Goal: Complete application form

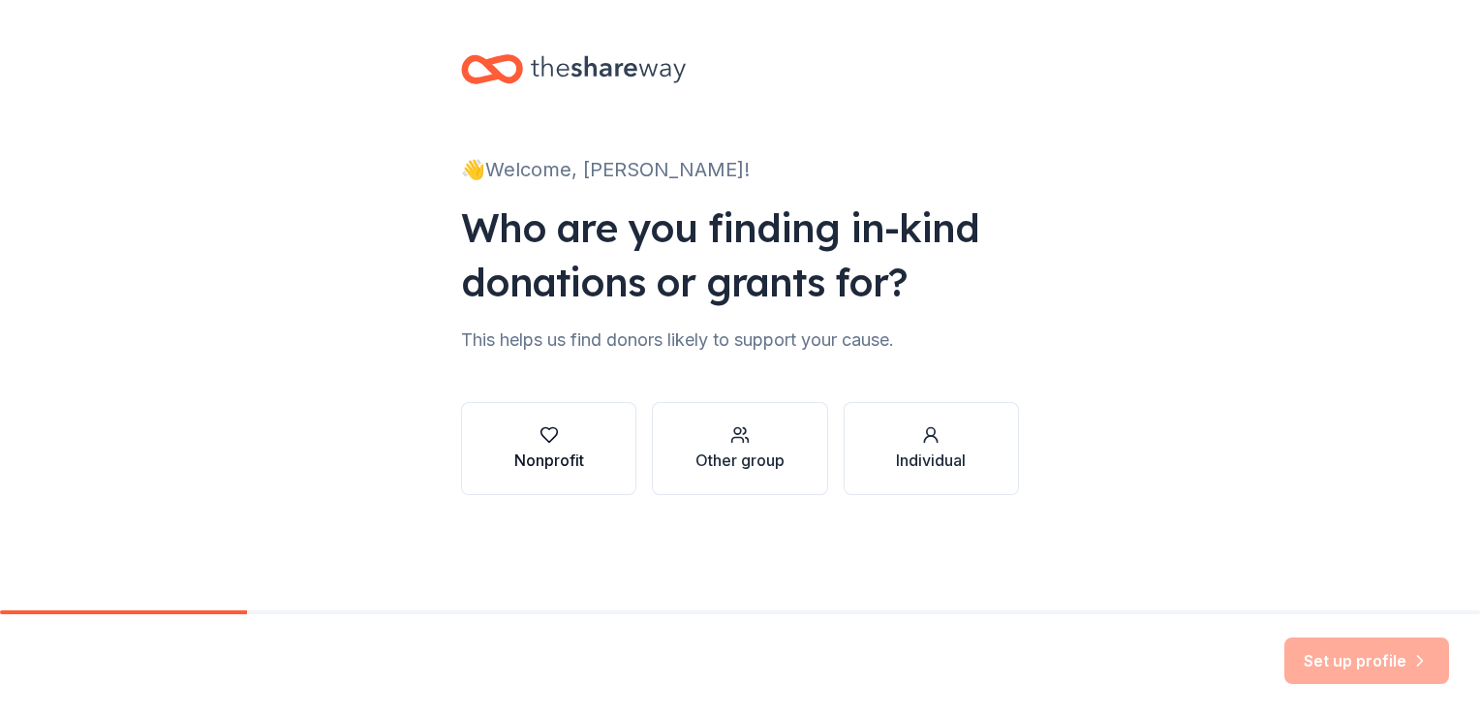
click at [549, 461] on div "Nonprofit" at bounding box center [549, 459] width 70 height 23
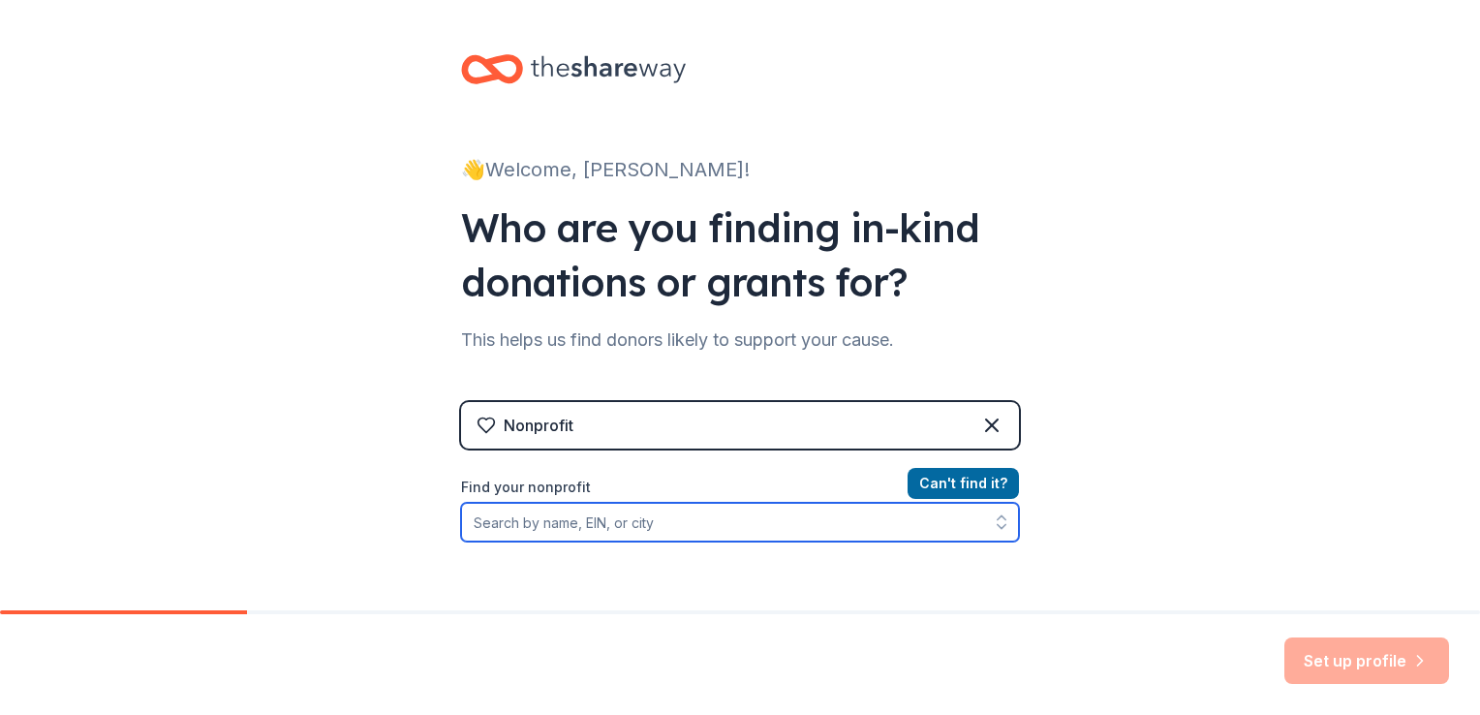
click at [832, 519] on input "Find your nonprofit" at bounding box center [740, 522] width 558 height 39
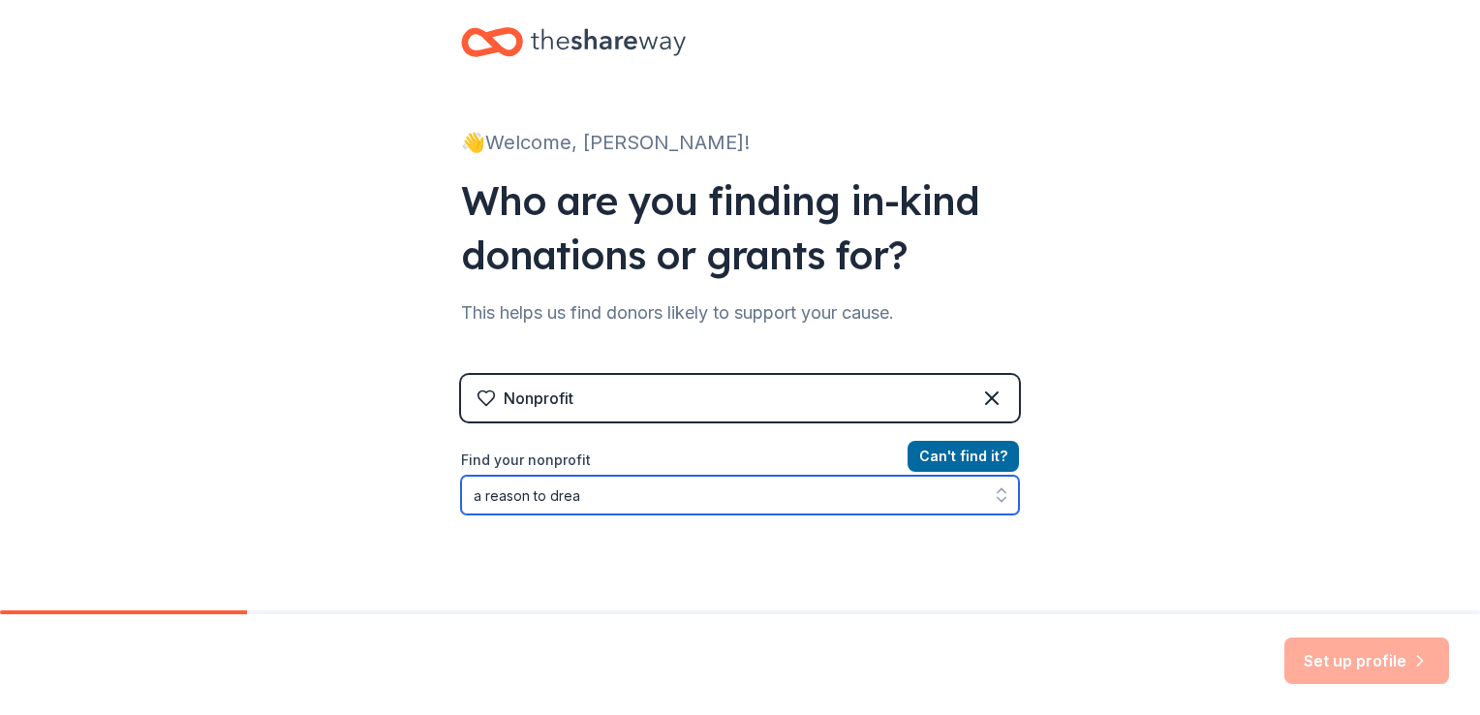
type input "a reason to dream"
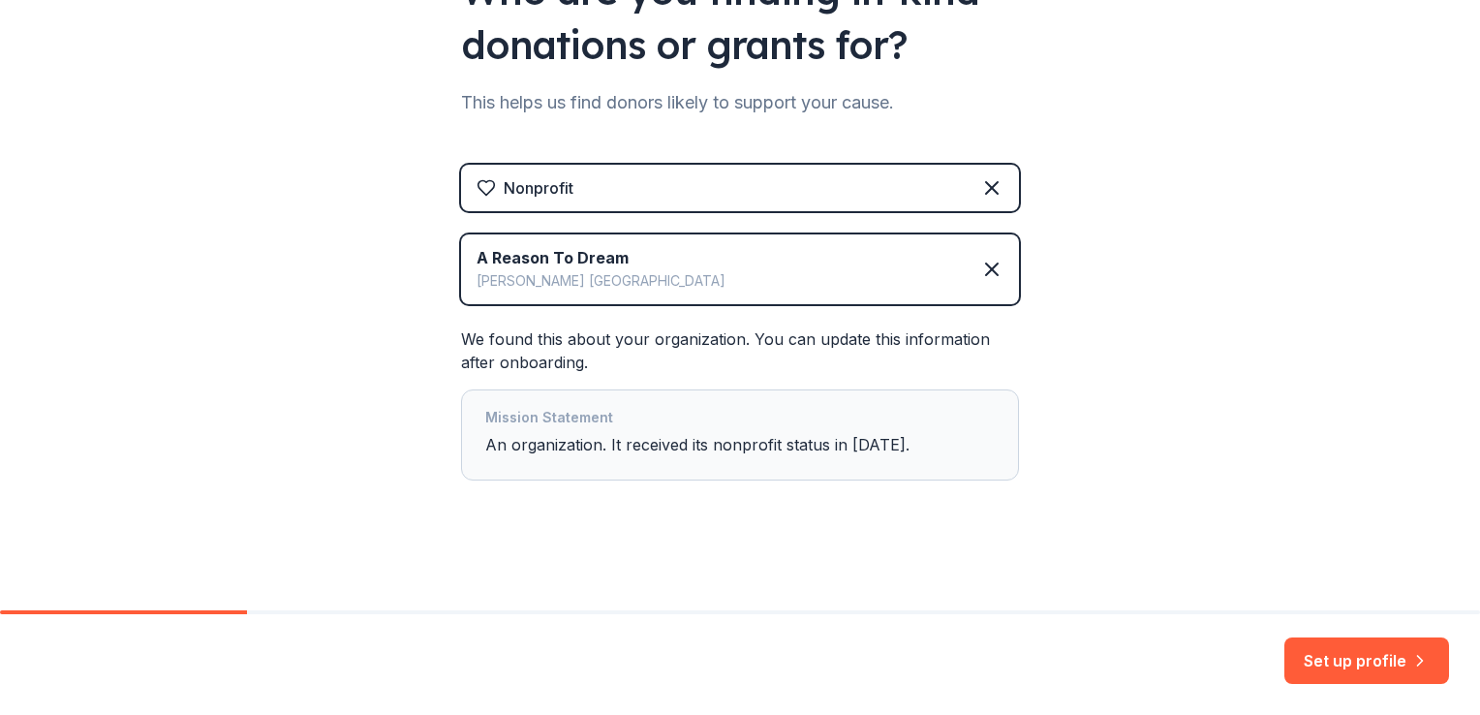
scroll to position [238, 0]
click at [1359, 655] on button "Set up profile" at bounding box center [1366, 660] width 165 height 46
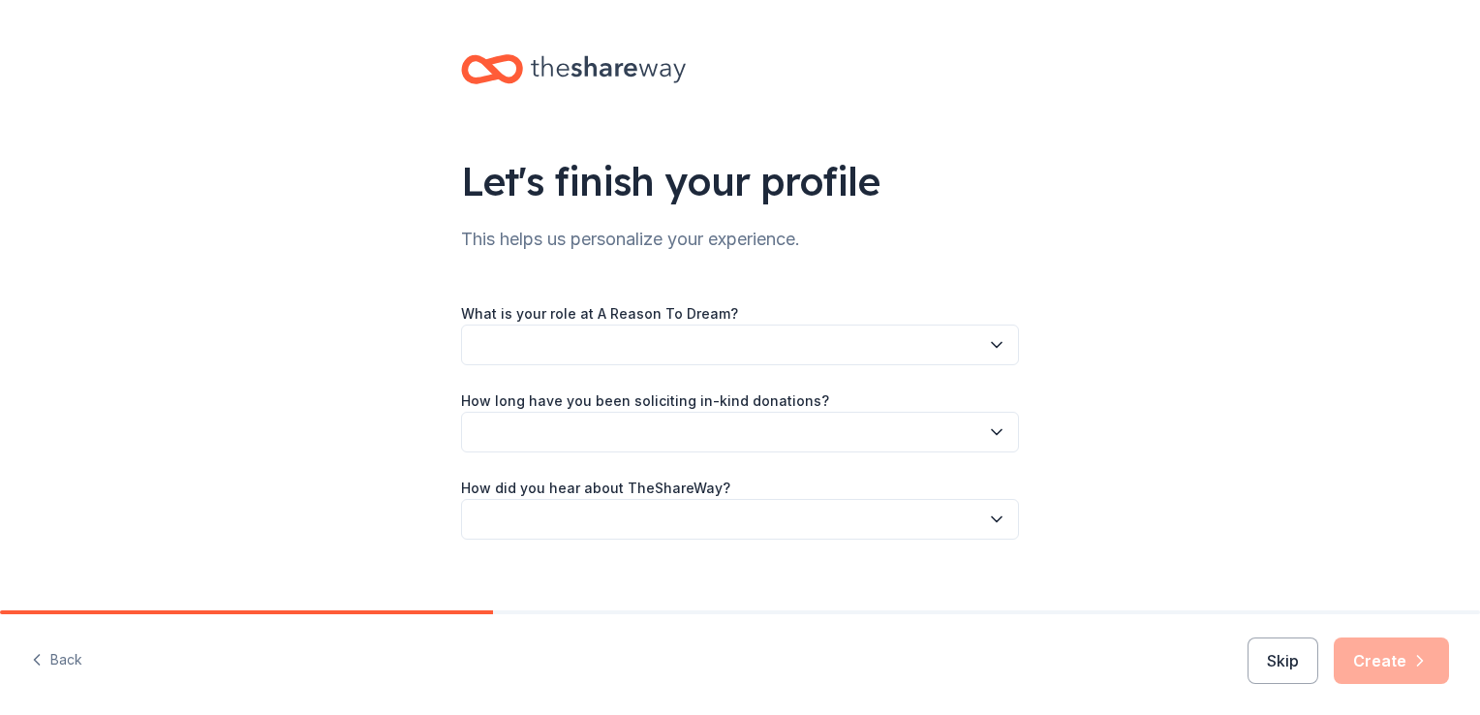
click at [565, 332] on button "button" at bounding box center [740, 344] width 558 height 41
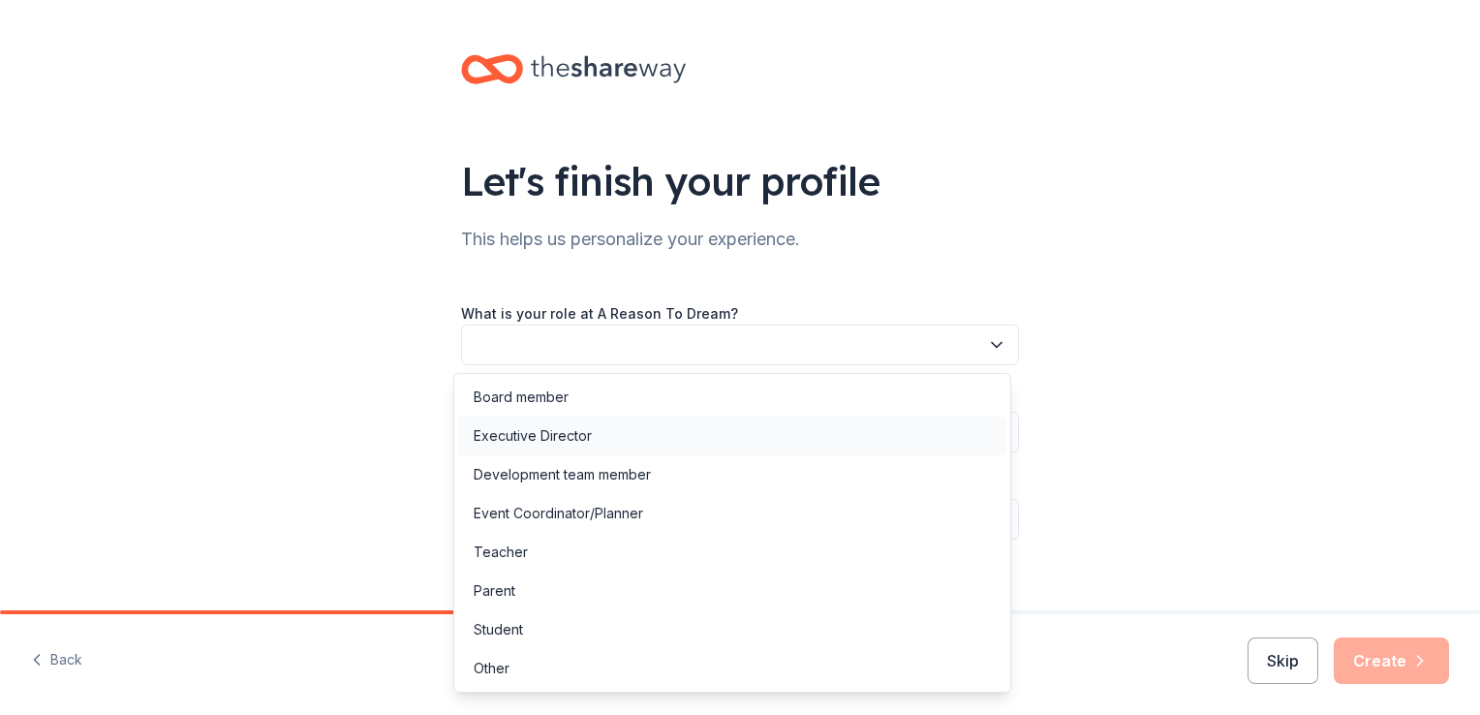
click at [565, 425] on div "Executive Director" at bounding box center [533, 435] width 118 height 23
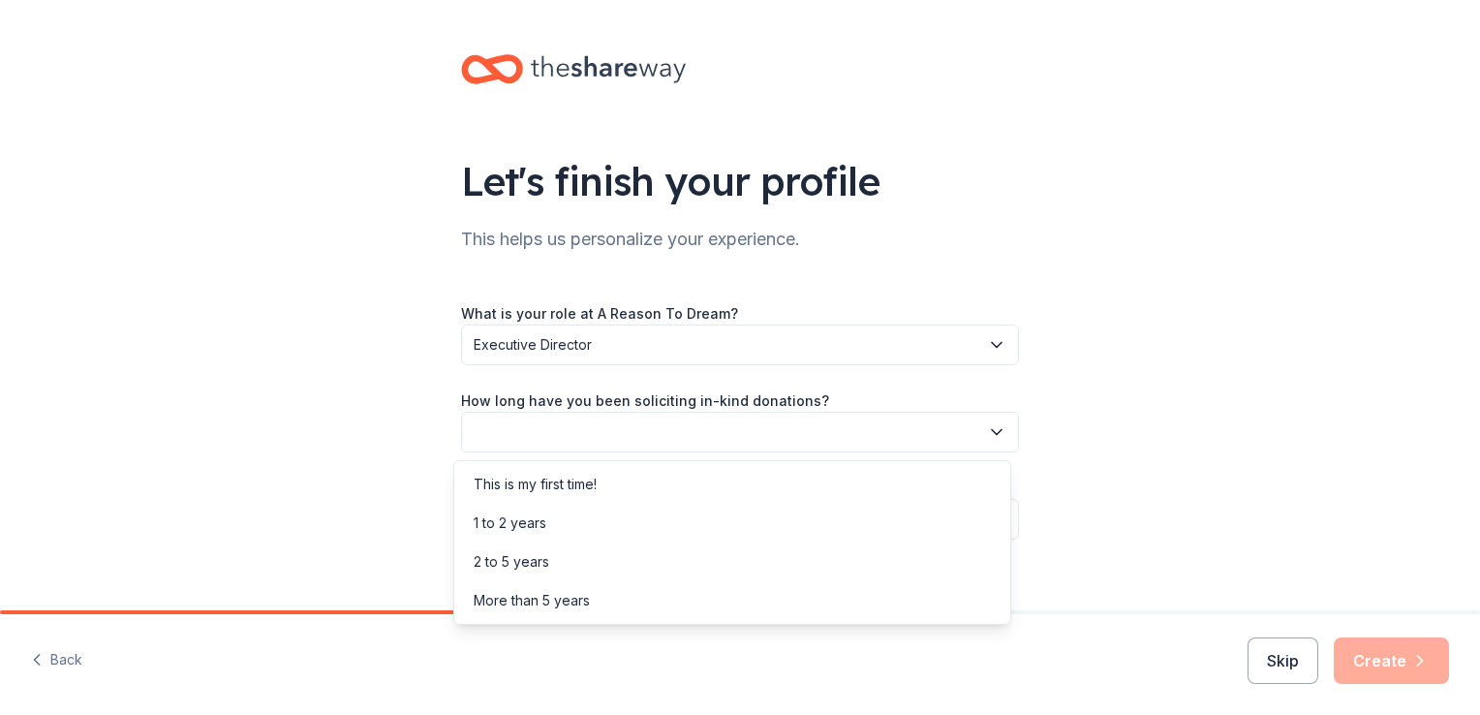
click at [565, 425] on button "button" at bounding box center [740, 432] width 558 height 41
click at [582, 474] on div "This is my first time!" at bounding box center [535, 484] width 123 height 23
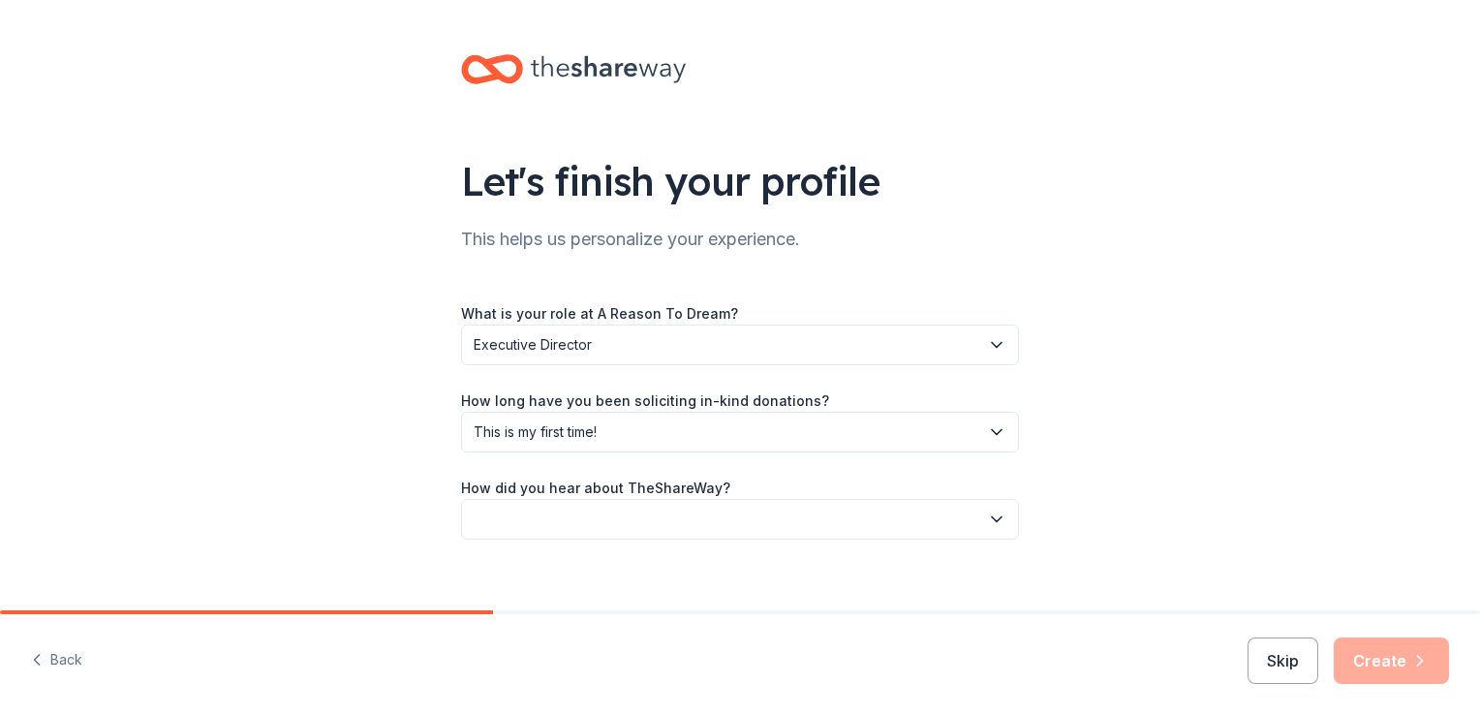
click at [582, 517] on button "button" at bounding box center [740, 519] width 558 height 41
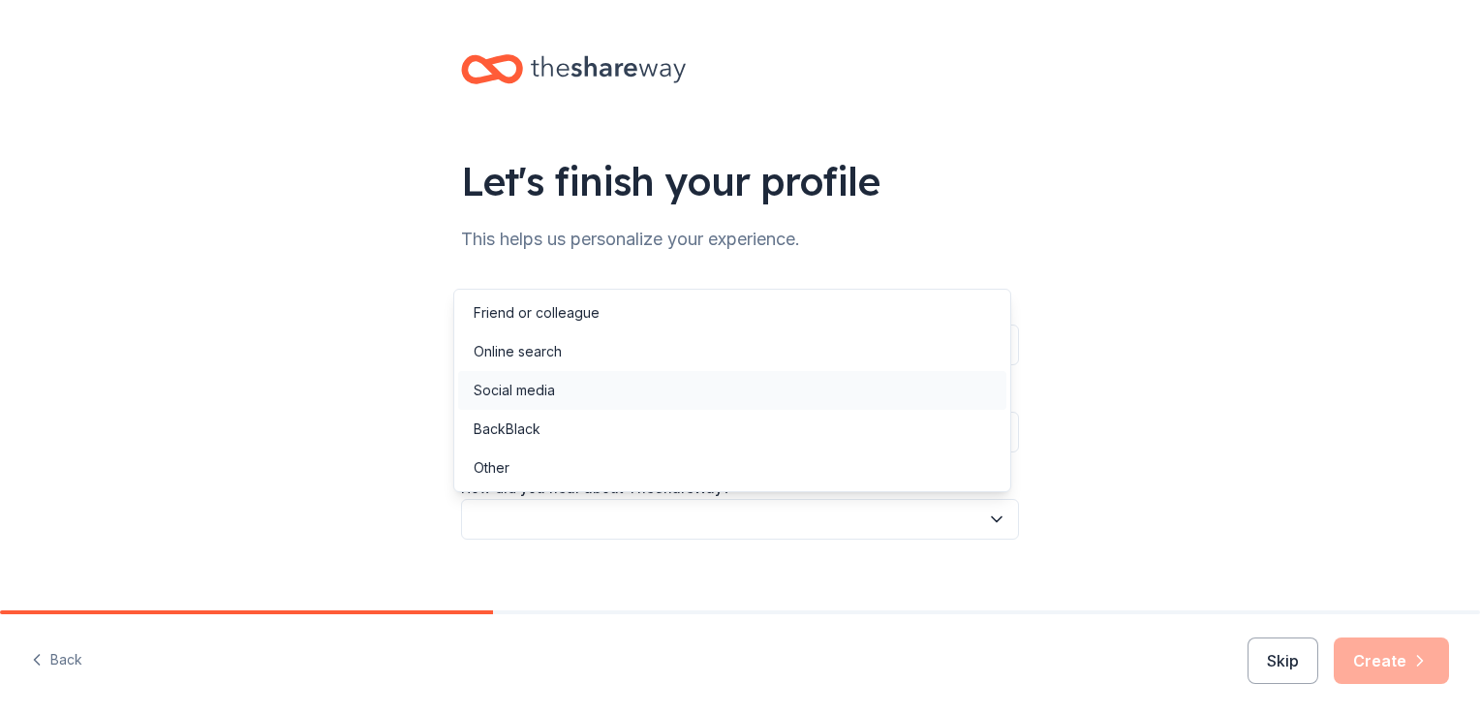
click at [549, 386] on div "Social media" at bounding box center [514, 390] width 81 height 23
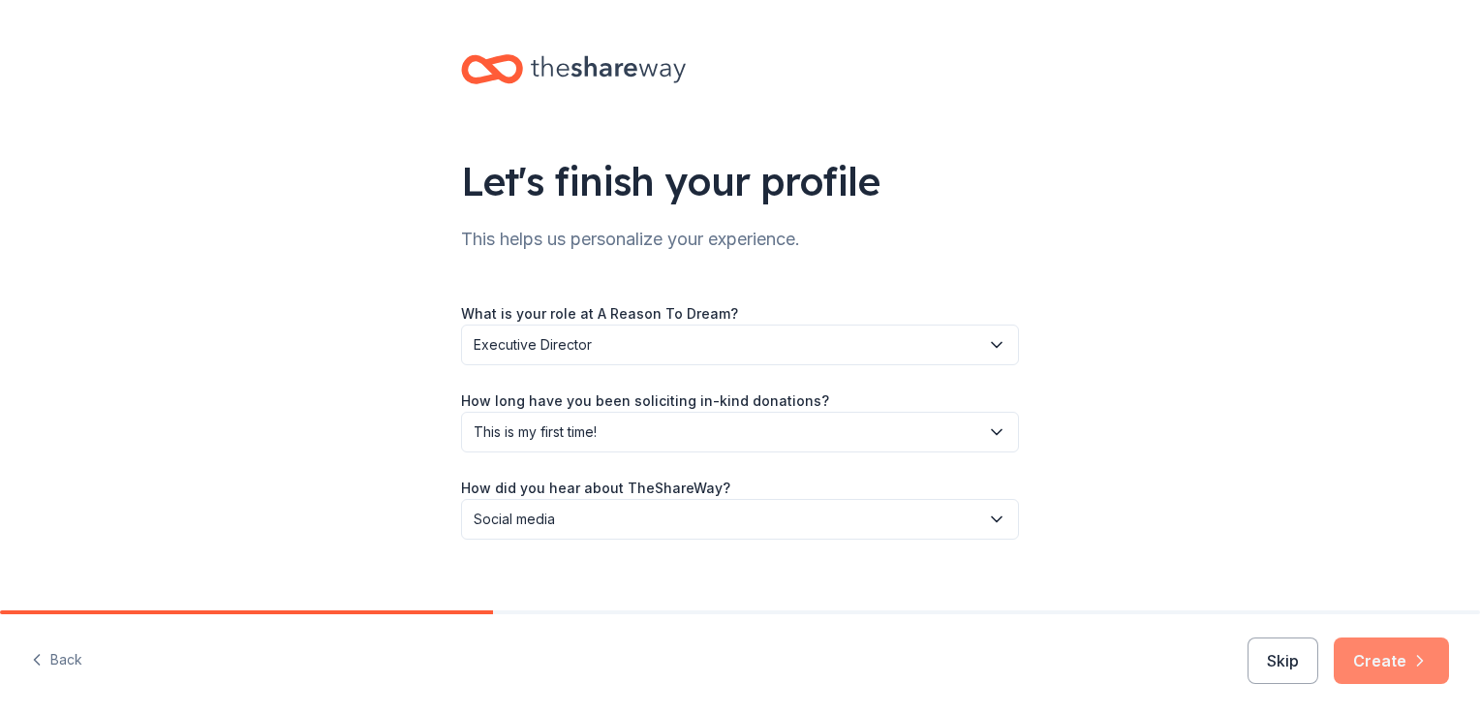
click at [1418, 662] on icon "button" at bounding box center [1419, 660] width 19 height 19
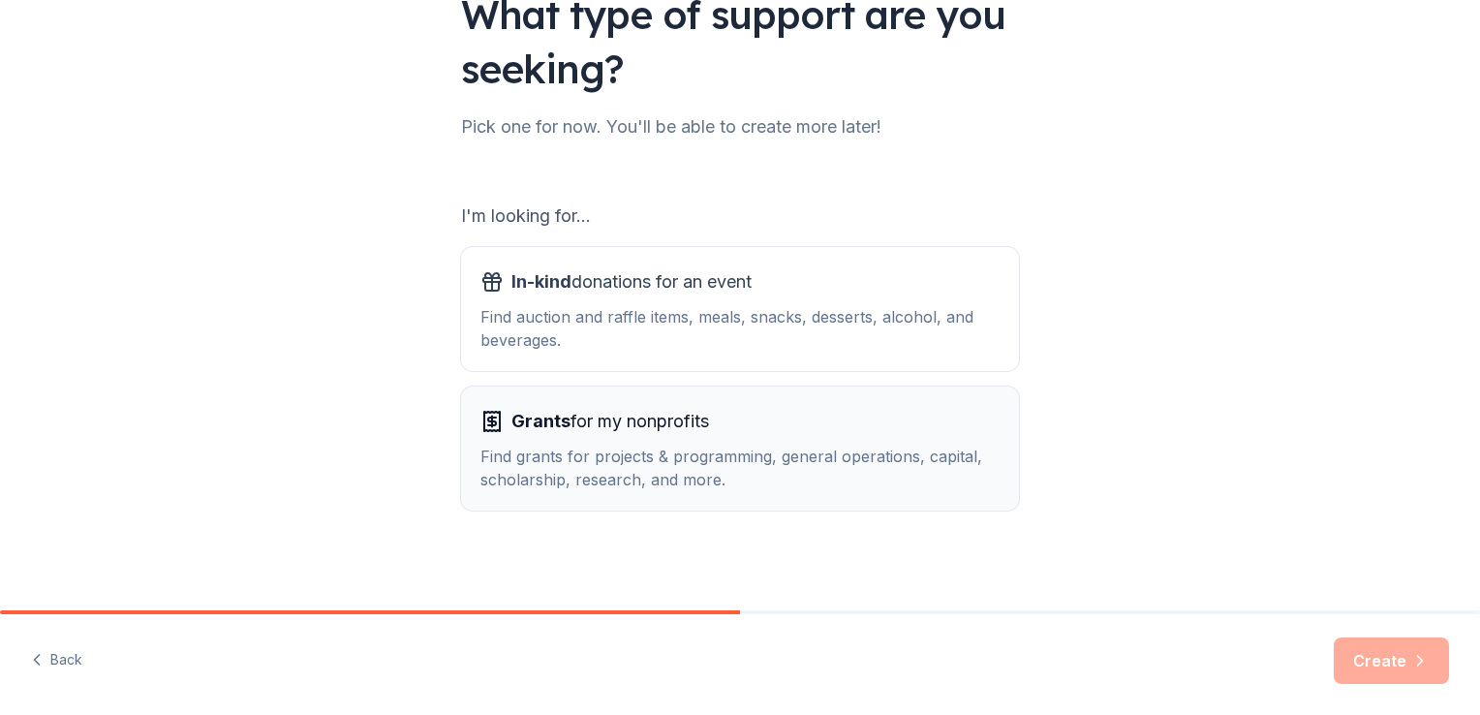
scroll to position [170, 0]
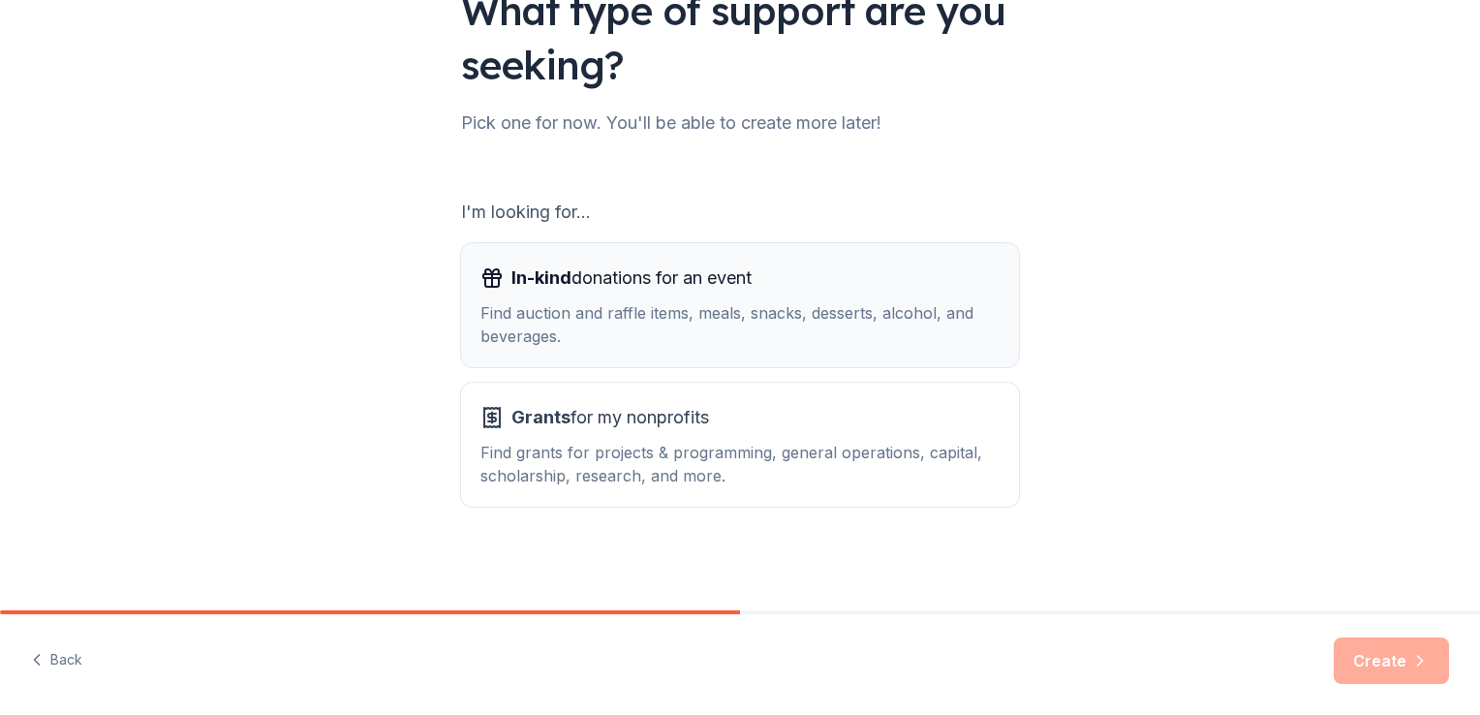
click at [559, 357] on button "In-kind donations for an event Find auction and raffle items, meals, snacks, de…" at bounding box center [740, 305] width 558 height 124
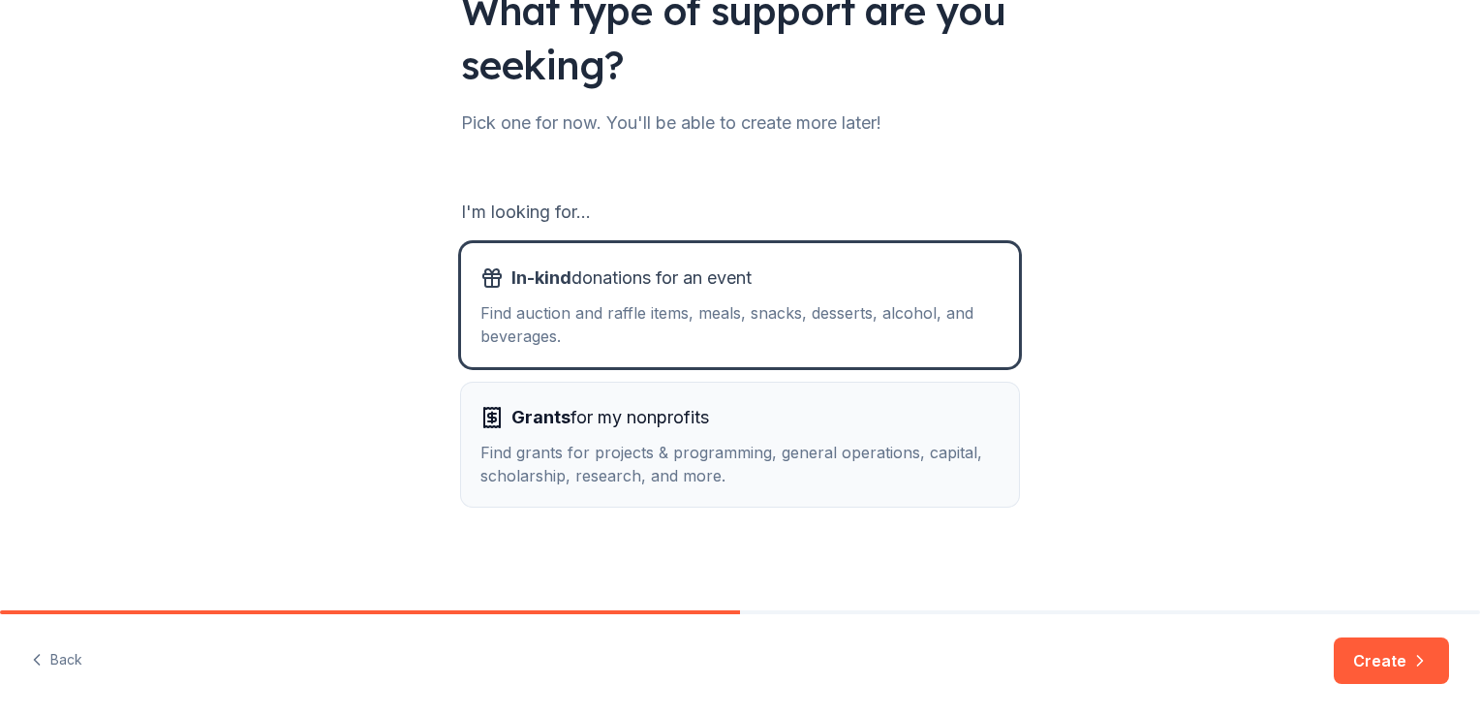
click at [572, 444] on div "Find grants for projects & programming, general operations, capital, scholarshi…" at bounding box center [739, 464] width 519 height 46
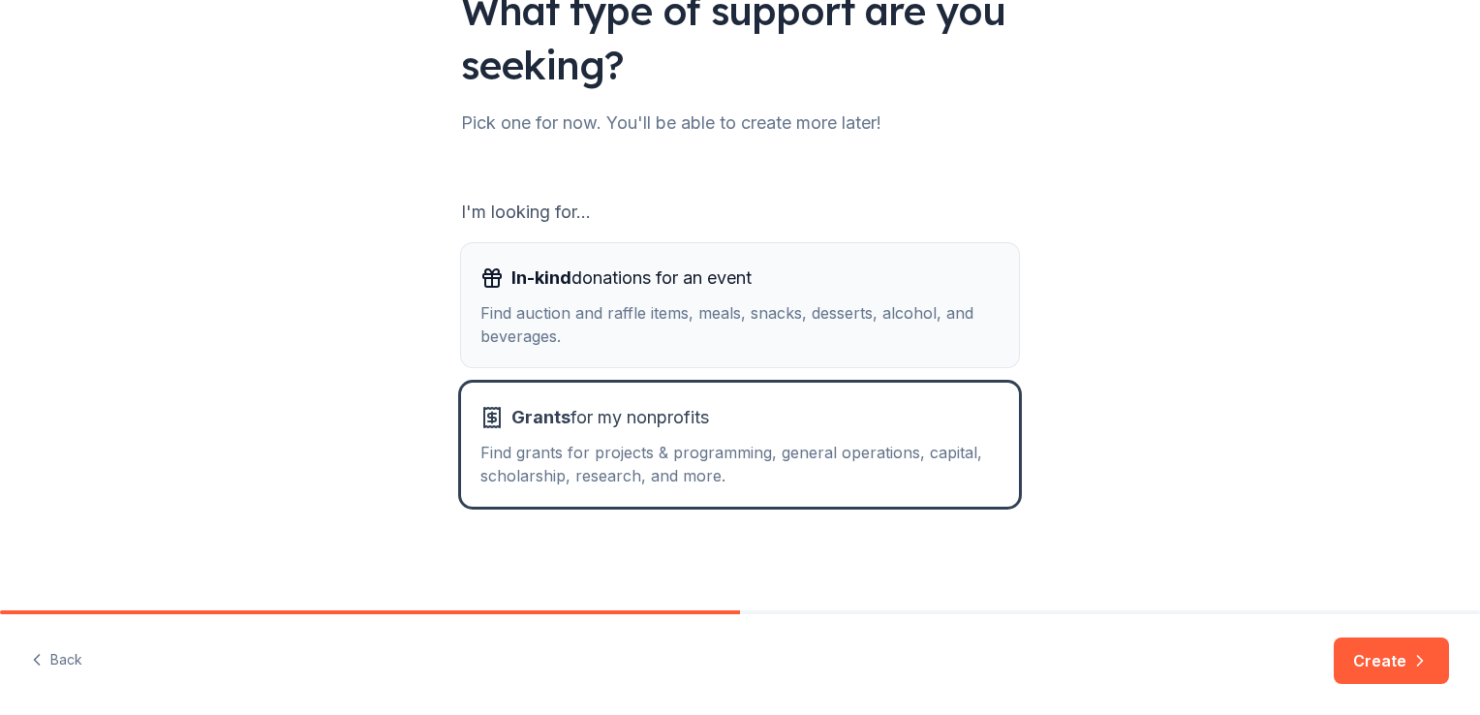
click at [604, 344] on div "Find auction and raffle items, meals, snacks, desserts, alcohol, and beverages." at bounding box center [739, 324] width 519 height 46
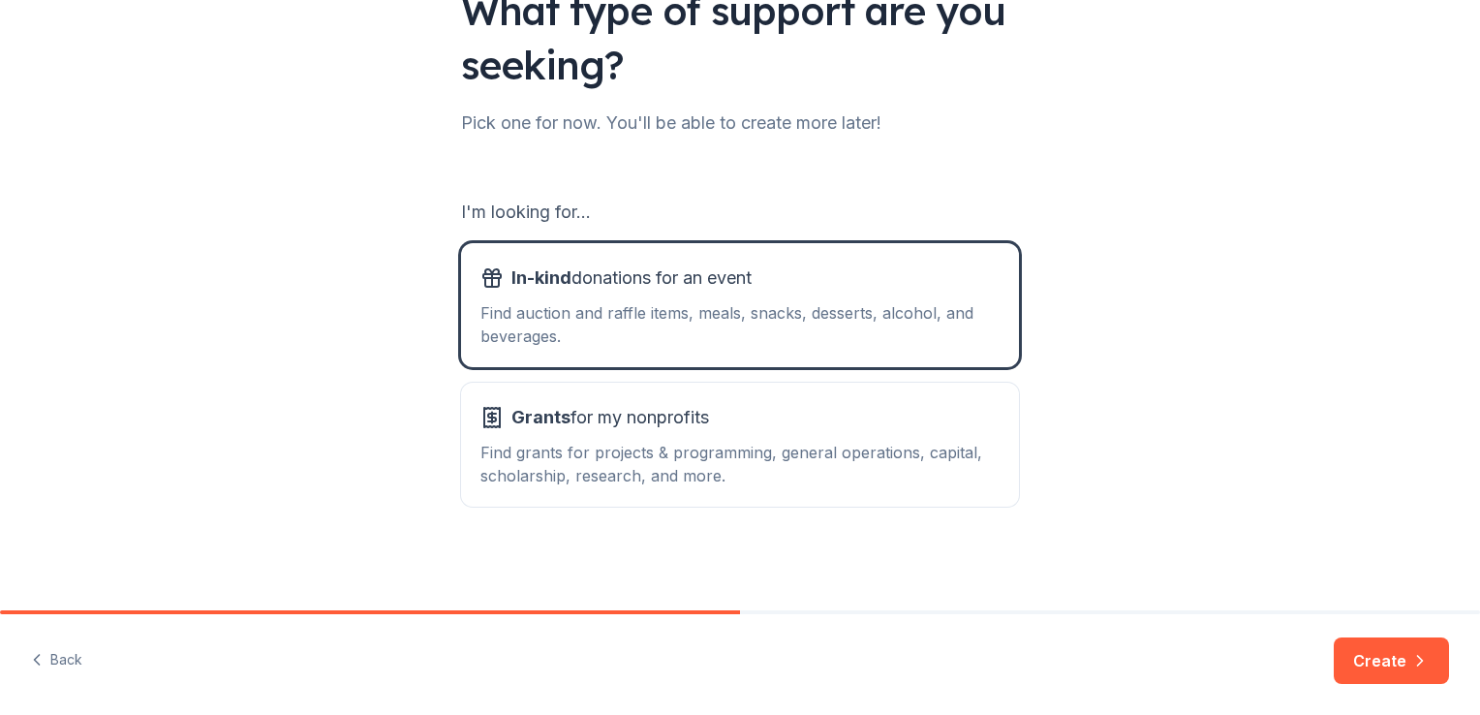
click at [1437, 673] on button "Create" at bounding box center [1390, 660] width 115 height 46
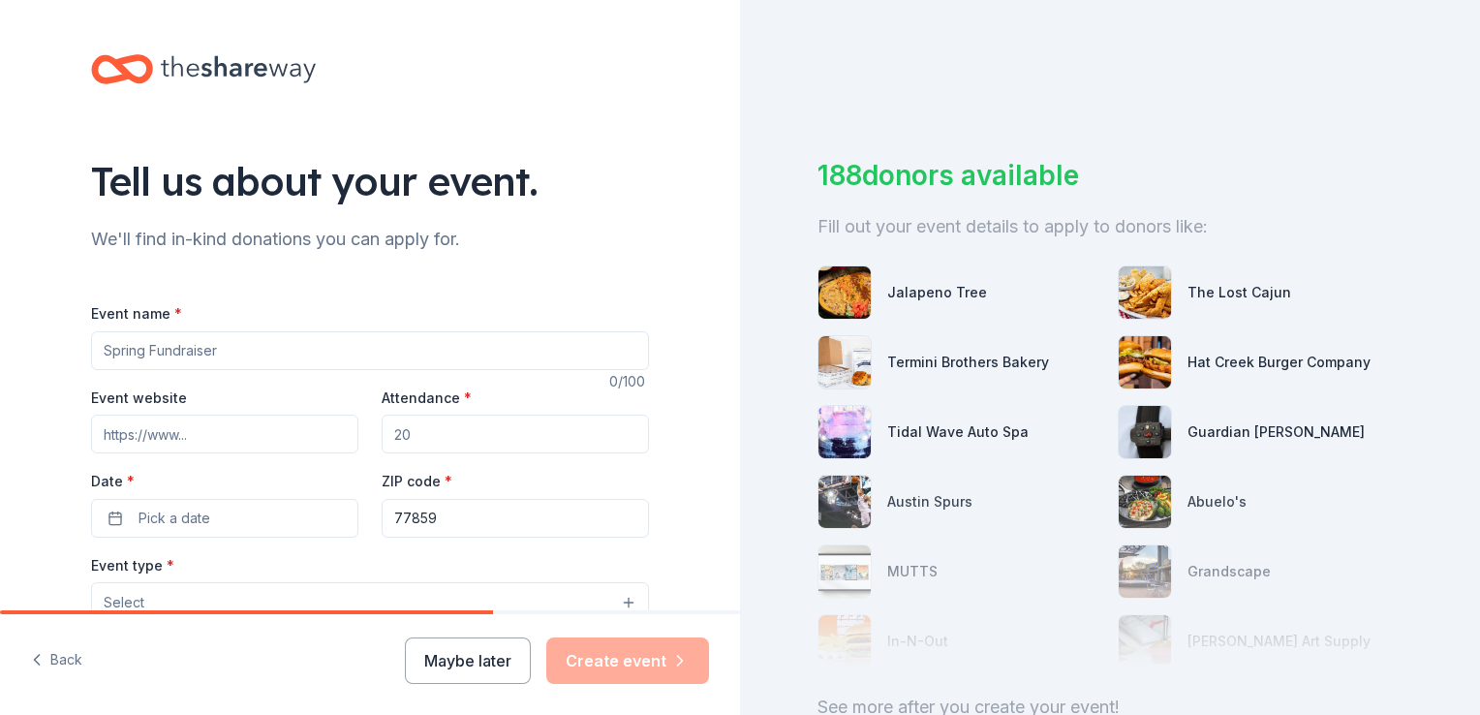
click at [274, 346] on input "Event name *" at bounding box center [370, 350] width 558 height 39
type input "Family Fall Festival"
click at [240, 430] on input "Event website" at bounding box center [224, 433] width 267 height 39
type input "www.areasontodream.org"
click at [469, 441] on input "Attendance *" at bounding box center [515, 433] width 267 height 39
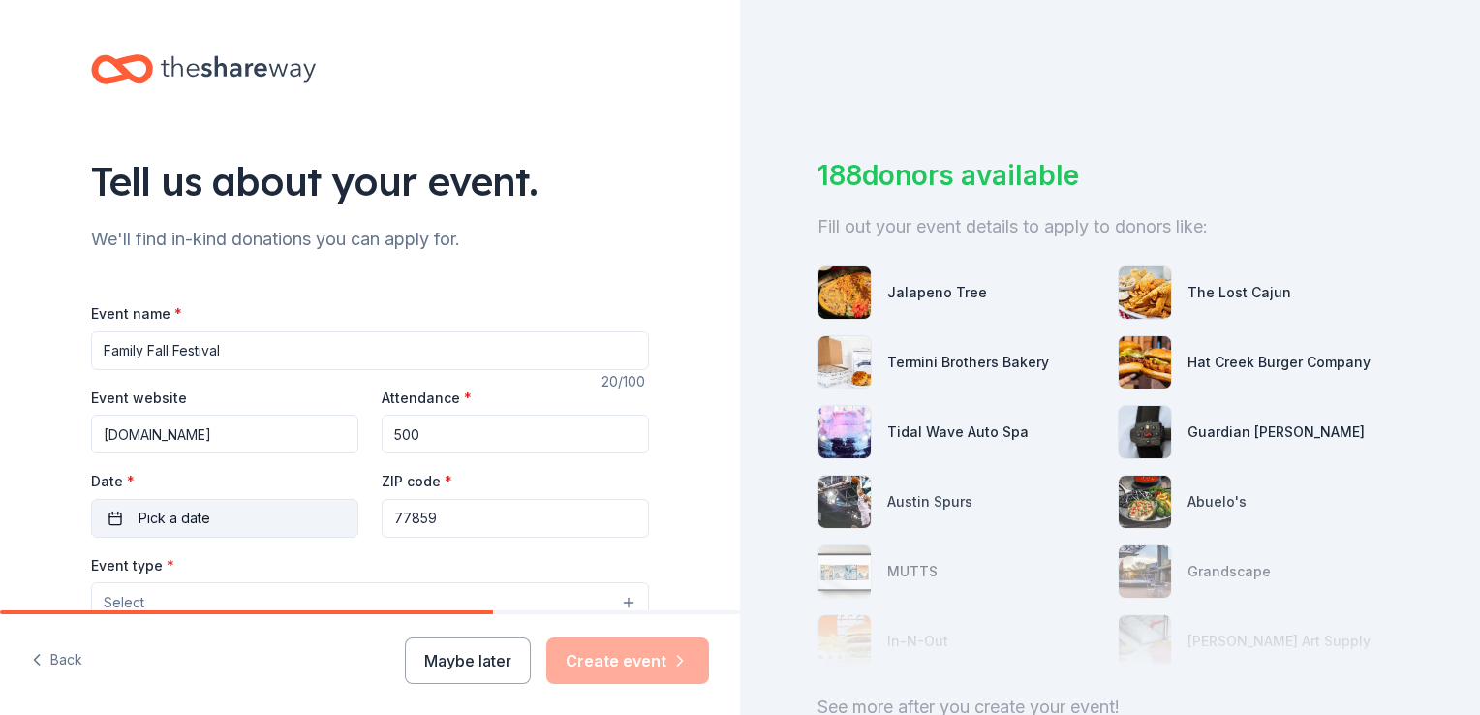
type input "500"
click at [248, 510] on button "Pick a date" at bounding box center [224, 518] width 267 height 39
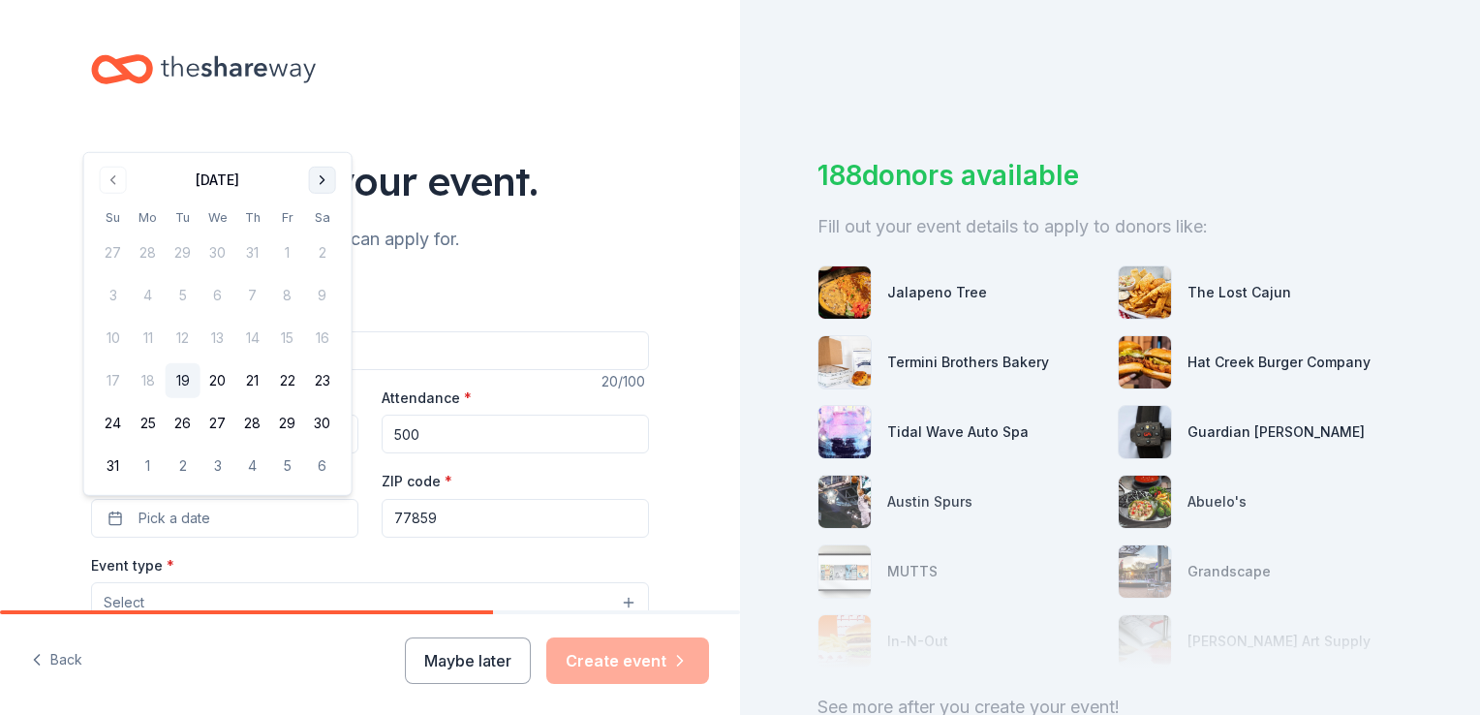
click at [329, 178] on button "Go to next month" at bounding box center [322, 180] width 27 height 27
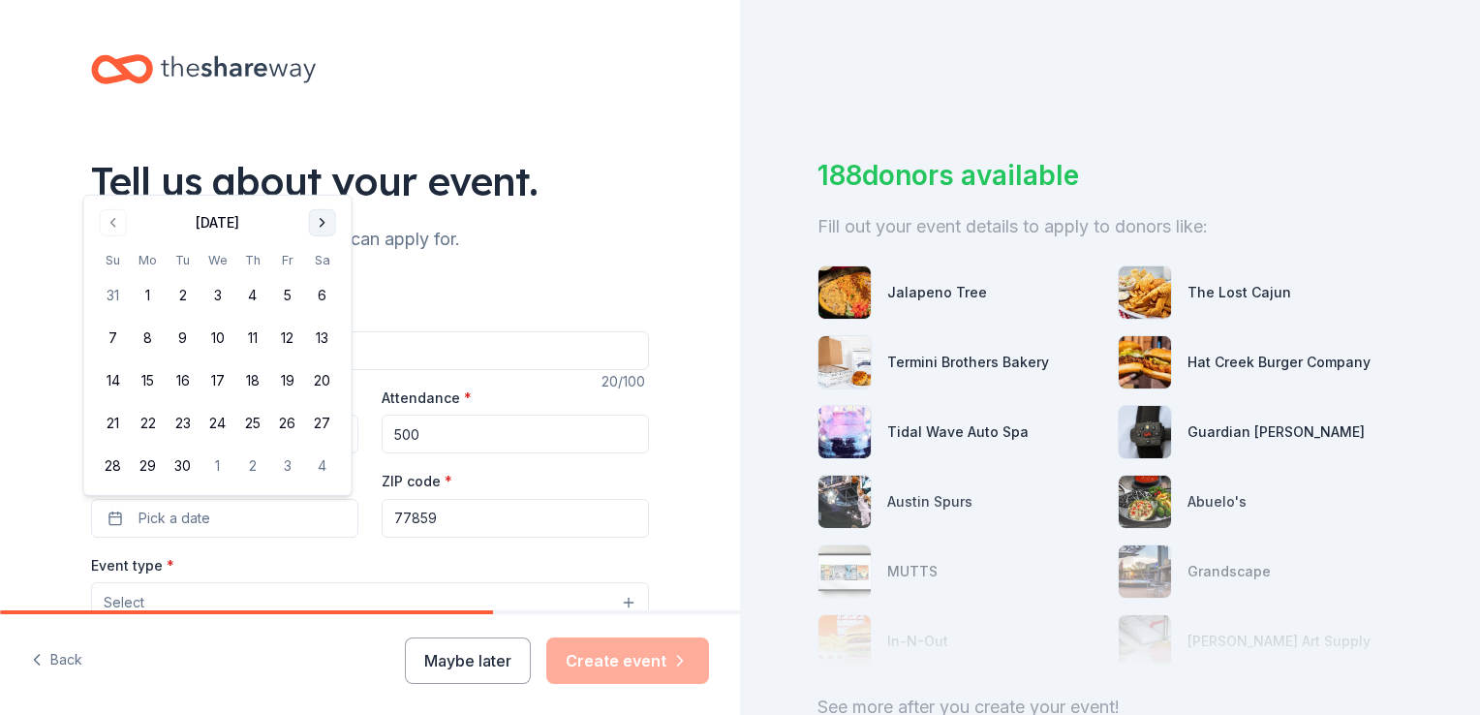
click at [318, 219] on button "Go to next month" at bounding box center [322, 222] width 27 height 27
click at [285, 343] on button "10" at bounding box center [287, 338] width 35 height 35
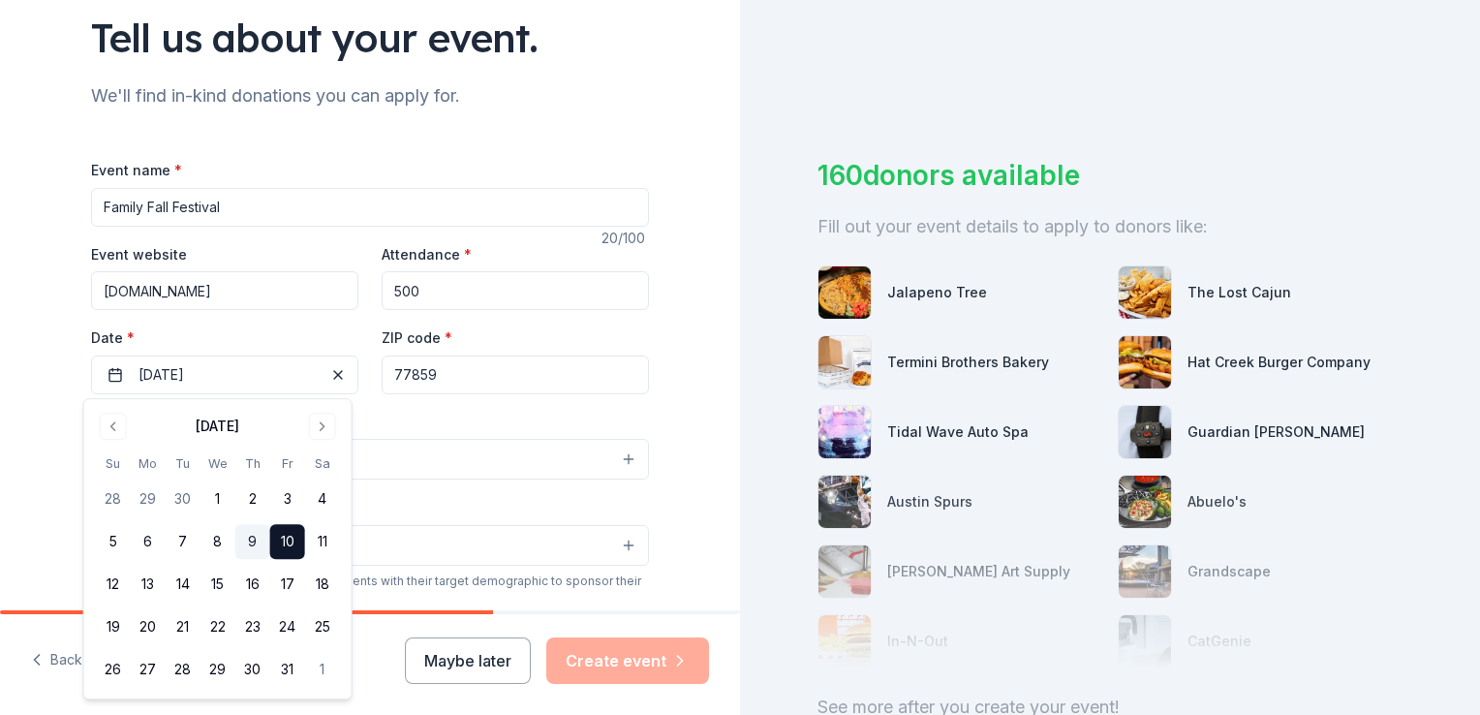
scroll to position [194, 0]
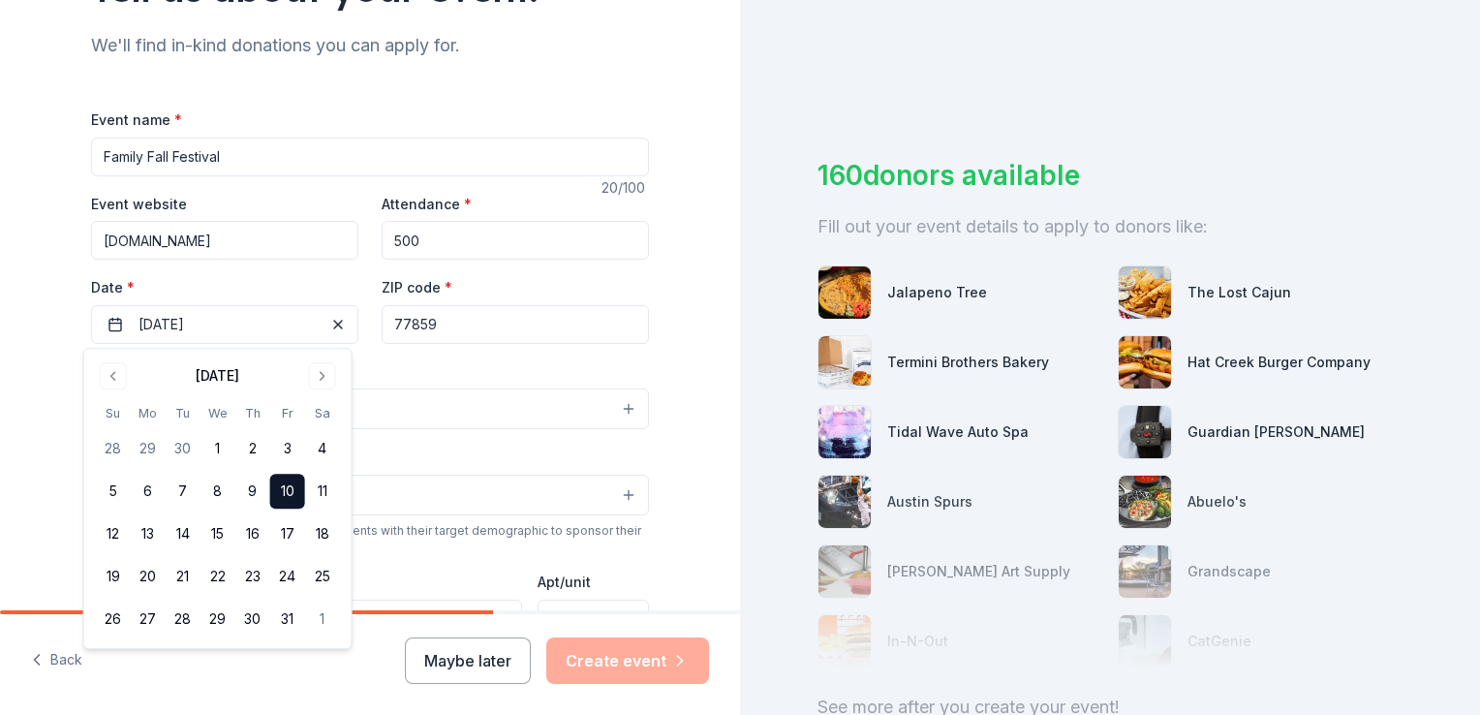
click at [471, 454] on div "Demographic Select" at bounding box center [370, 479] width 558 height 71
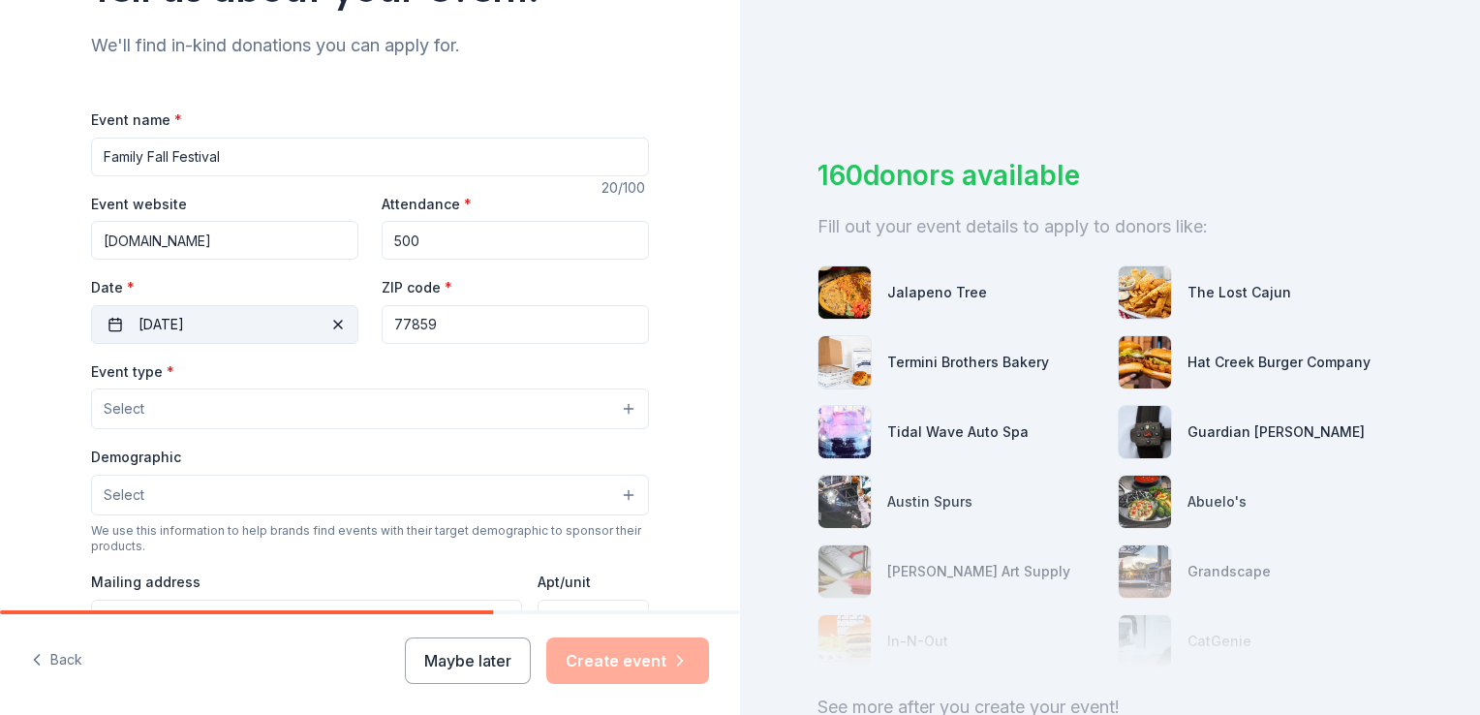
click at [219, 320] on button "10/10/2025" at bounding box center [224, 324] width 267 height 39
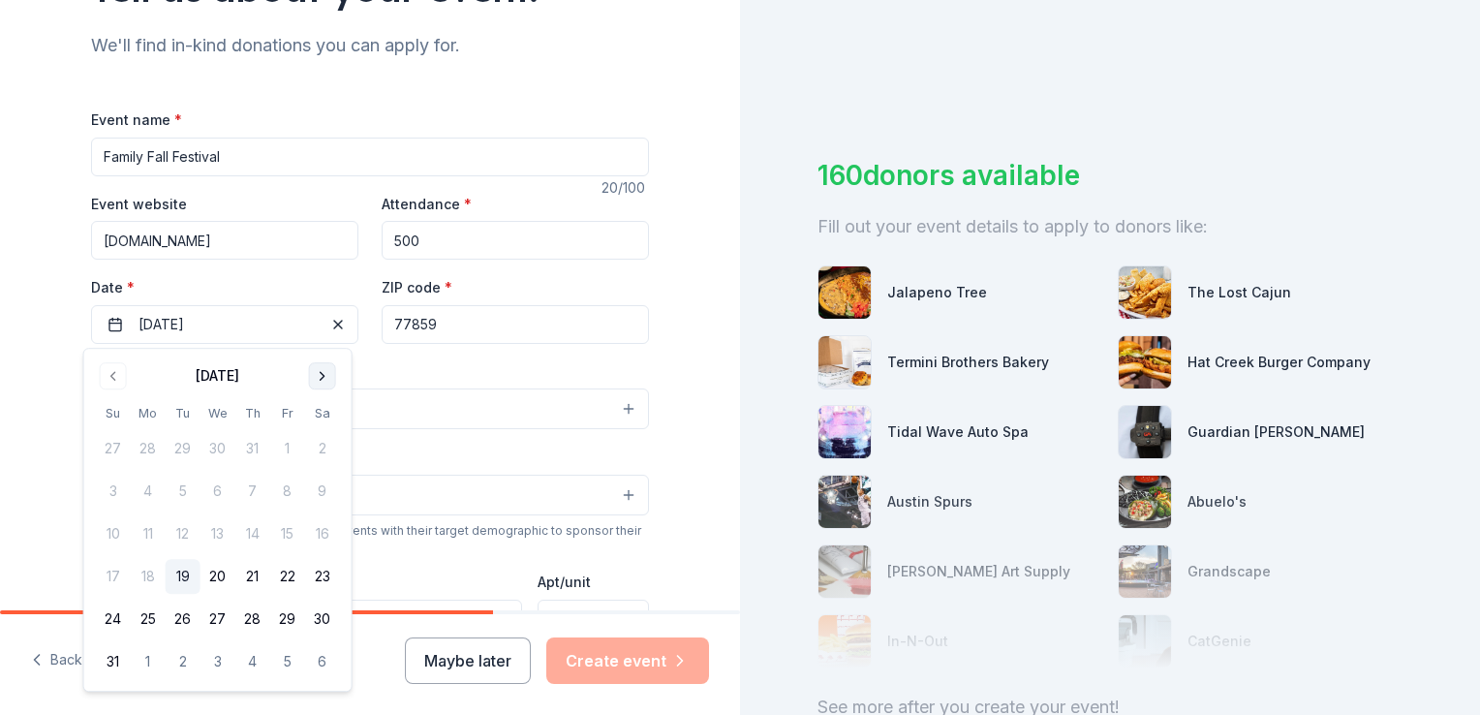
click at [331, 376] on button "Go to next month" at bounding box center [322, 375] width 27 height 27
click at [328, 376] on button "Go to next month" at bounding box center [322, 375] width 27 height 27
click at [329, 489] on button "11" at bounding box center [322, 491] width 35 height 35
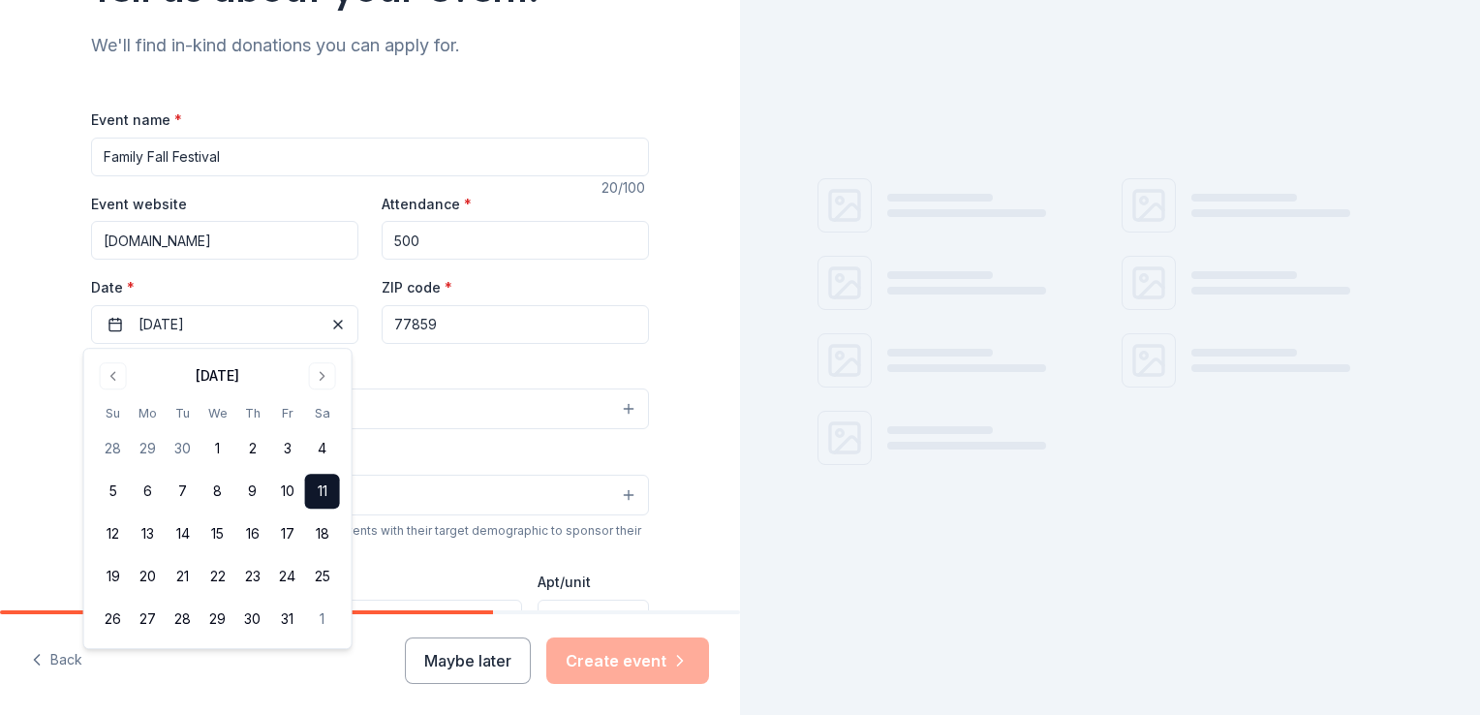
click at [383, 378] on div "Event type * Select" at bounding box center [370, 394] width 558 height 71
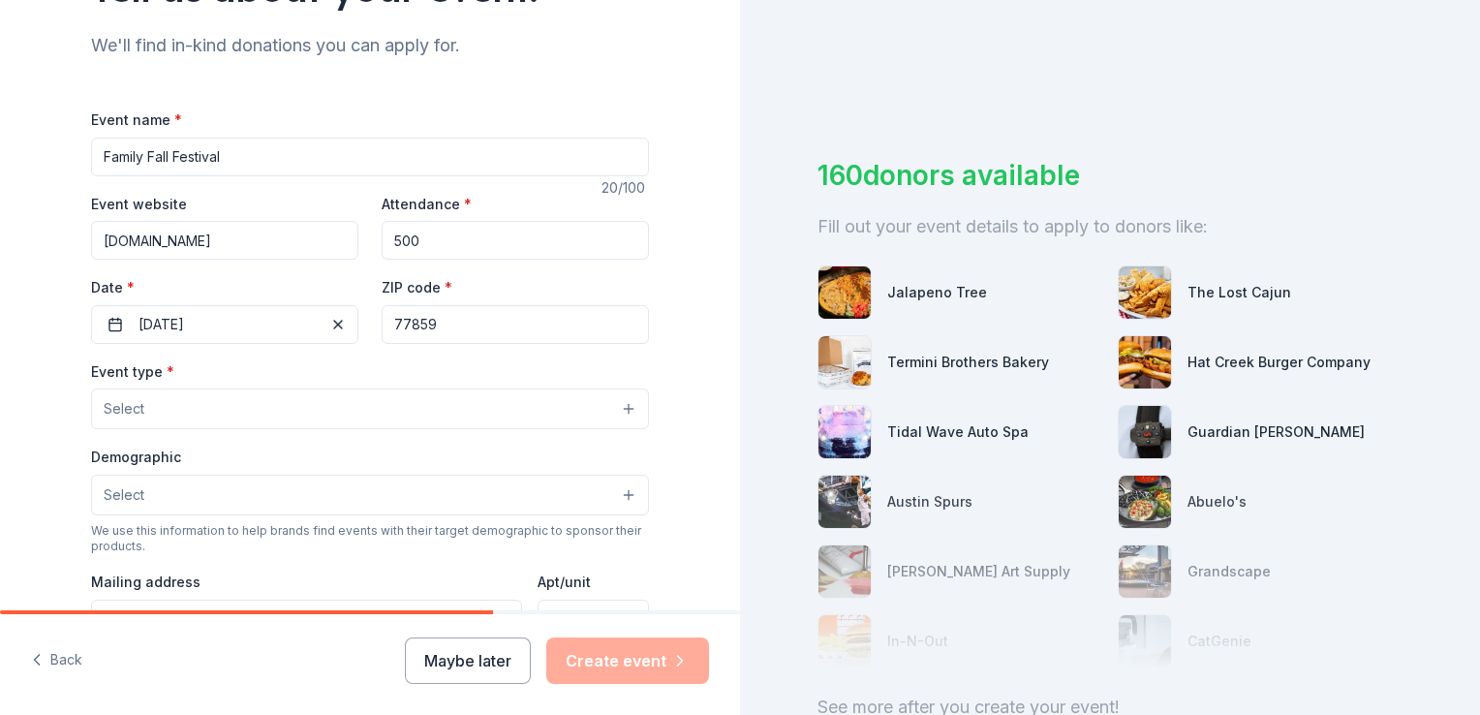
click at [259, 406] on button "Select" at bounding box center [370, 408] width 558 height 41
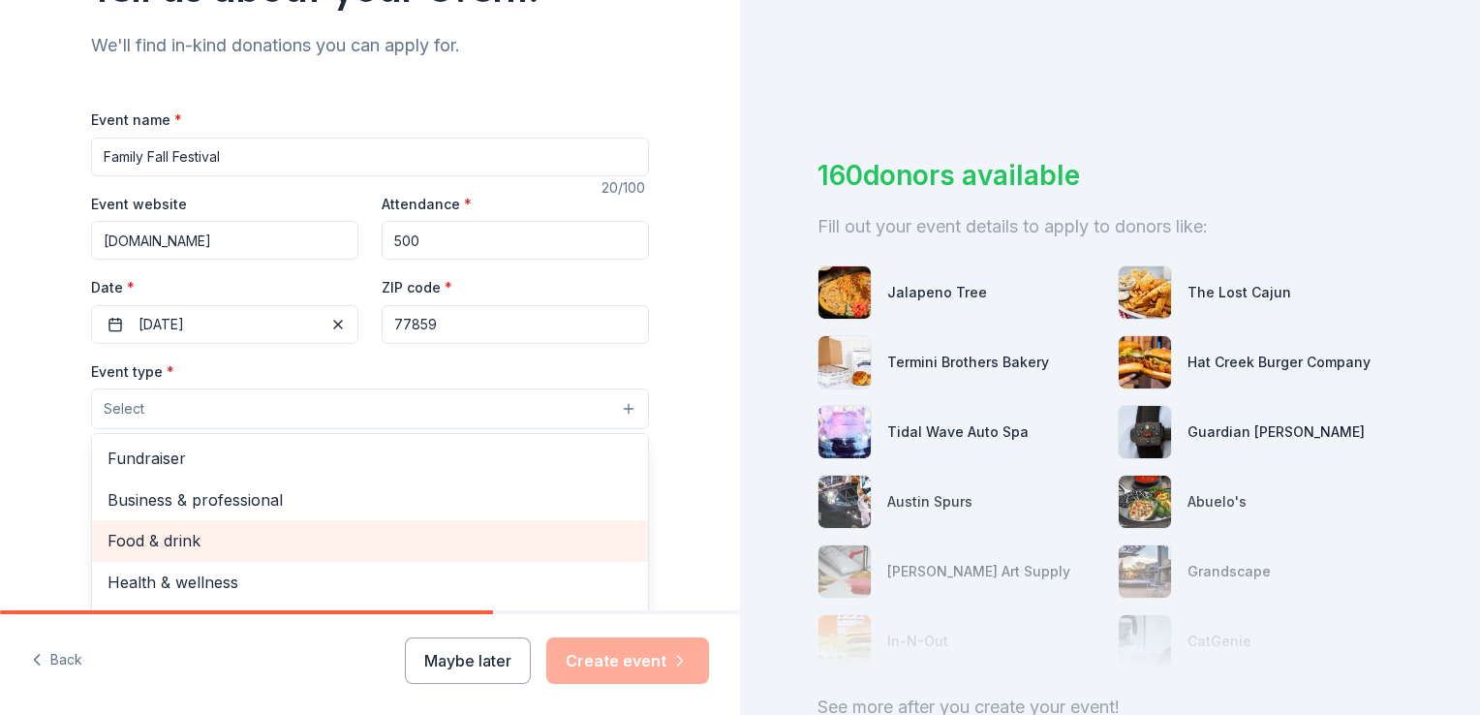
click at [213, 549] on span "Food & drink" at bounding box center [369, 540] width 525 height 25
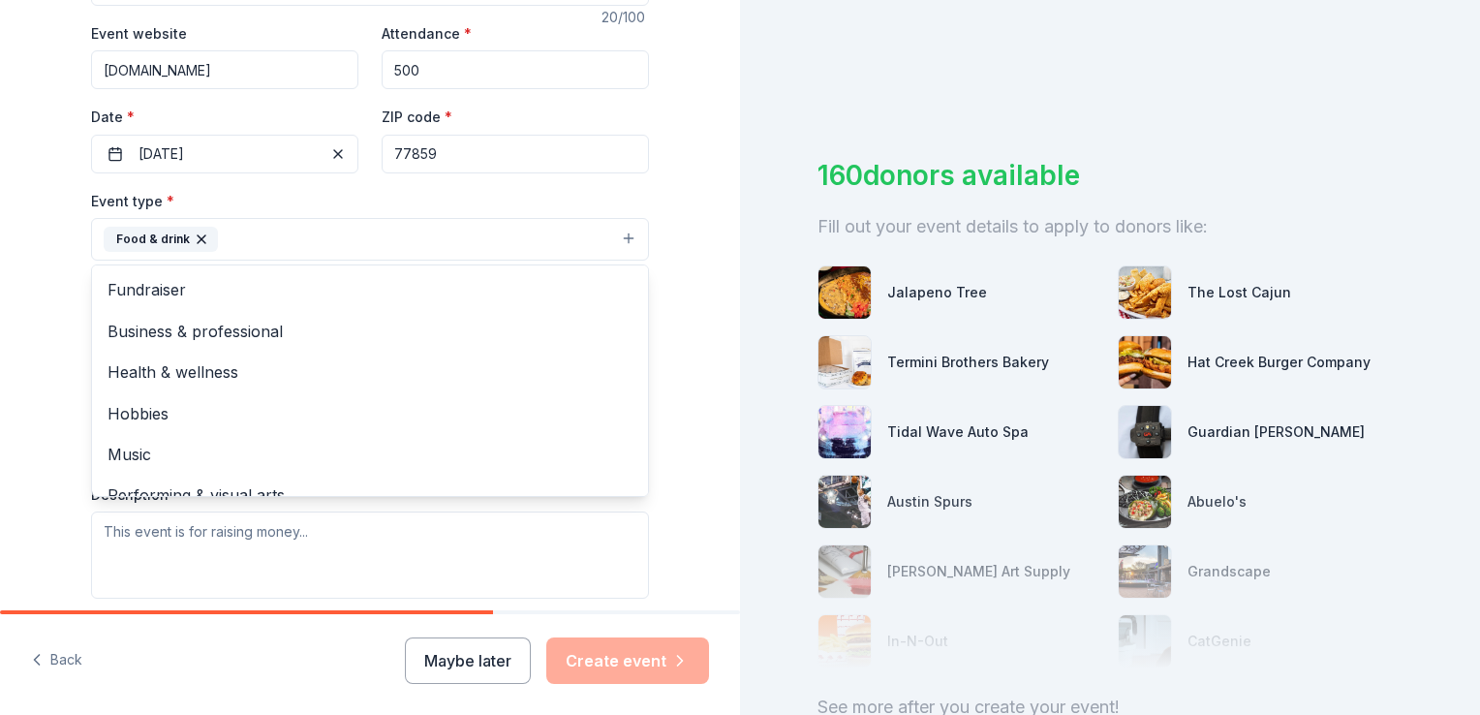
scroll to position [387, 0]
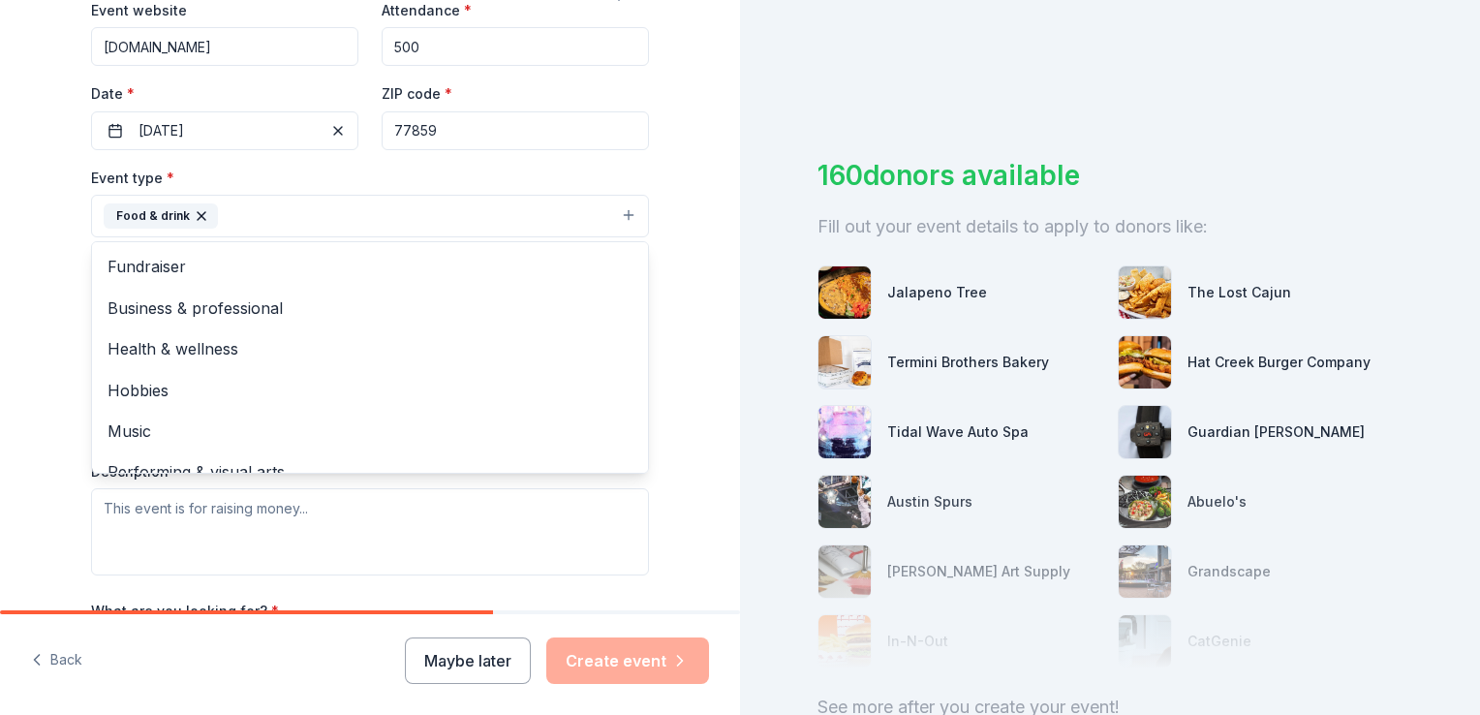
click at [674, 494] on div "Tell us about your event. We'll find in-kind donations you can apply for. Event…" at bounding box center [370, 258] width 740 height 1291
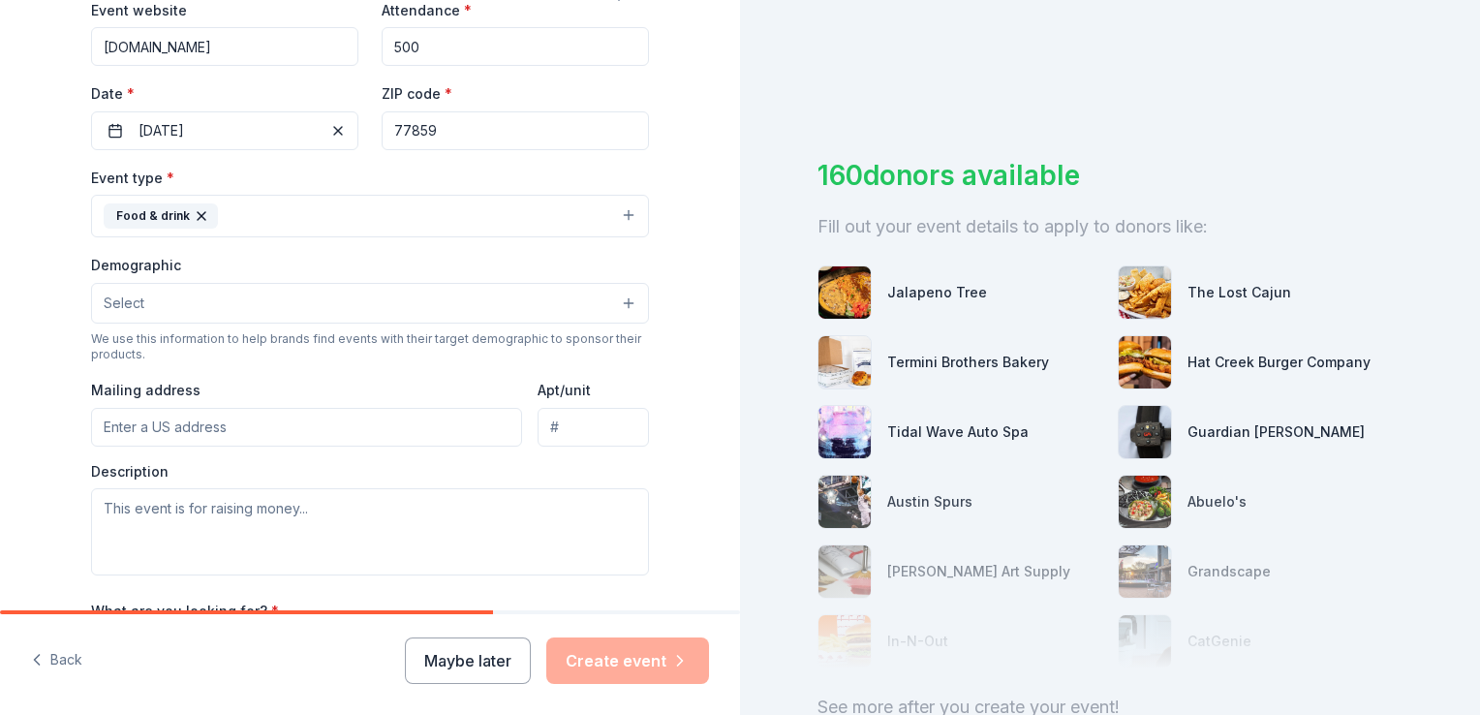
click at [271, 436] on input "Mailing address" at bounding box center [306, 427] width 431 height 39
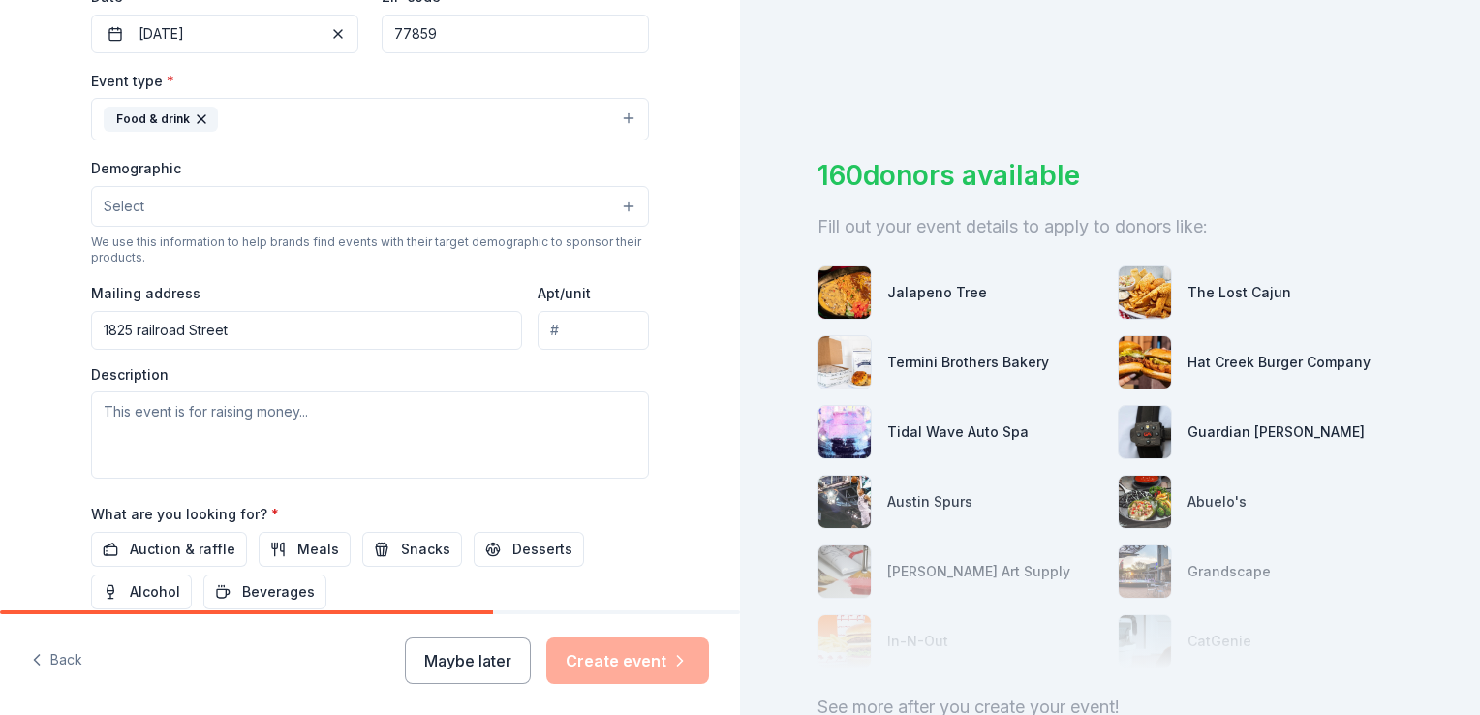
click at [276, 337] on input "1825 railroad Street" at bounding box center [306, 330] width 431 height 39
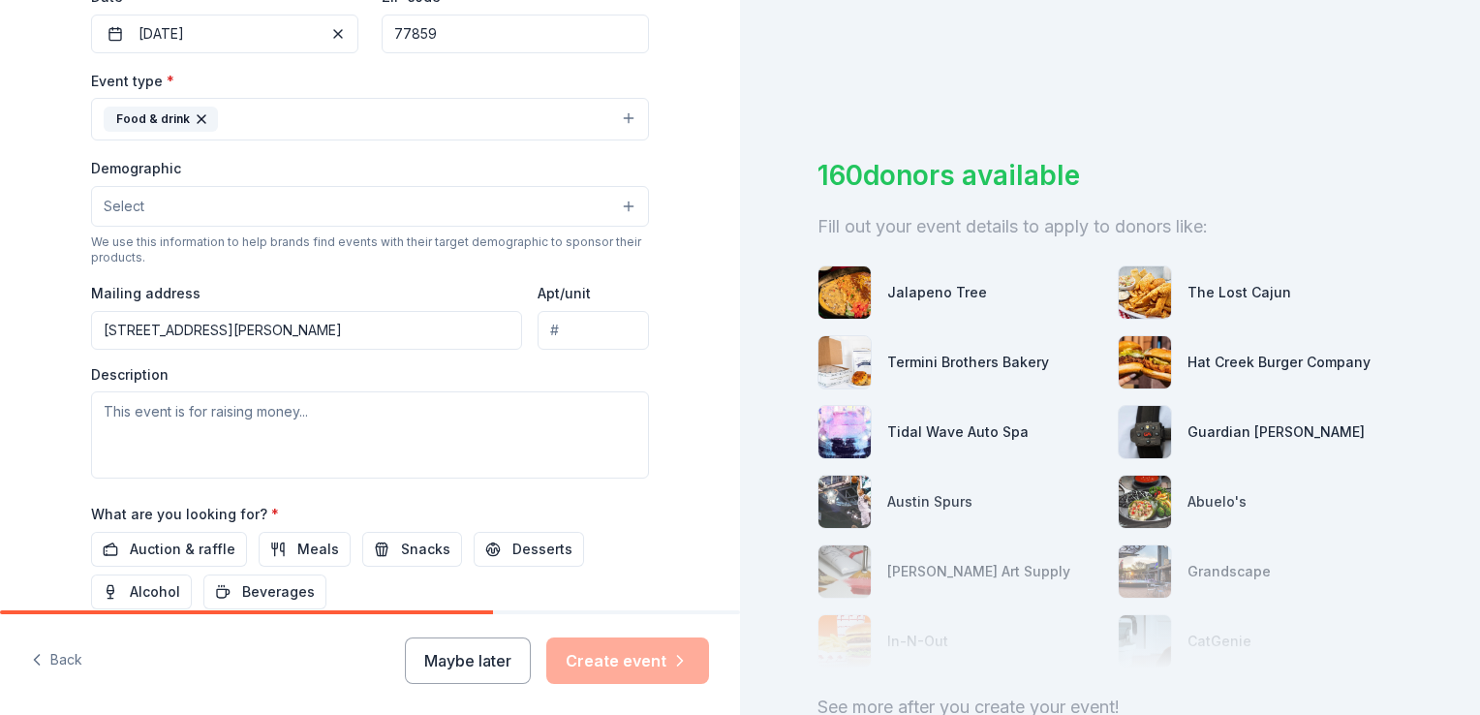
type input "303 East 1st Street, Hearne, TX, 77859"
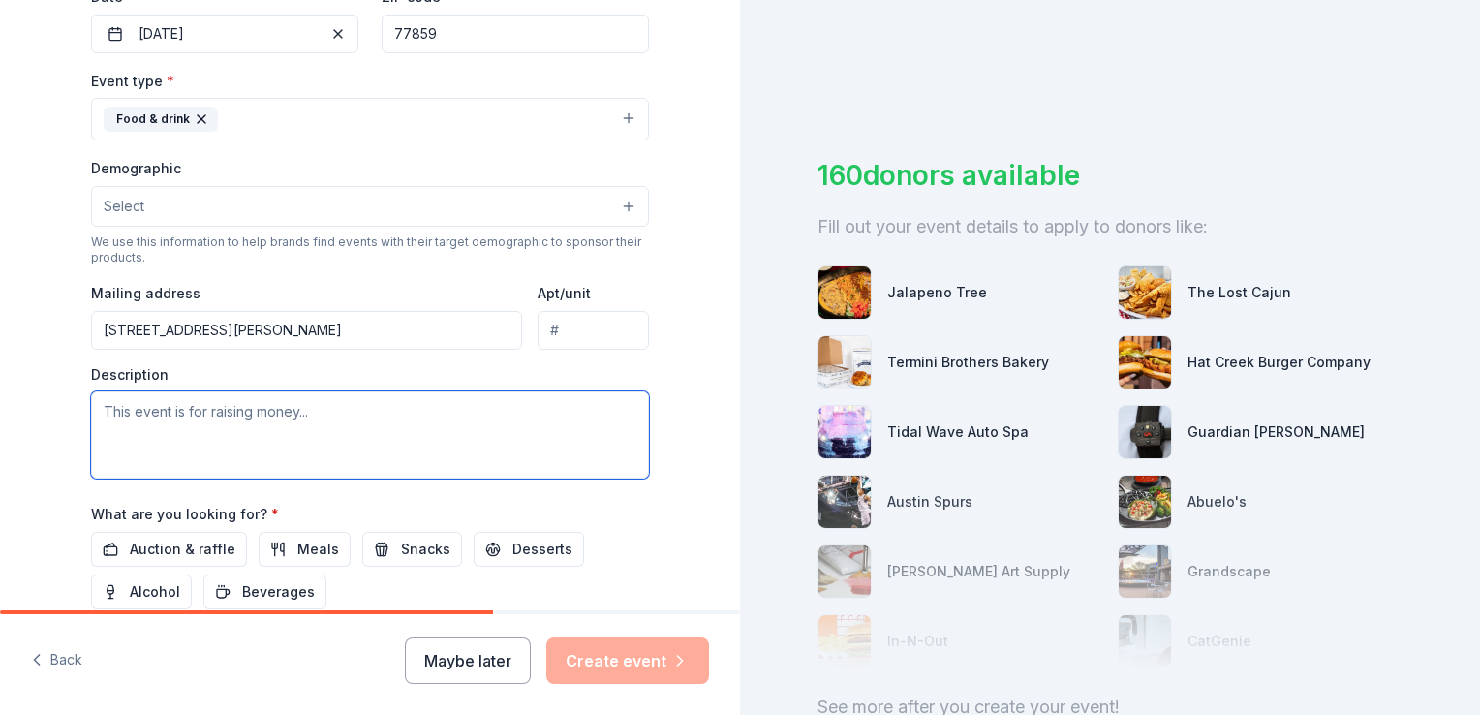
click at [294, 428] on textarea at bounding box center [370, 434] width 558 height 87
click at [180, 422] on textarea at bounding box center [370, 434] width 558 height 87
paste textarea "I’m reaching out on behalf of A Reason to Dream, a youth nonprofit organization…"
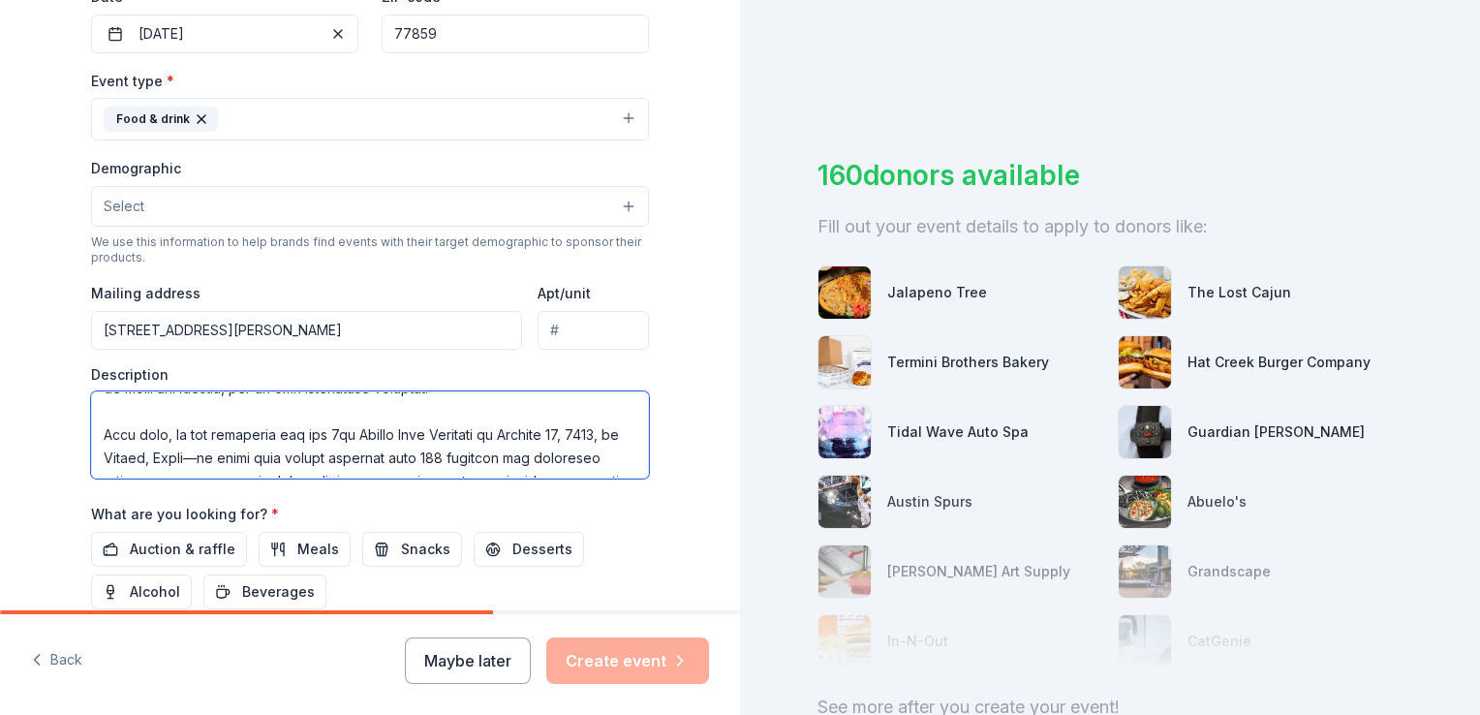
scroll to position [54, 0]
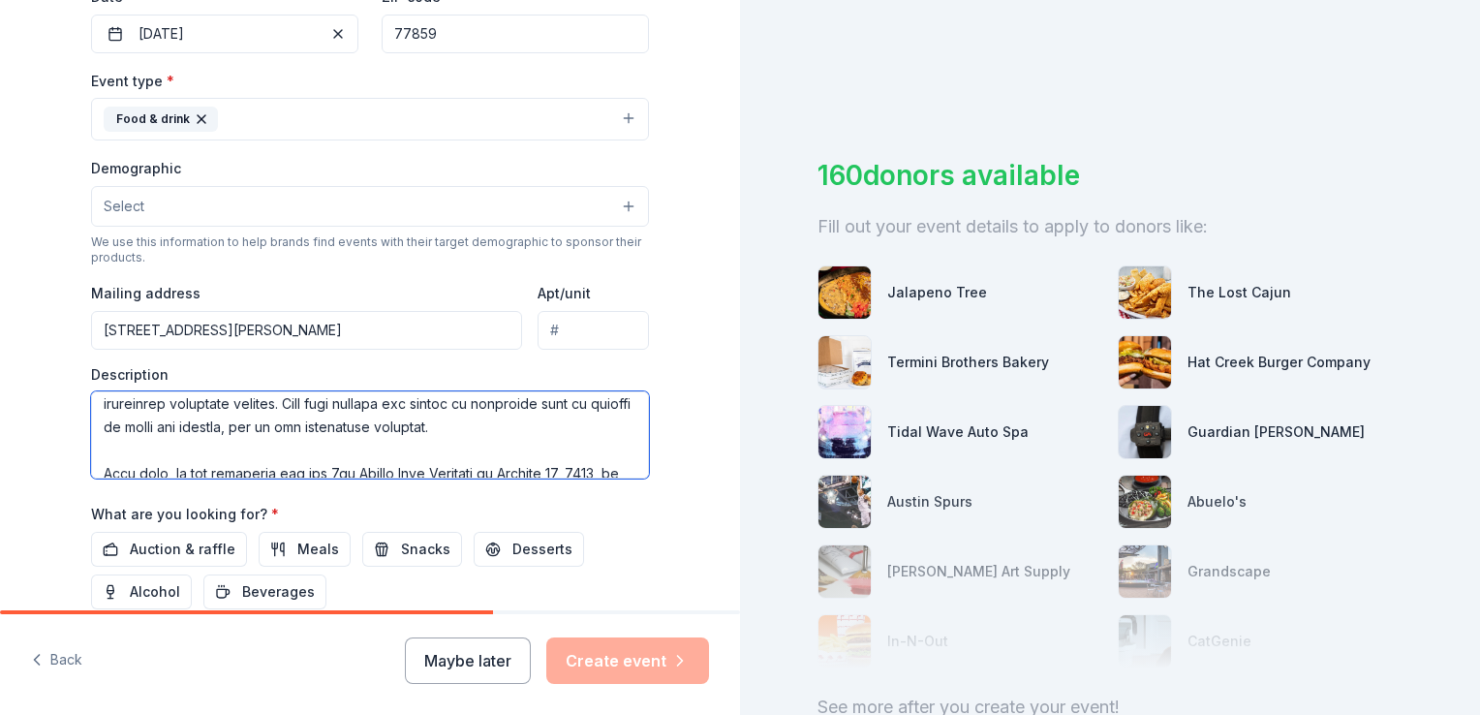
drag, startPoint x: 303, startPoint y: 403, endPoint x: 523, endPoint y: 428, distance: 221.2
click at [523, 428] on textarea at bounding box center [370, 434] width 558 height 87
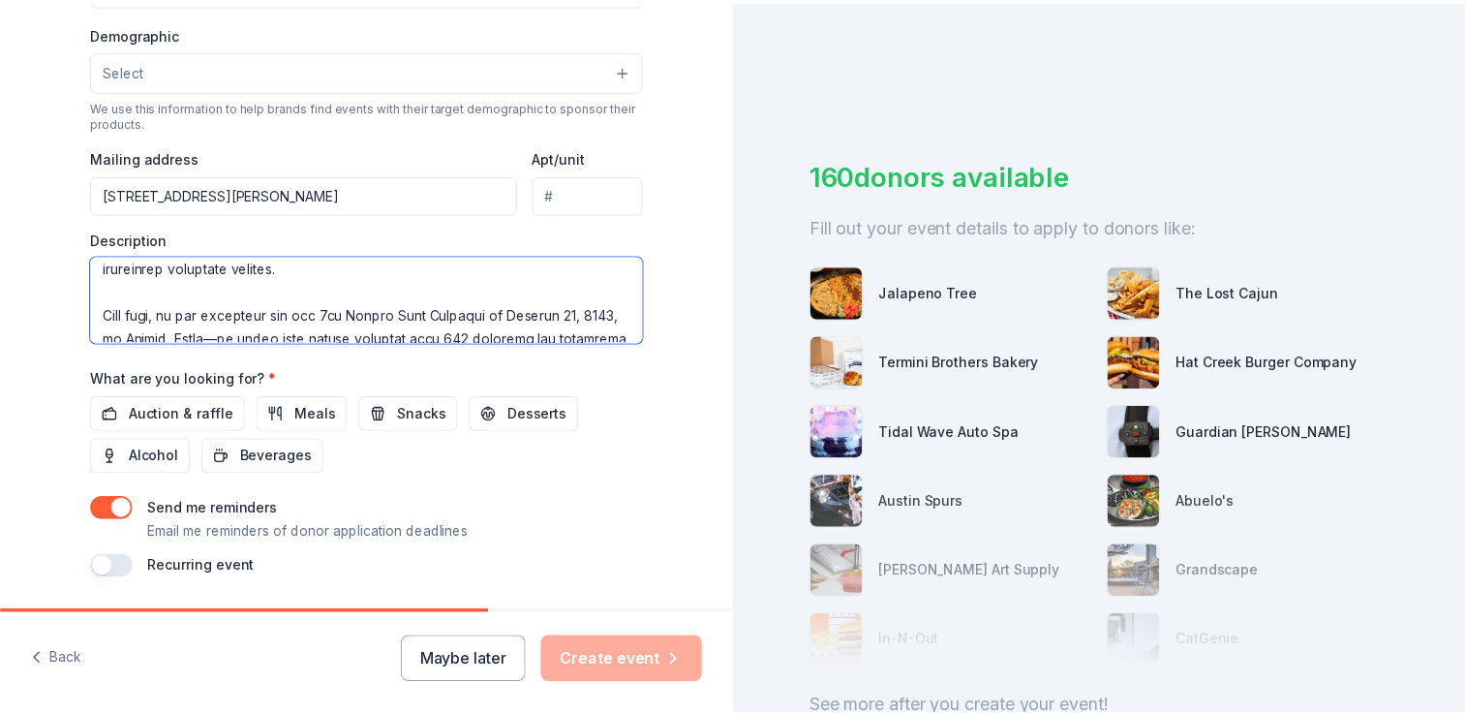
scroll to position [678, 0]
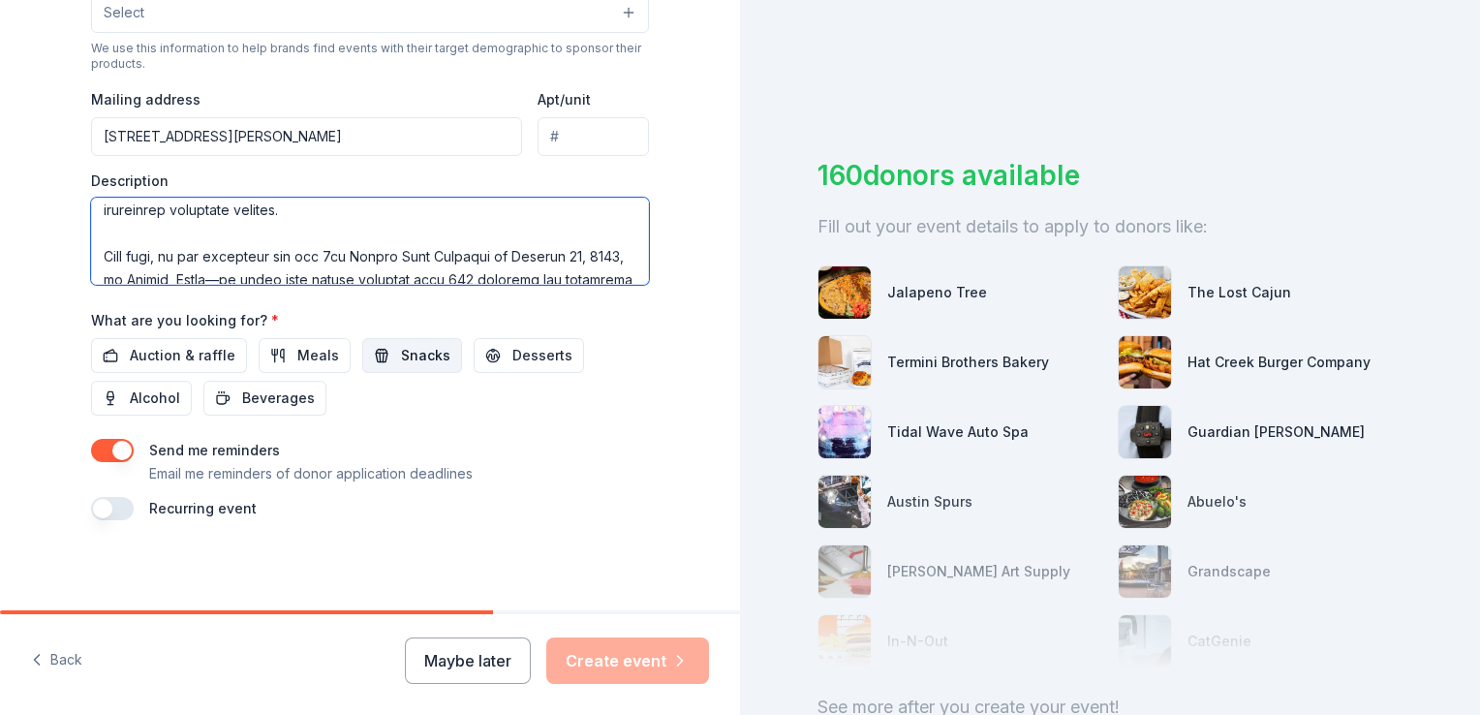
type textarea "I’m reaching out on behalf of A Reason to Dream, a youth nonprofit organization…"
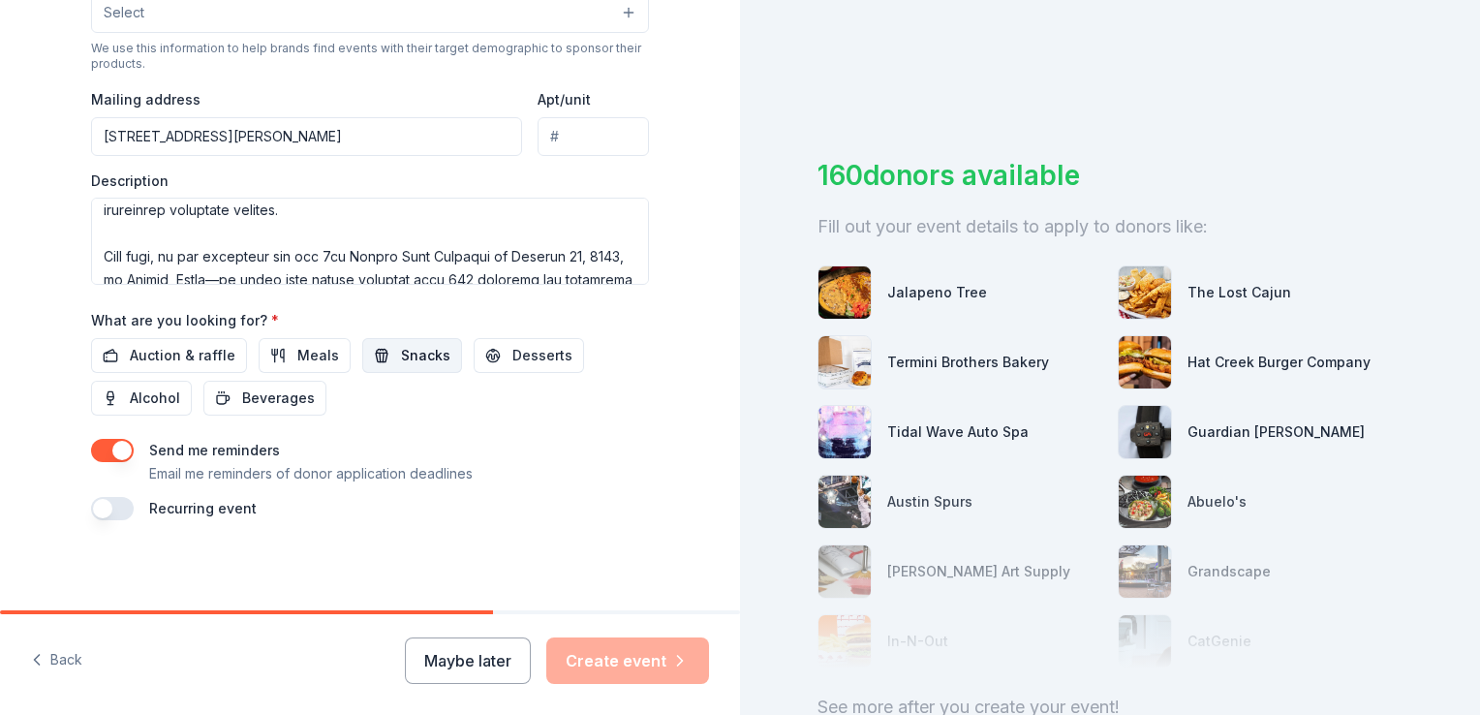
click at [382, 363] on button "Snacks" at bounding box center [412, 355] width 100 height 35
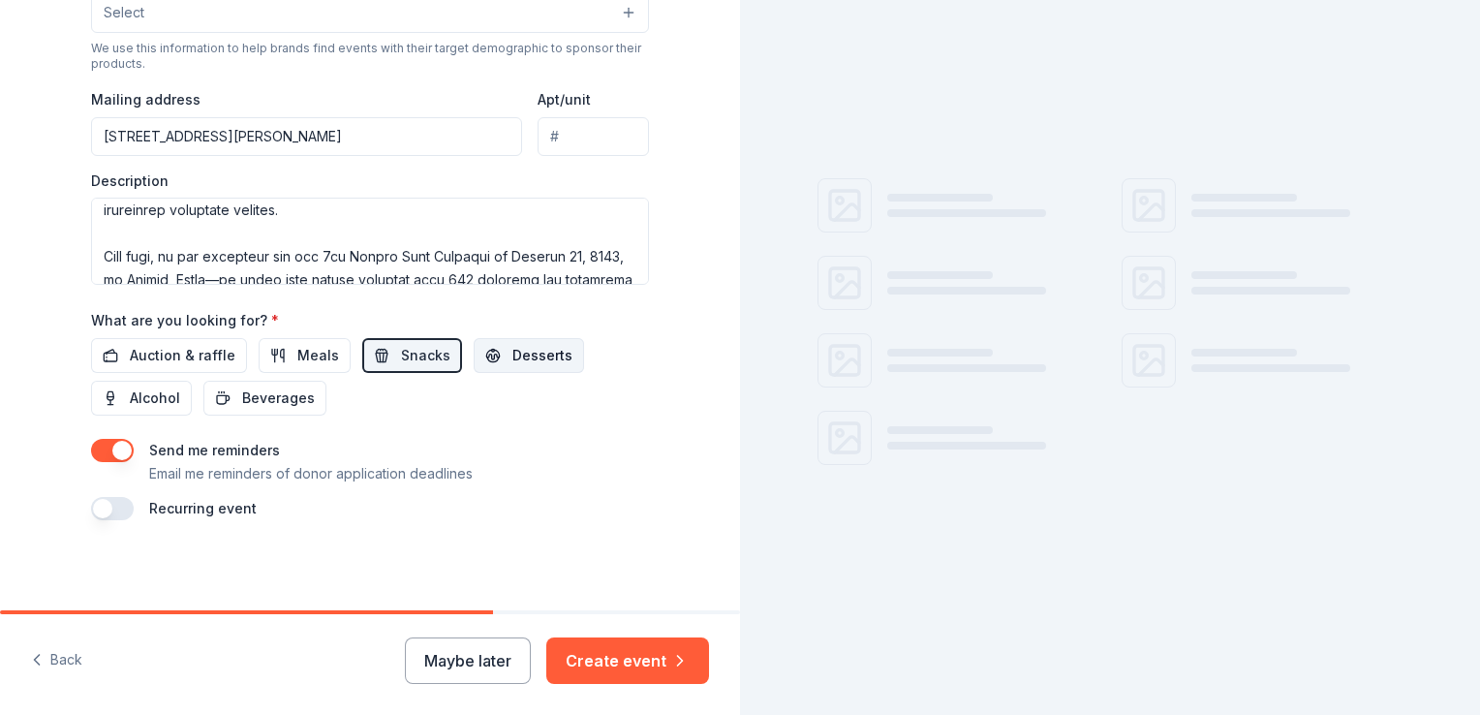
click at [486, 351] on button "Desserts" at bounding box center [529, 355] width 110 height 35
click at [274, 393] on span "Beverages" at bounding box center [278, 397] width 73 height 23
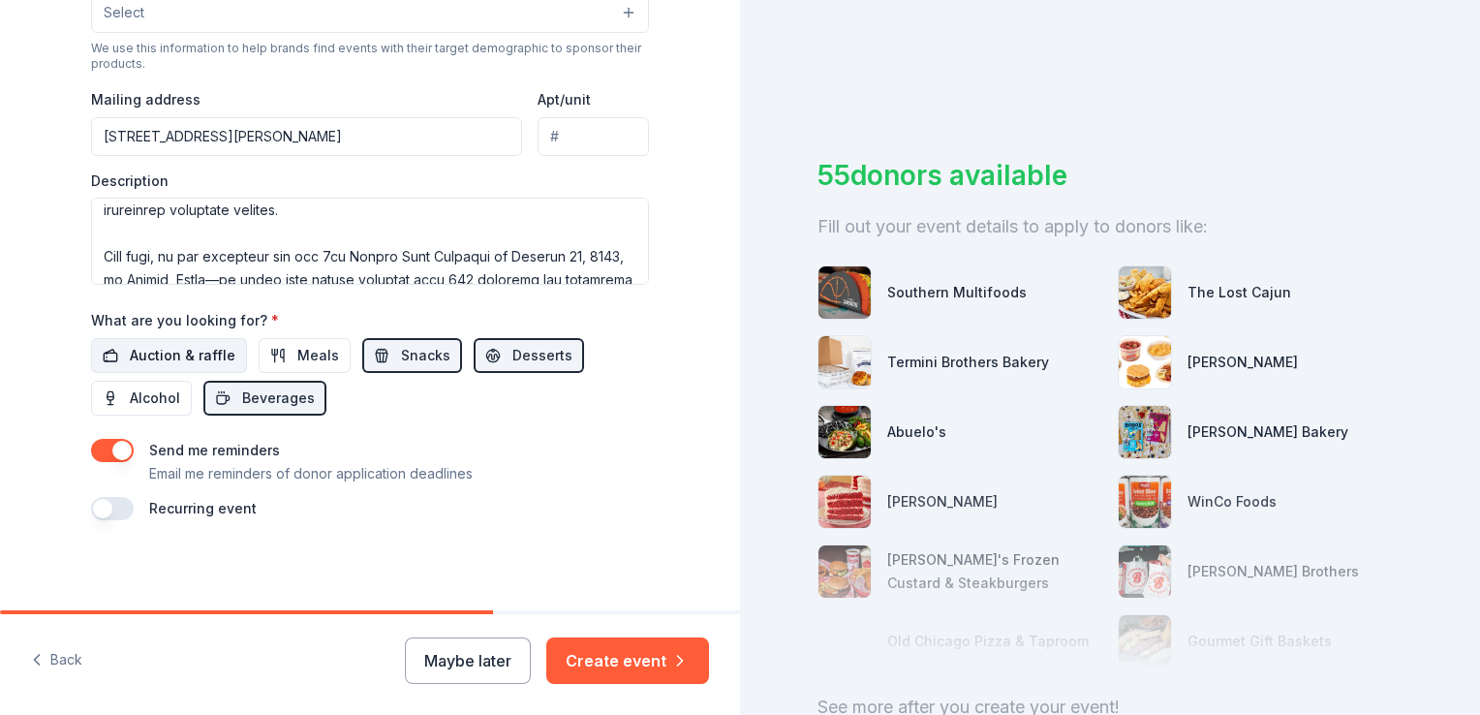
click at [187, 352] on span "Auction & raffle" at bounding box center [183, 355] width 106 height 23
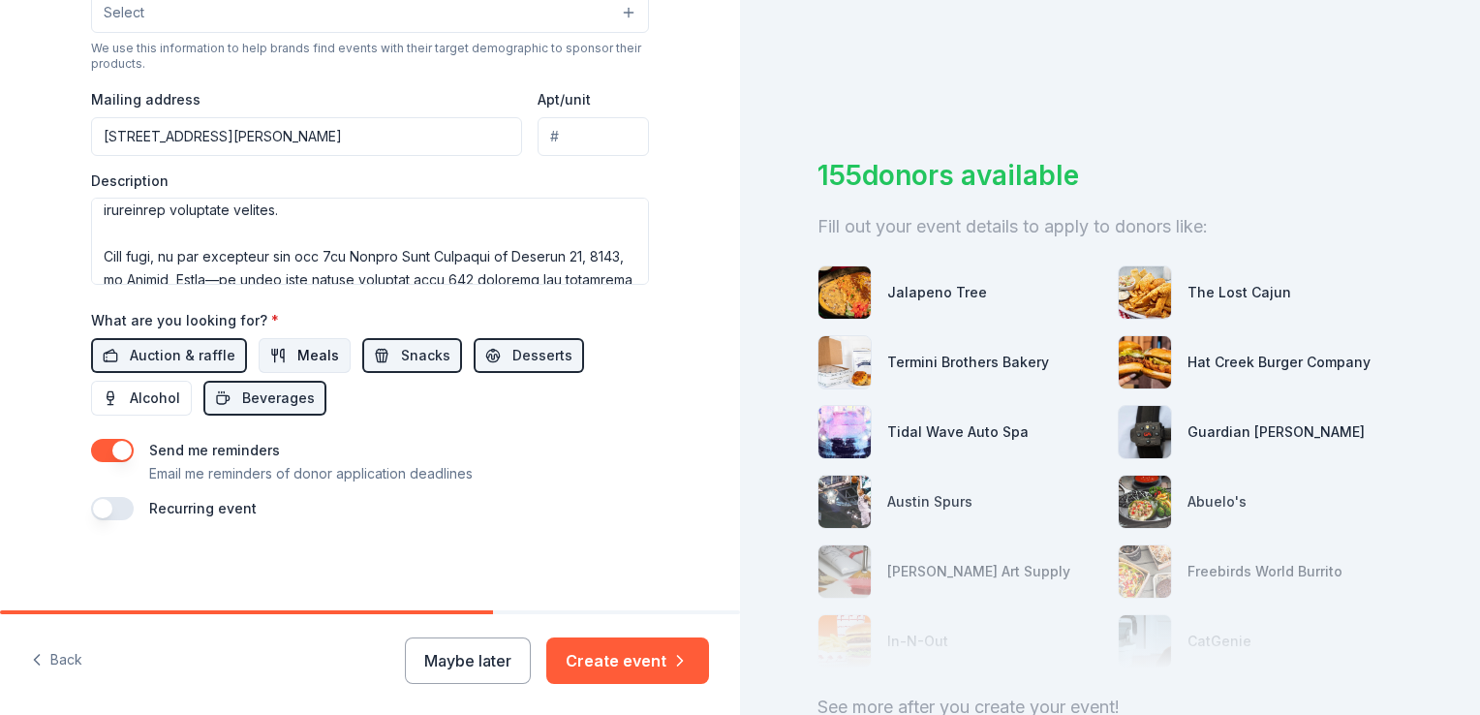
click at [270, 352] on button "Meals" at bounding box center [305, 355] width 92 height 35
click at [586, 654] on button "Create event" at bounding box center [627, 660] width 163 height 46
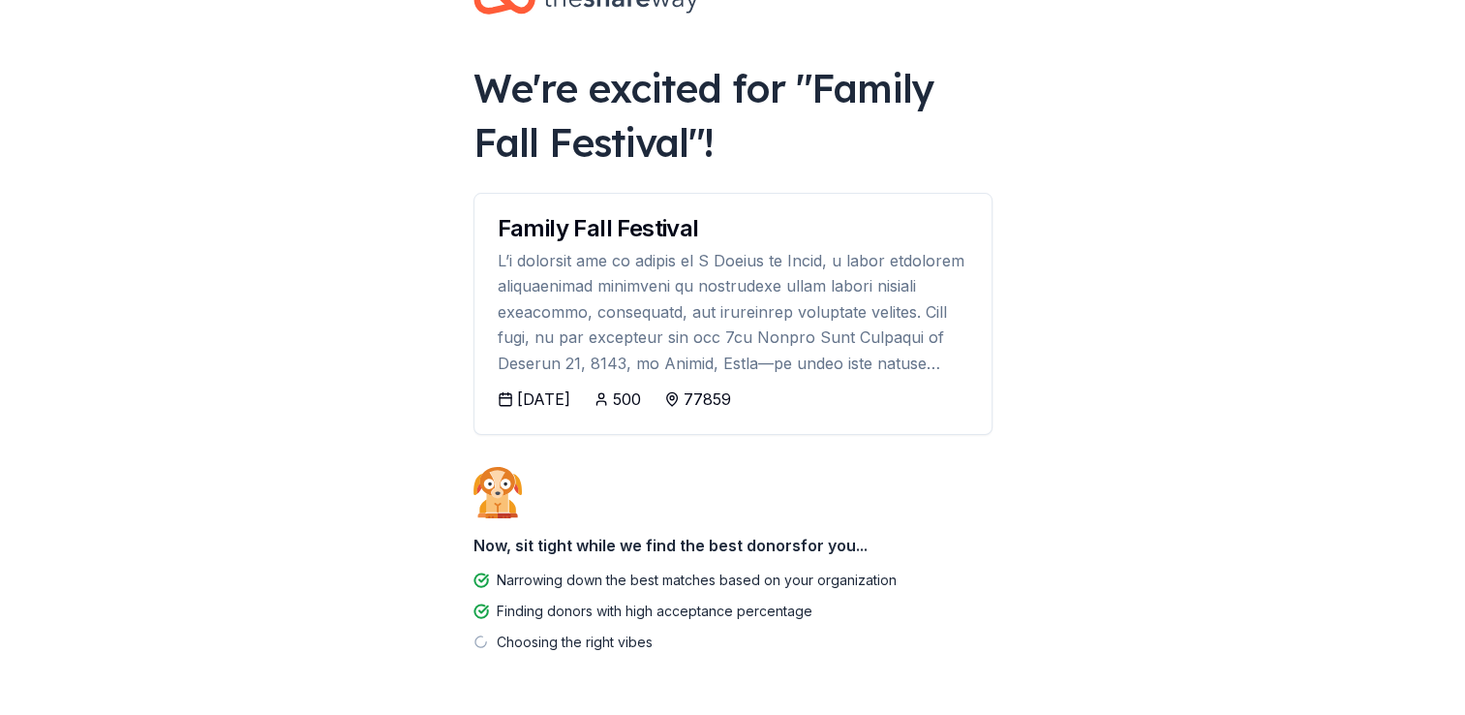
scroll to position [128, 0]
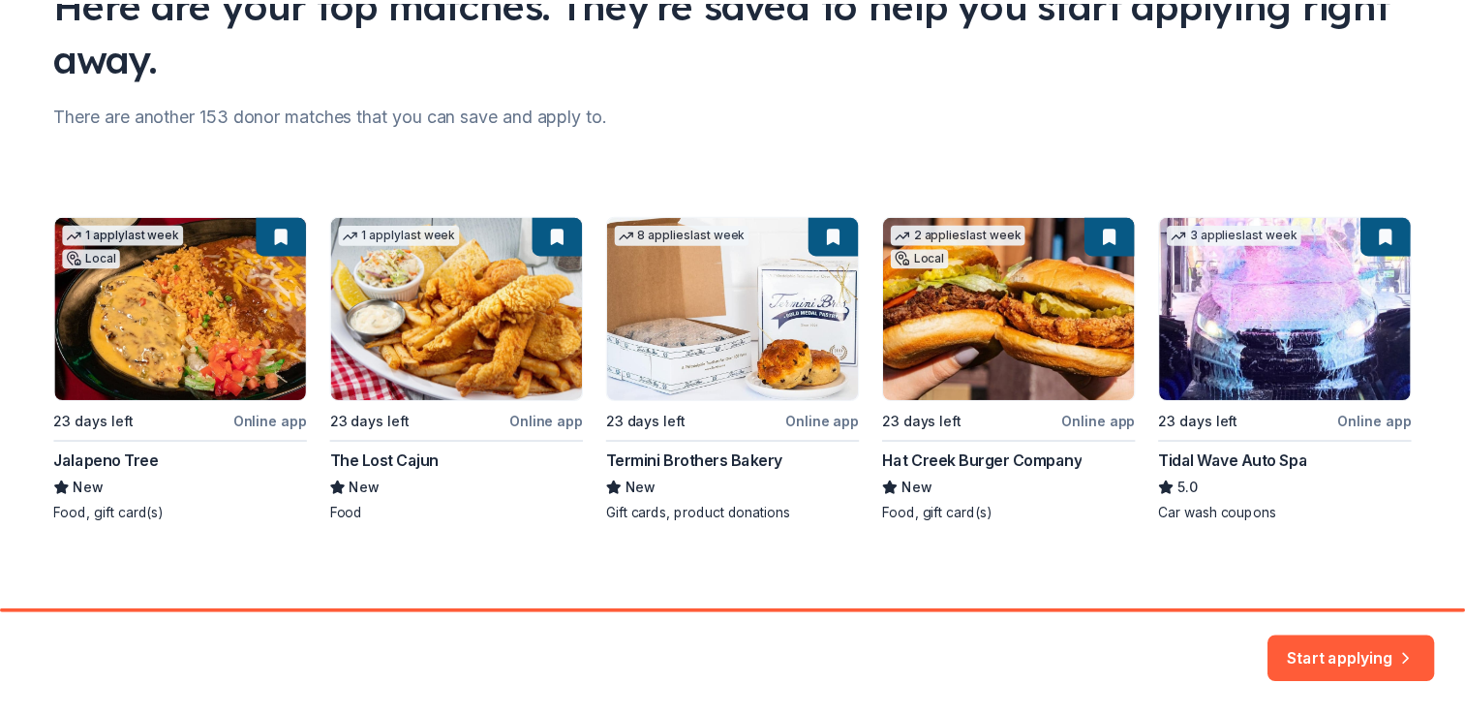
scroll to position [184, 0]
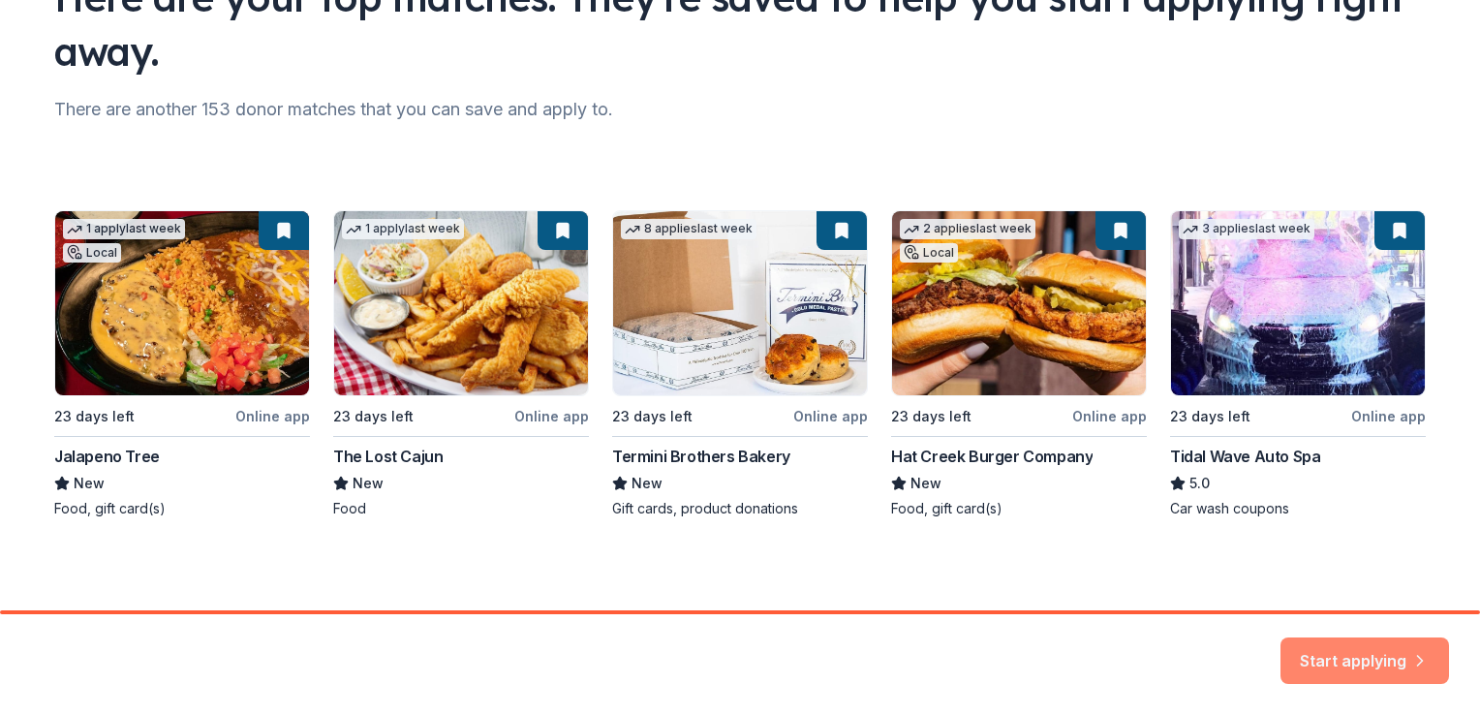
click at [1330, 652] on button "Start applying" at bounding box center [1364, 649] width 168 height 46
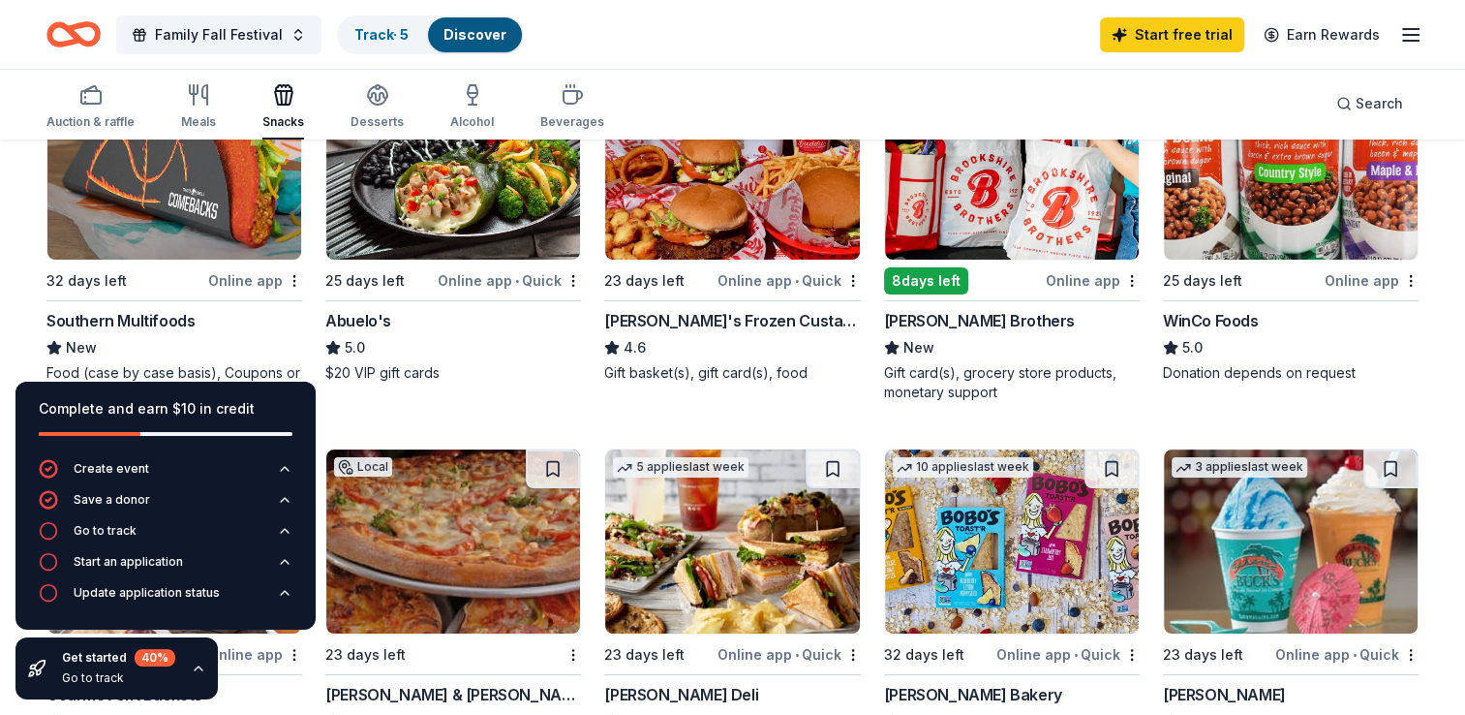
scroll to position [290, 0]
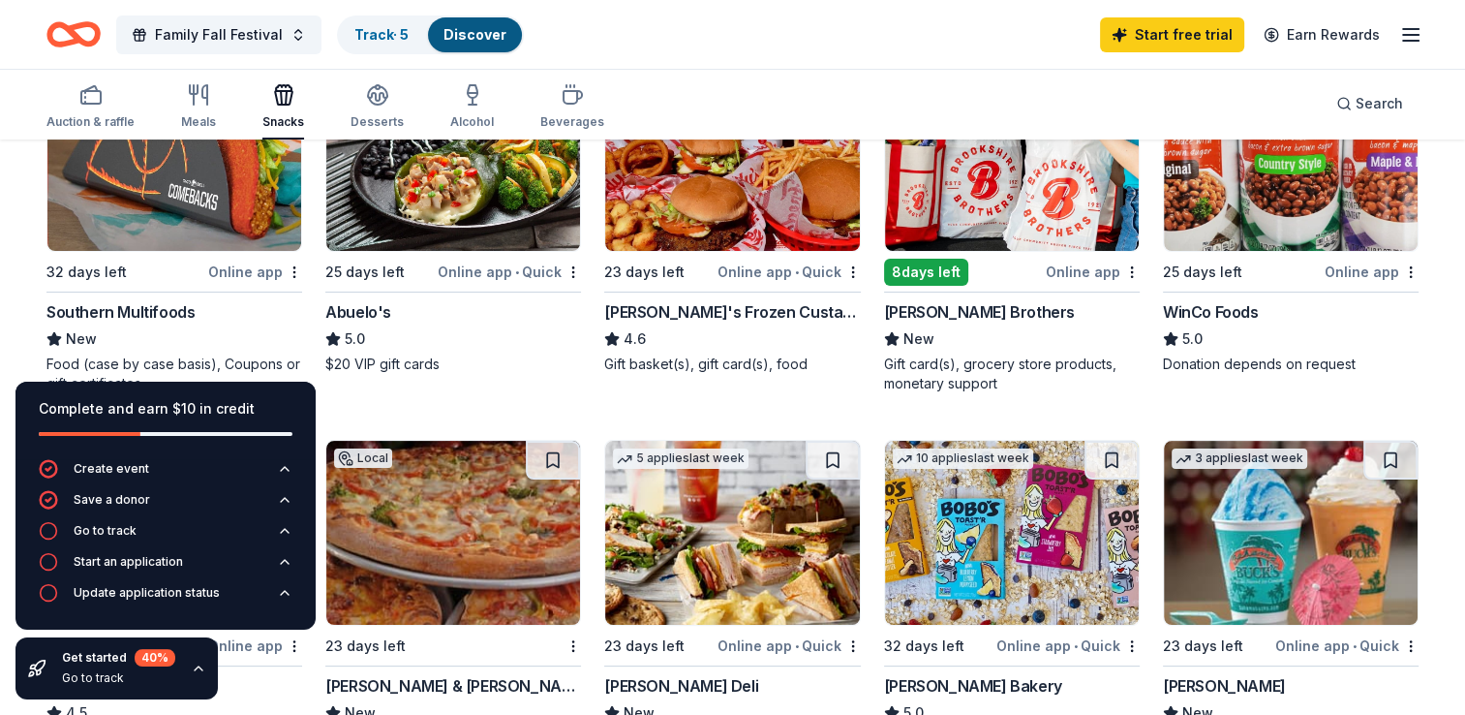
click at [710, 239] on img at bounding box center [732, 159] width 254 height 184
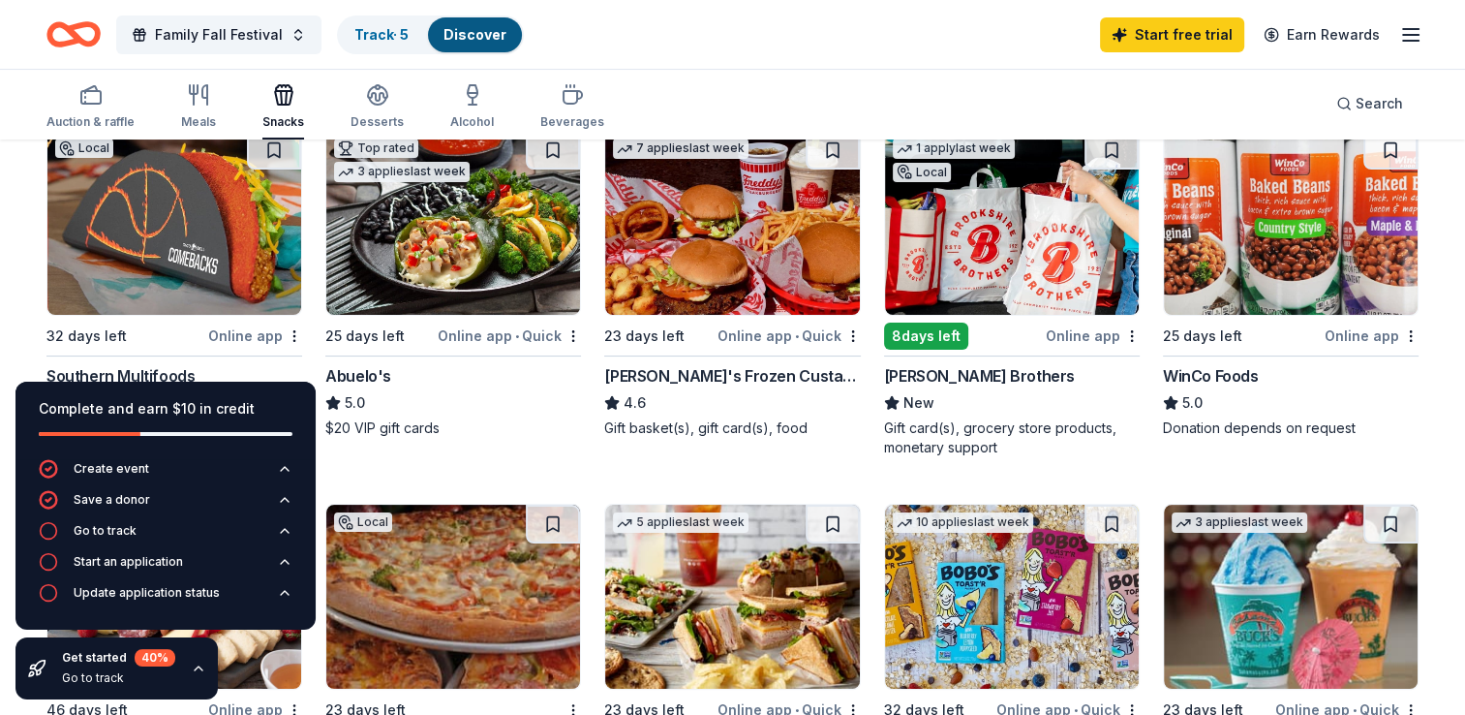
scroll to position [194, 0]
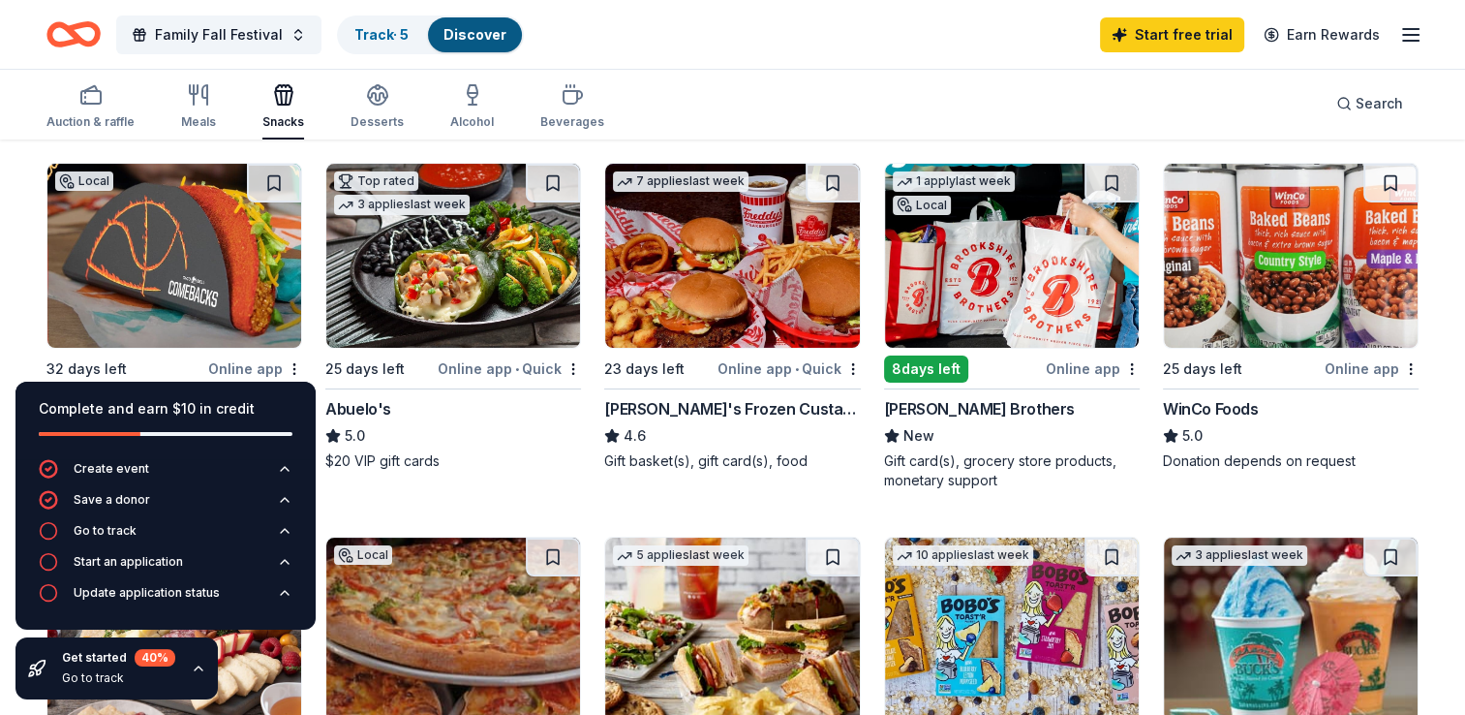
click at [1290, 273] on img at bounding box center [1291, 256] width 254 height 184
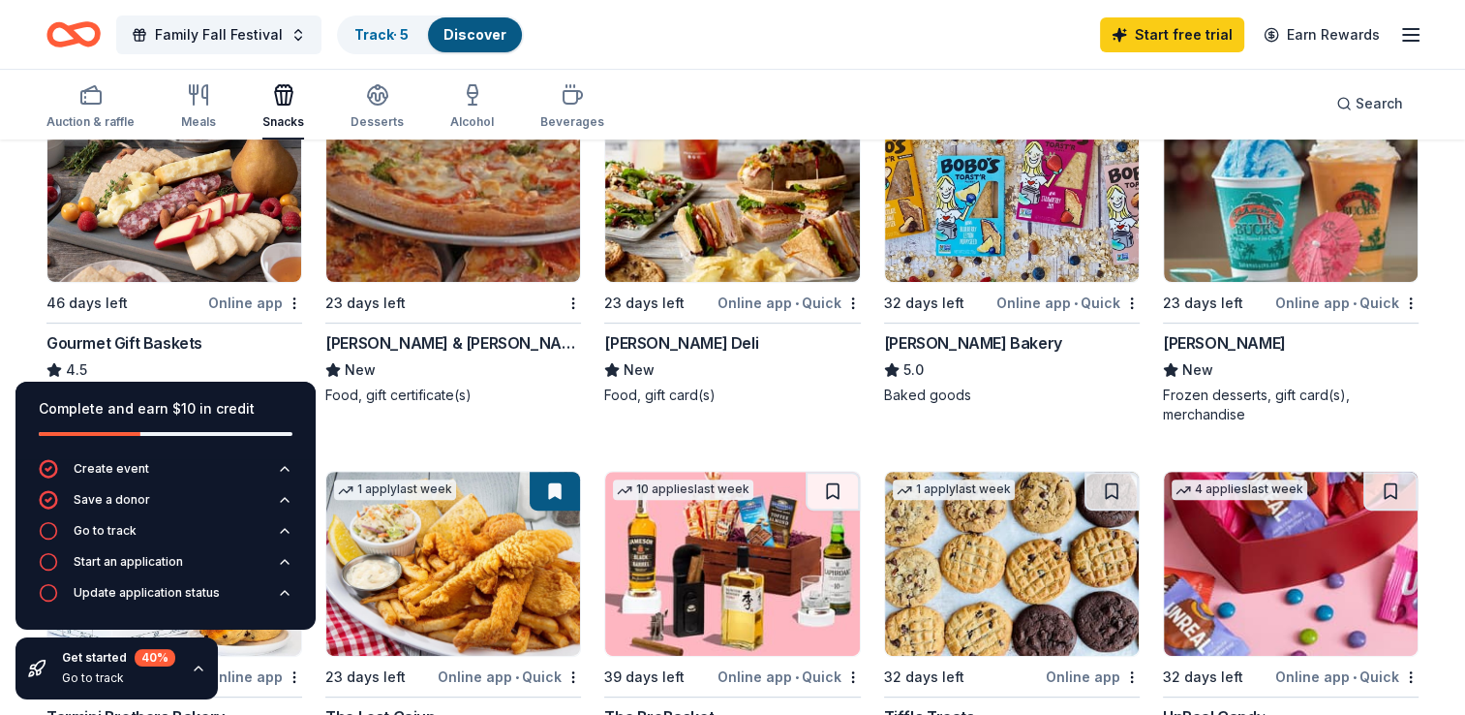
scroll to position [678, 0]
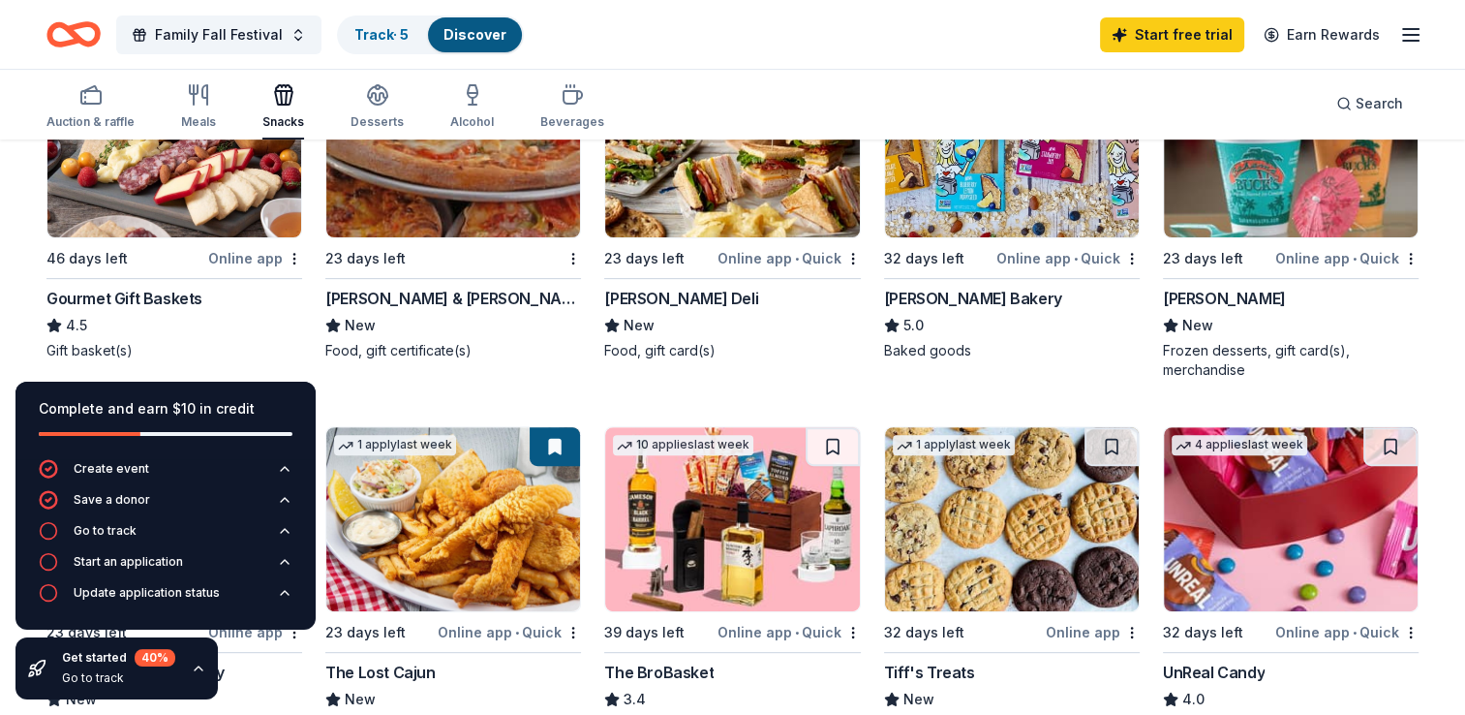
click at [173, 223] on img at bounding box center [174, 145] width 254 height 184
click at [722, 201] on img at bounding box center [732, 145] width 254 height 184
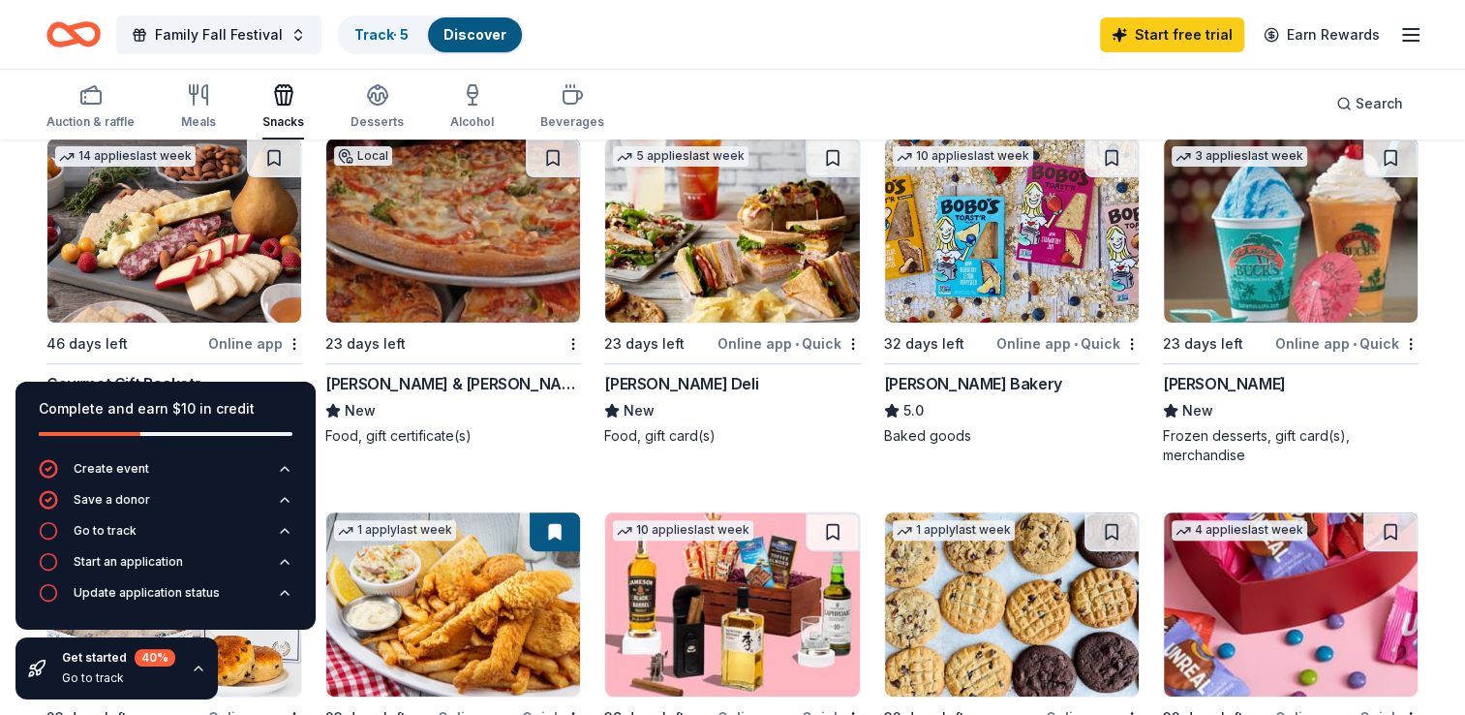
scroll to position [581, 0]
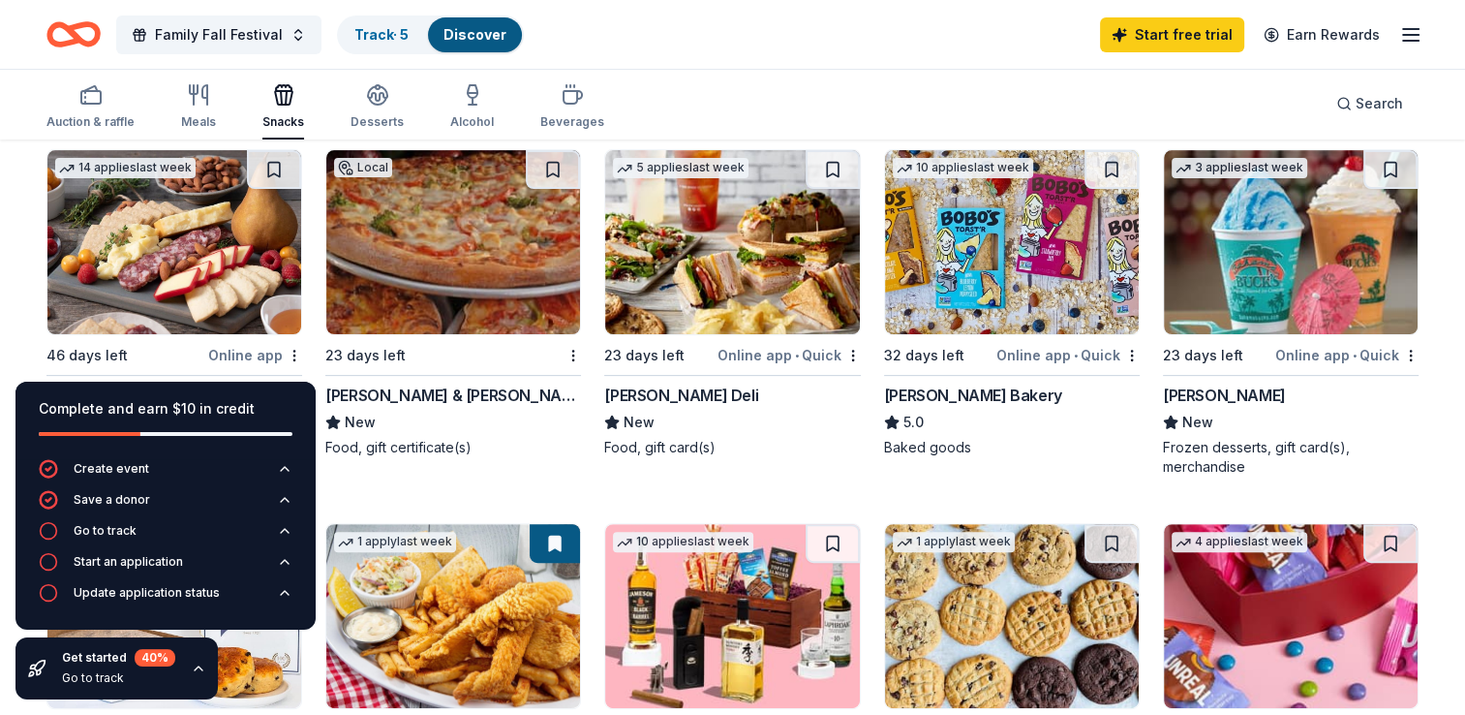
click at [1041, 228] on img at bounding box center [1012, 242] width 254 height 184
click at [1241, 289] on img at bounding box center [1291, 242] width 254 height 184
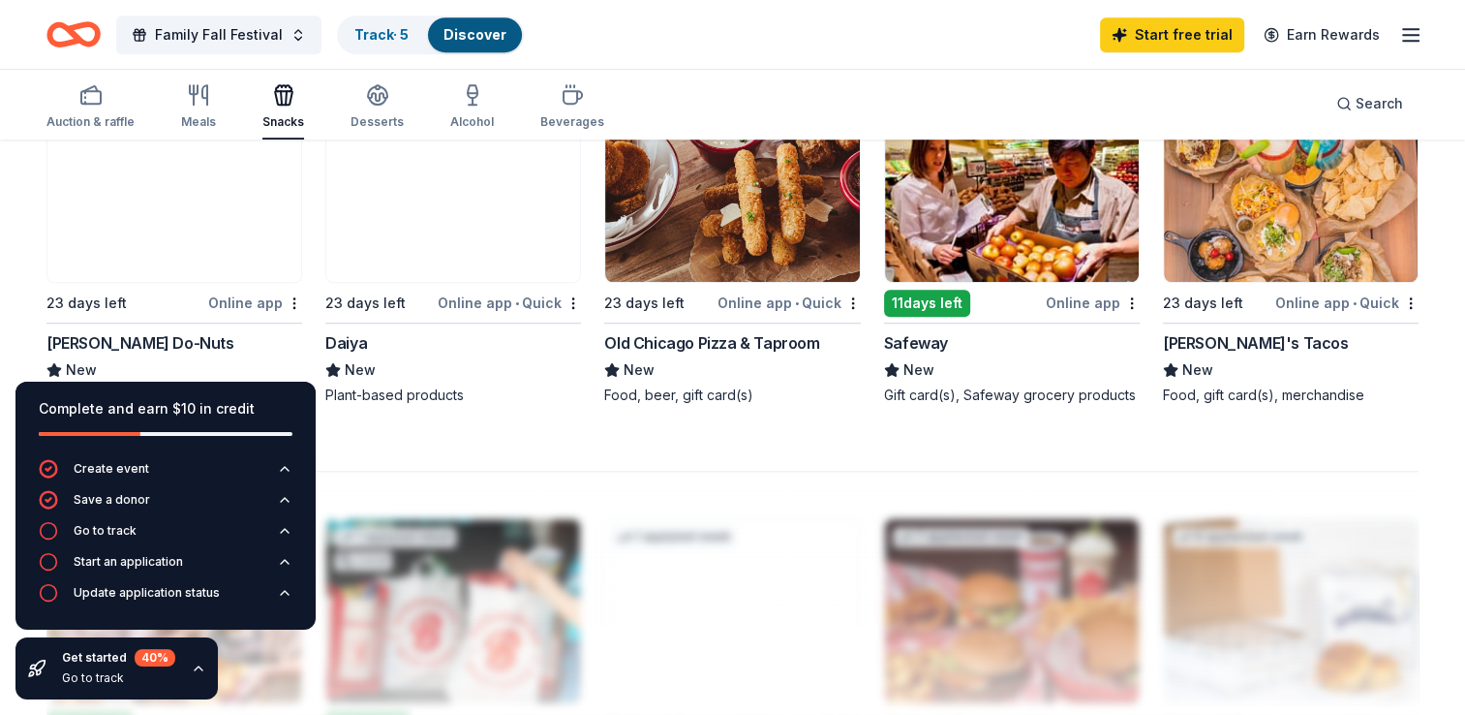
scroll to position [1646, 0]
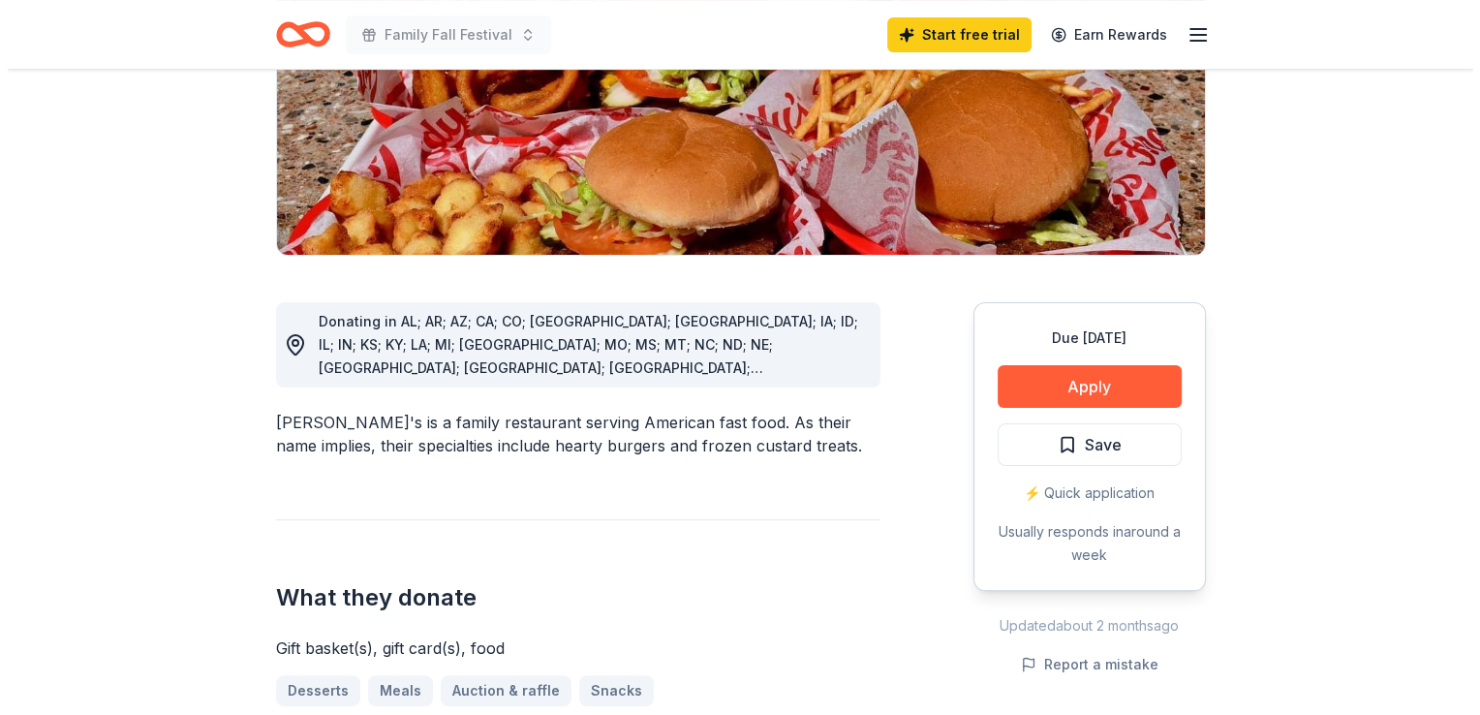
scroll to position [387, 0]
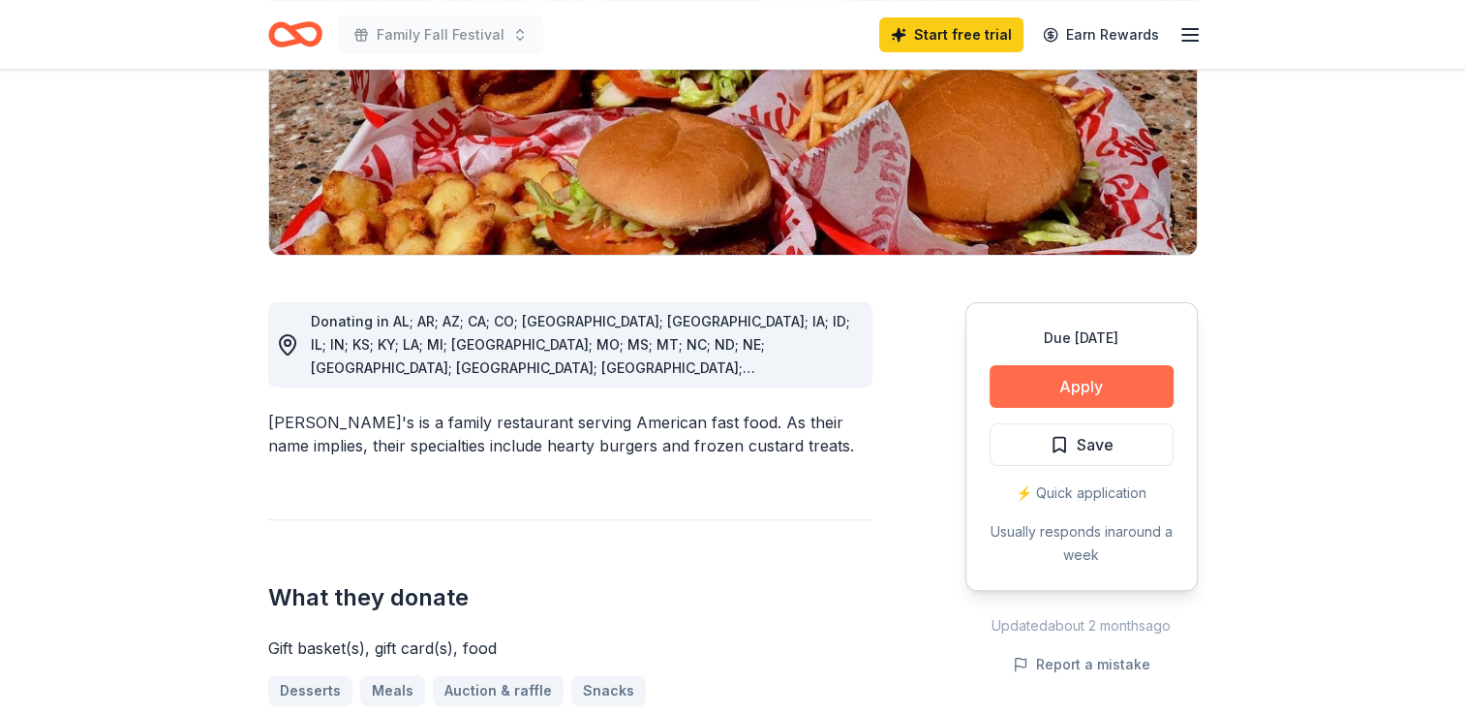
click at [1027, 365] on button "Apply" at bounding box center [1082, 386] width 184 height 43
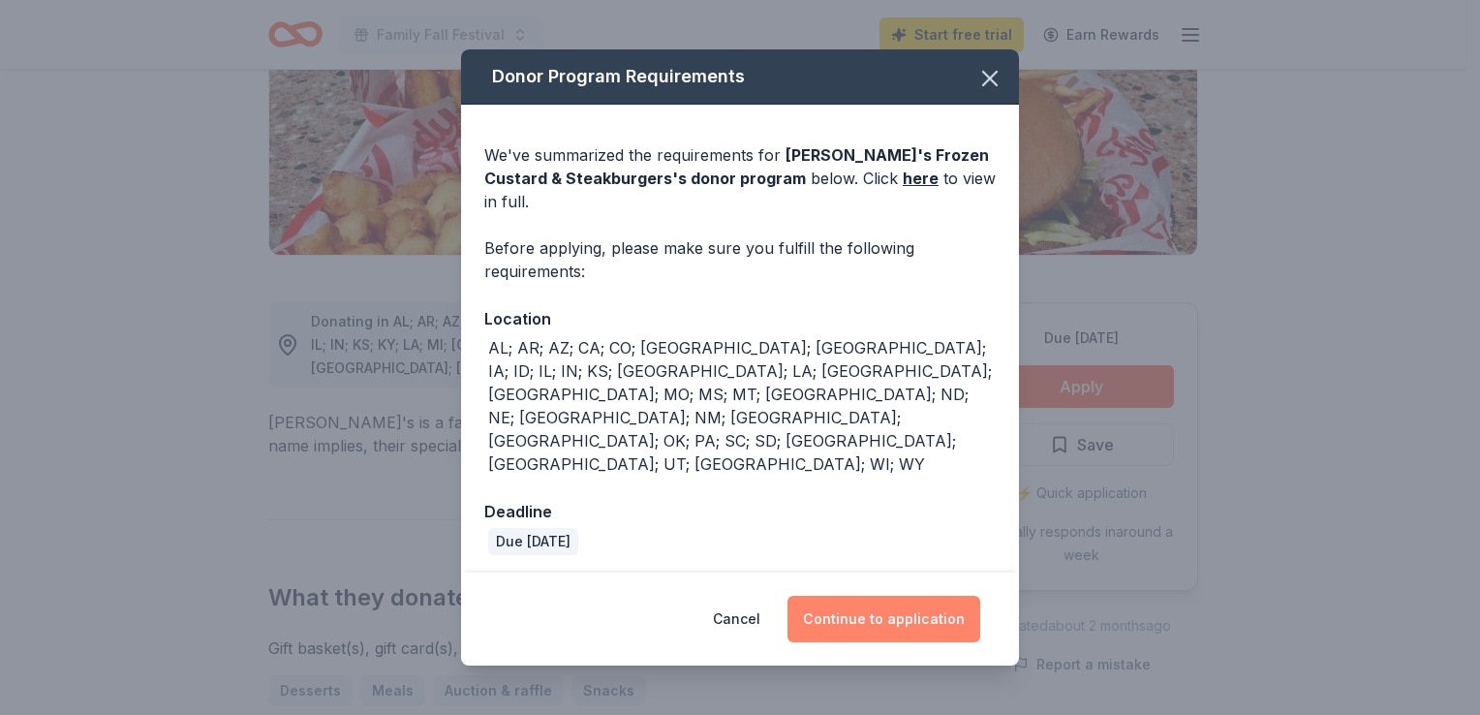
click at [858, 596] on button "Continue to application" at bounding box center [883, 619] width 193 height 46
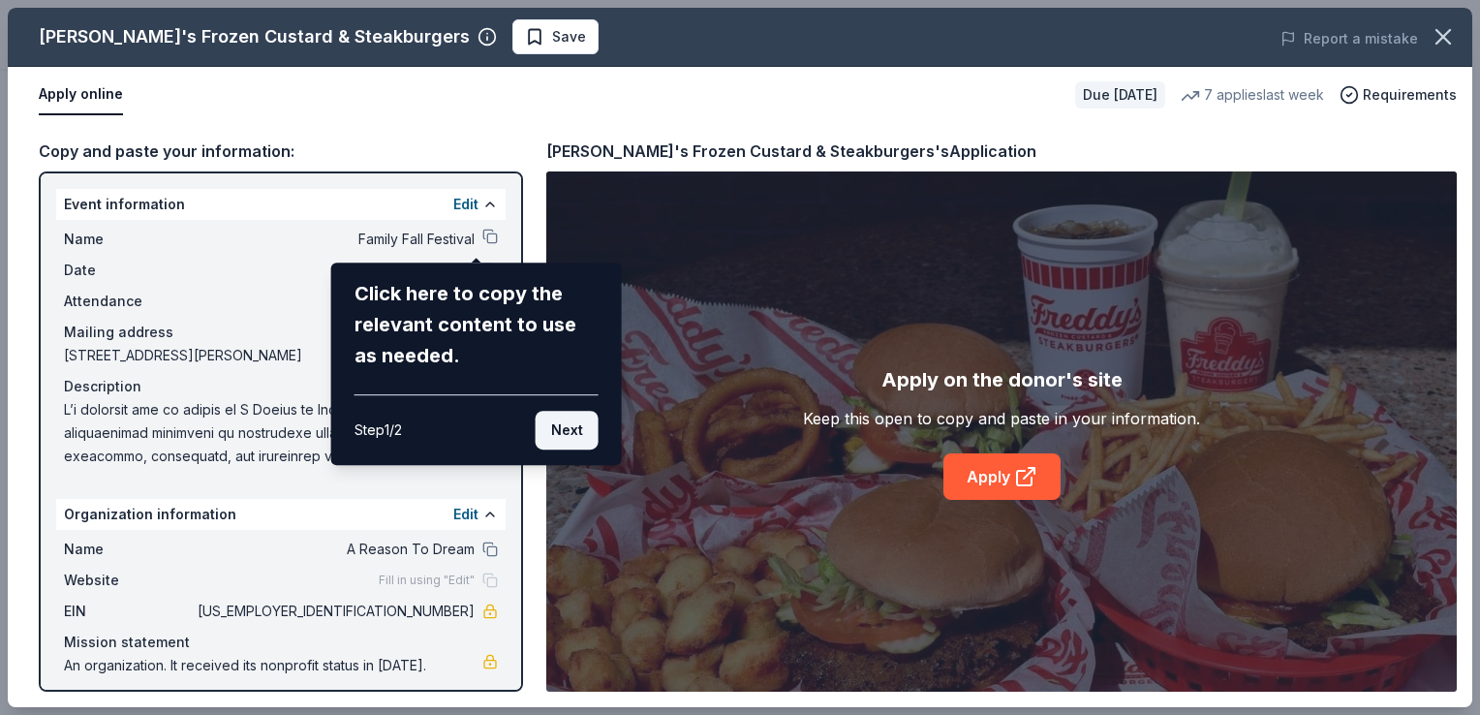
click at [574, 436] on button "Next" at bounding box center [566, 430] width 63 height 39
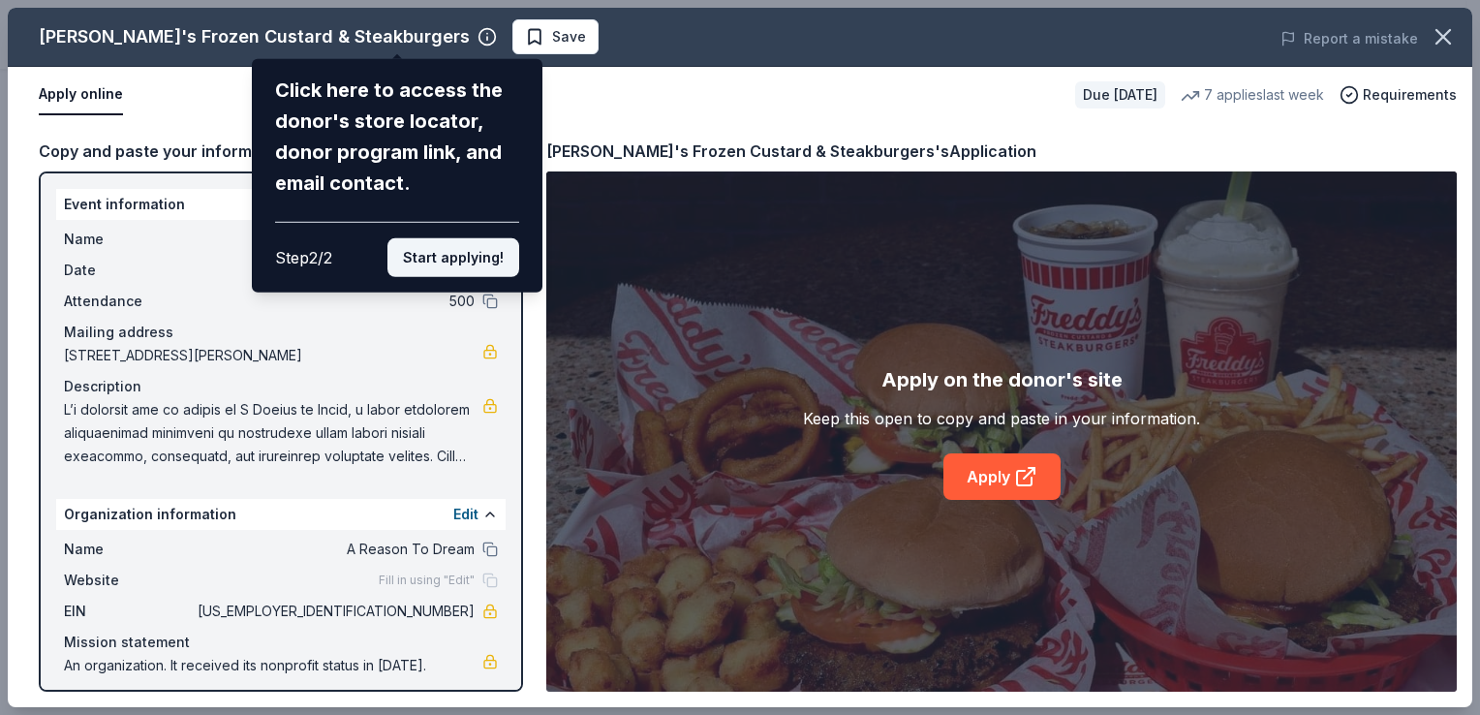
click at [447, 270] on button "Start applying!" at bounding box center [453, 257] width 132 height 39
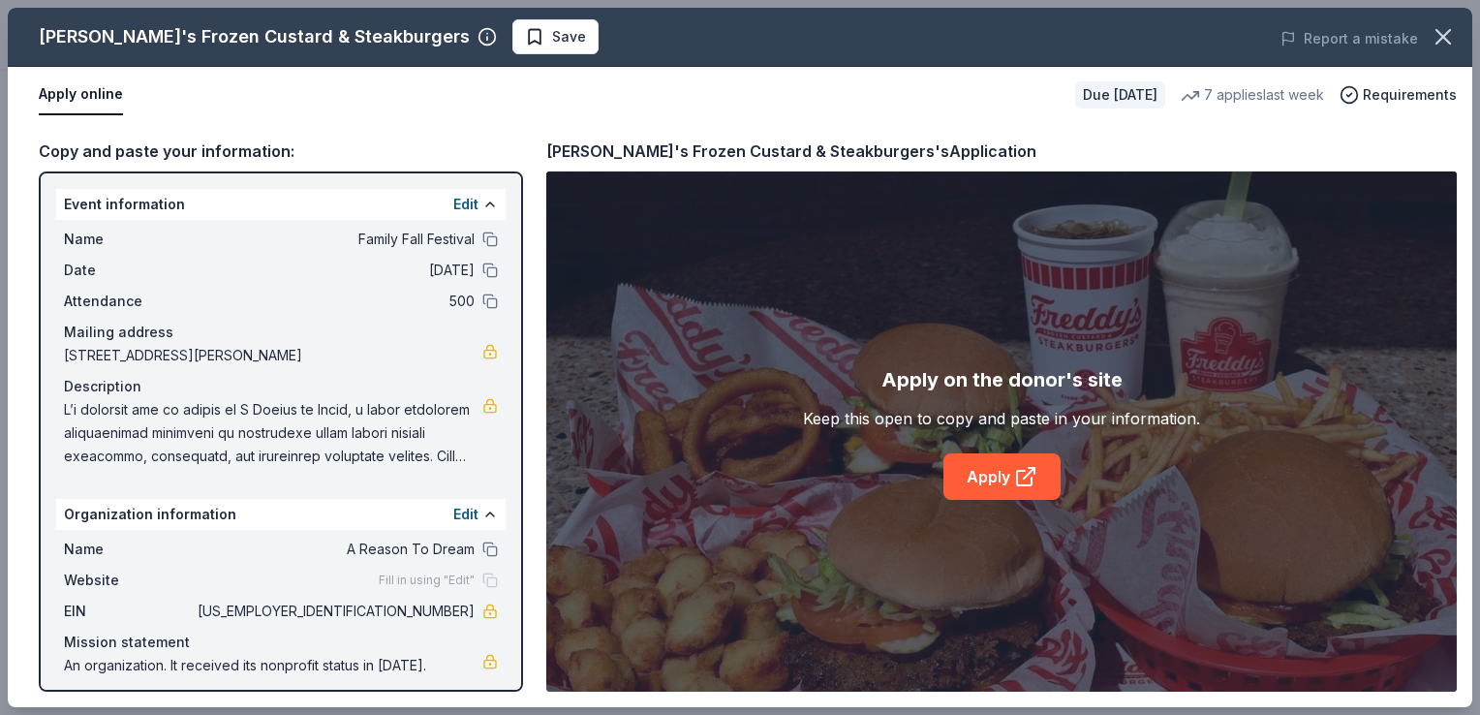
scroll to position [9, 0]
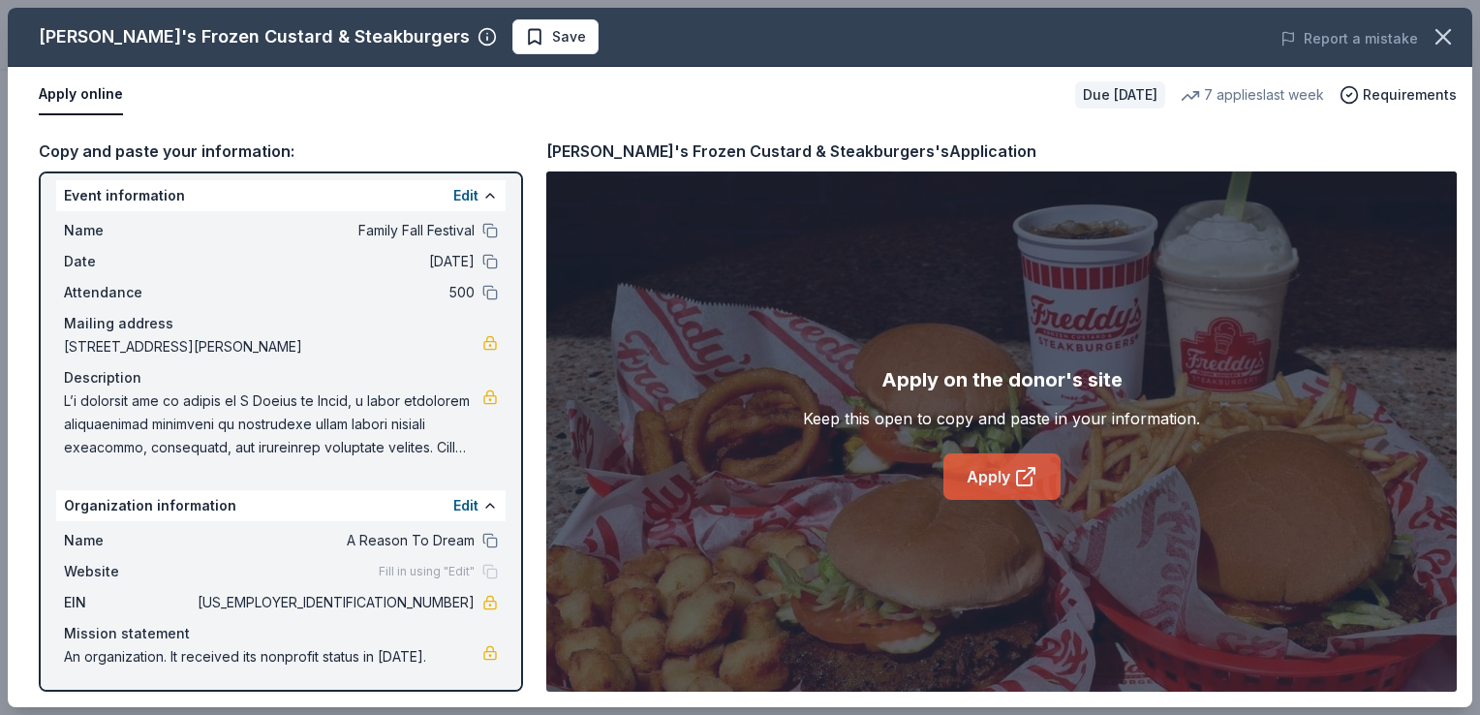
click at [1003, 475] on link "Apply" at bounding box center [1001, 476] width 117 height 46
click at [973, 474] on link "Apply" at bounding box center [1001, 476] width 117 height 46
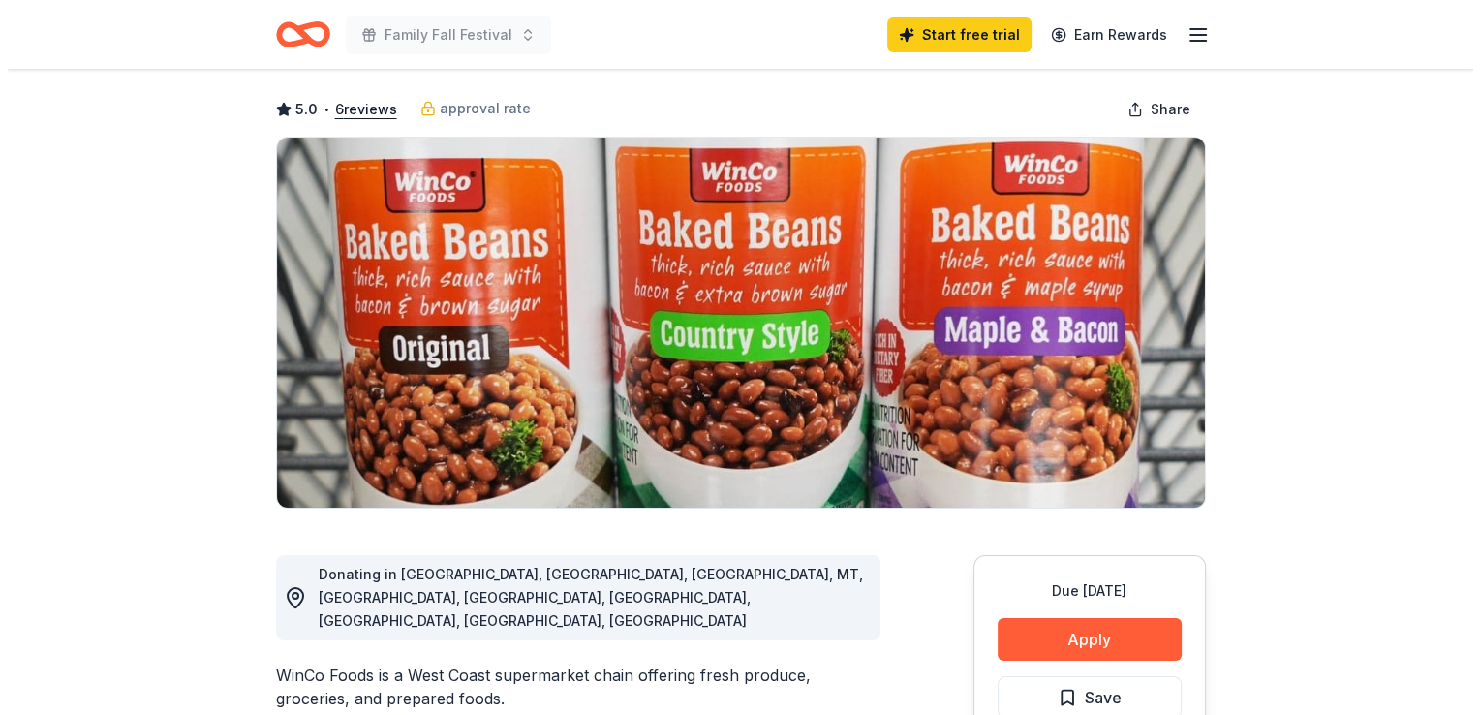
scroll to position [194, 0]
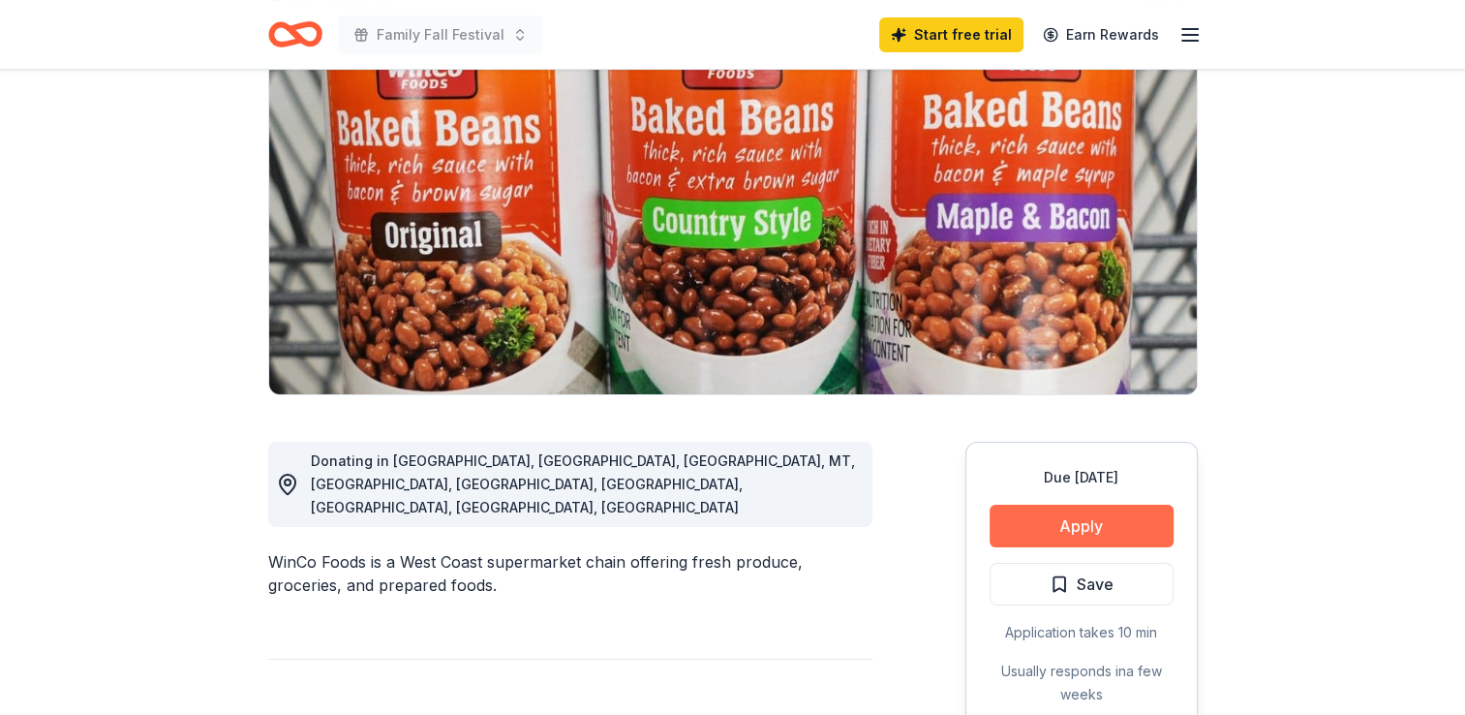
click at [1104, 540] on button "Apply" at bounding box center [1082, 525] width 184 height 43
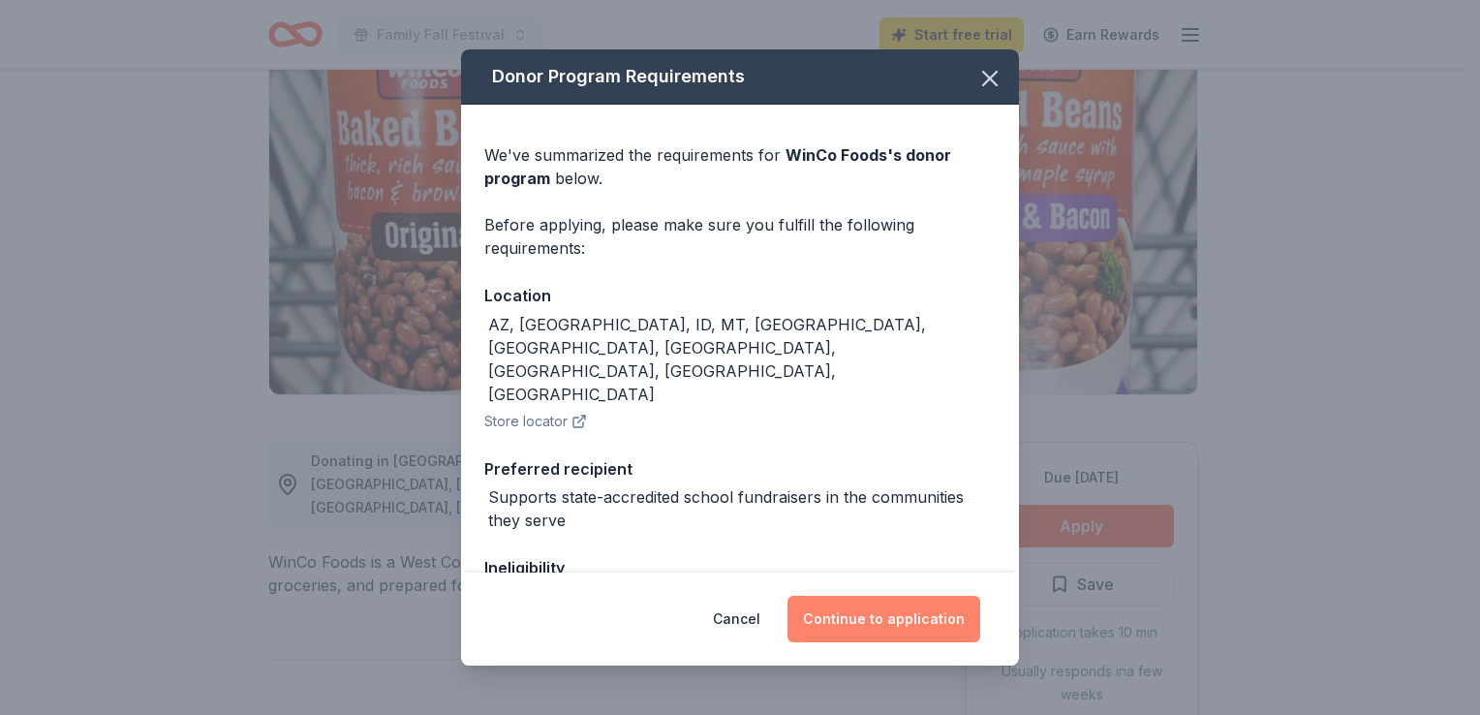
click at [942, 621] on button "Continue to application" at bounding box center [883, 619] width 193 height 46
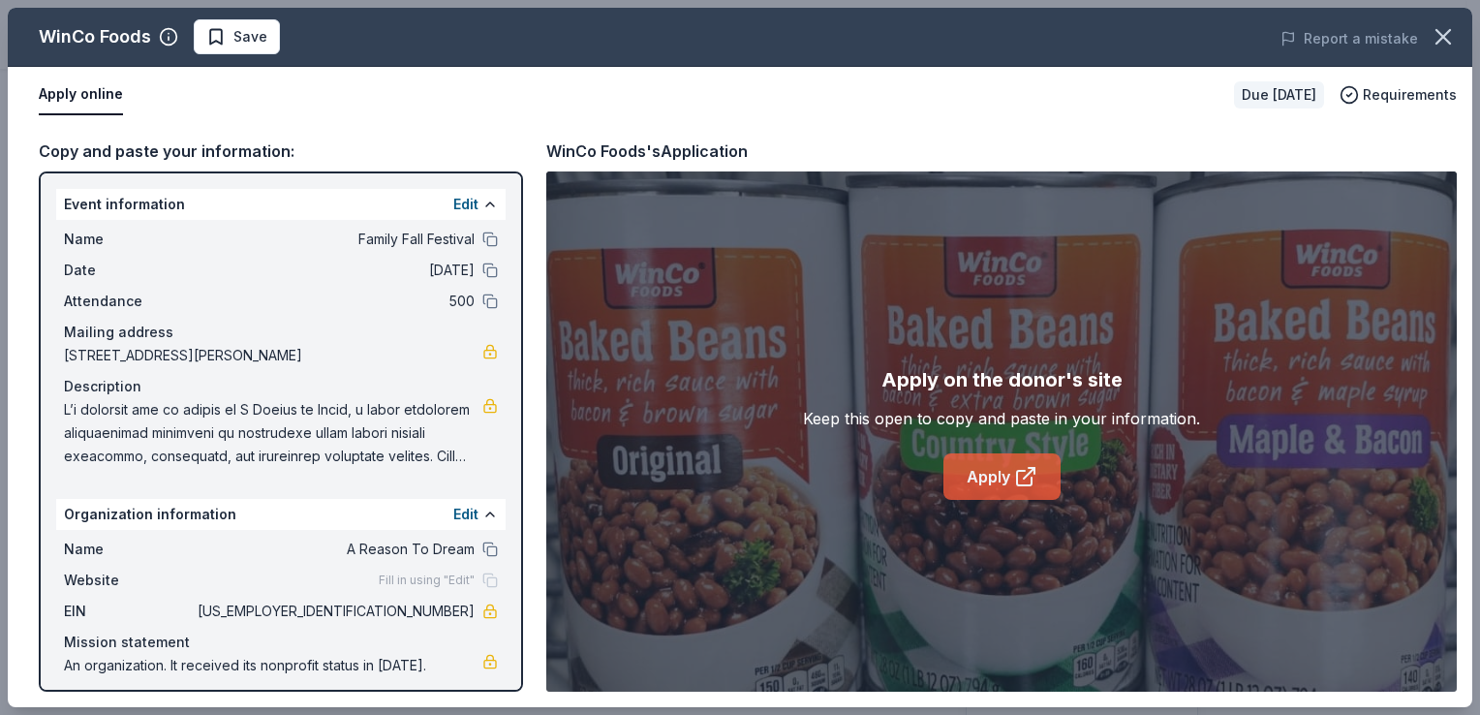
click at [973, 462] on link "Apply" at bounding box center [1001, 476] width 117 height 46
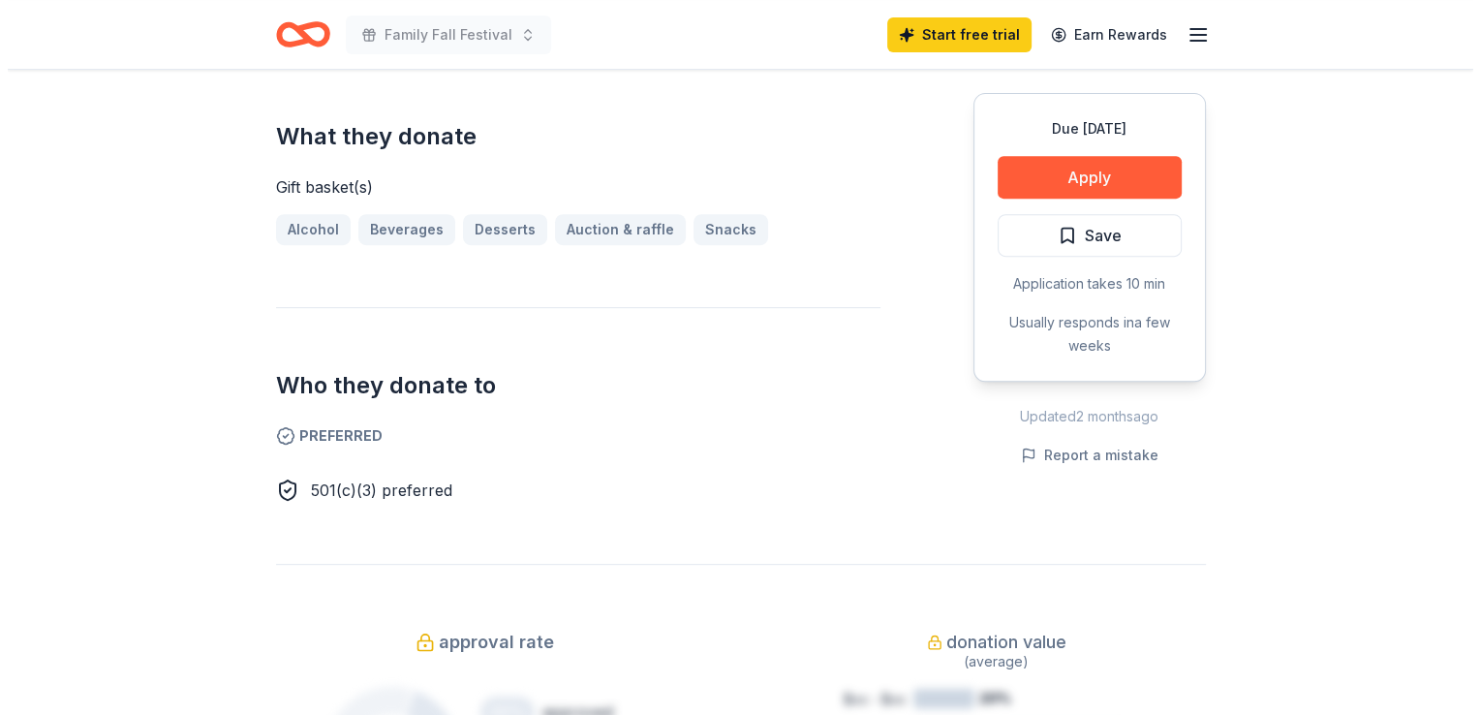
scroll to position [775, 0]
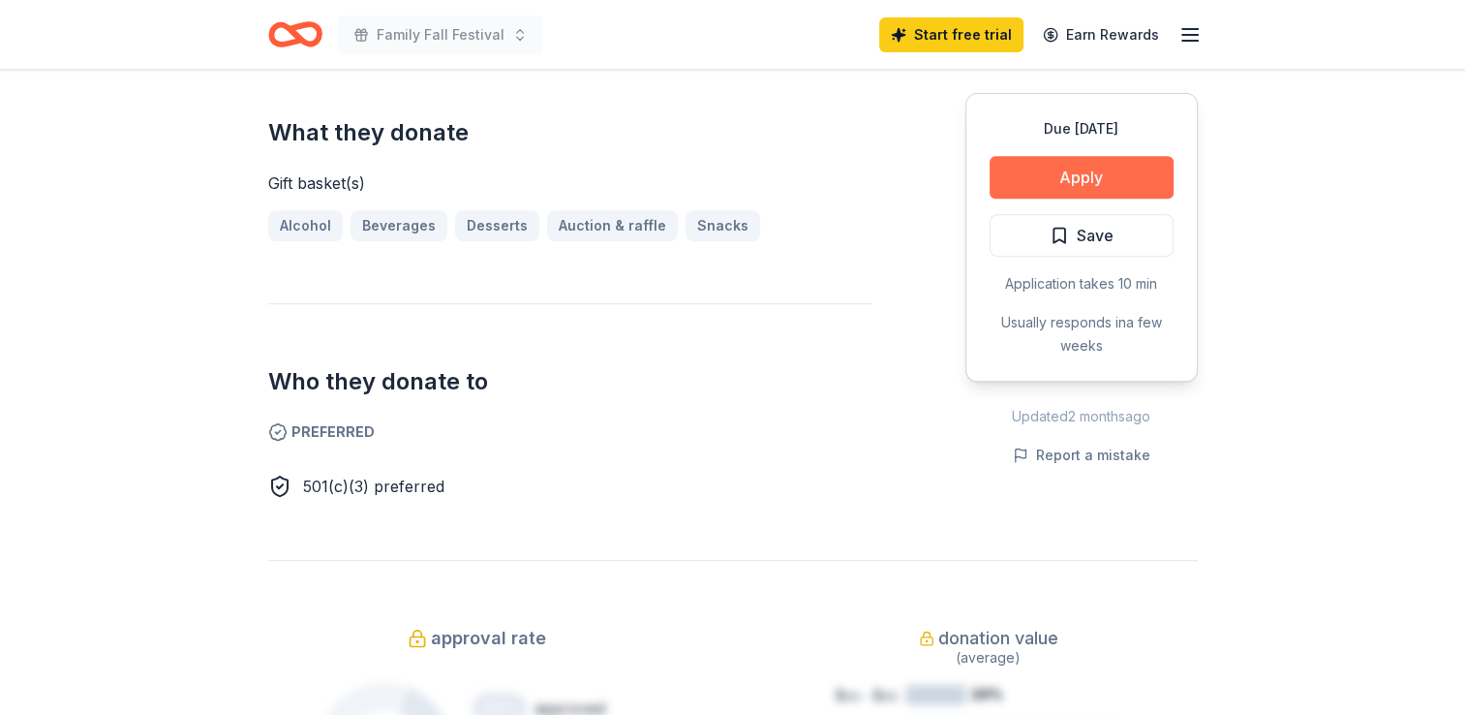
click at [1061, 183] on button "Apply" at bounding box center [1082, 177] width 184 height 43
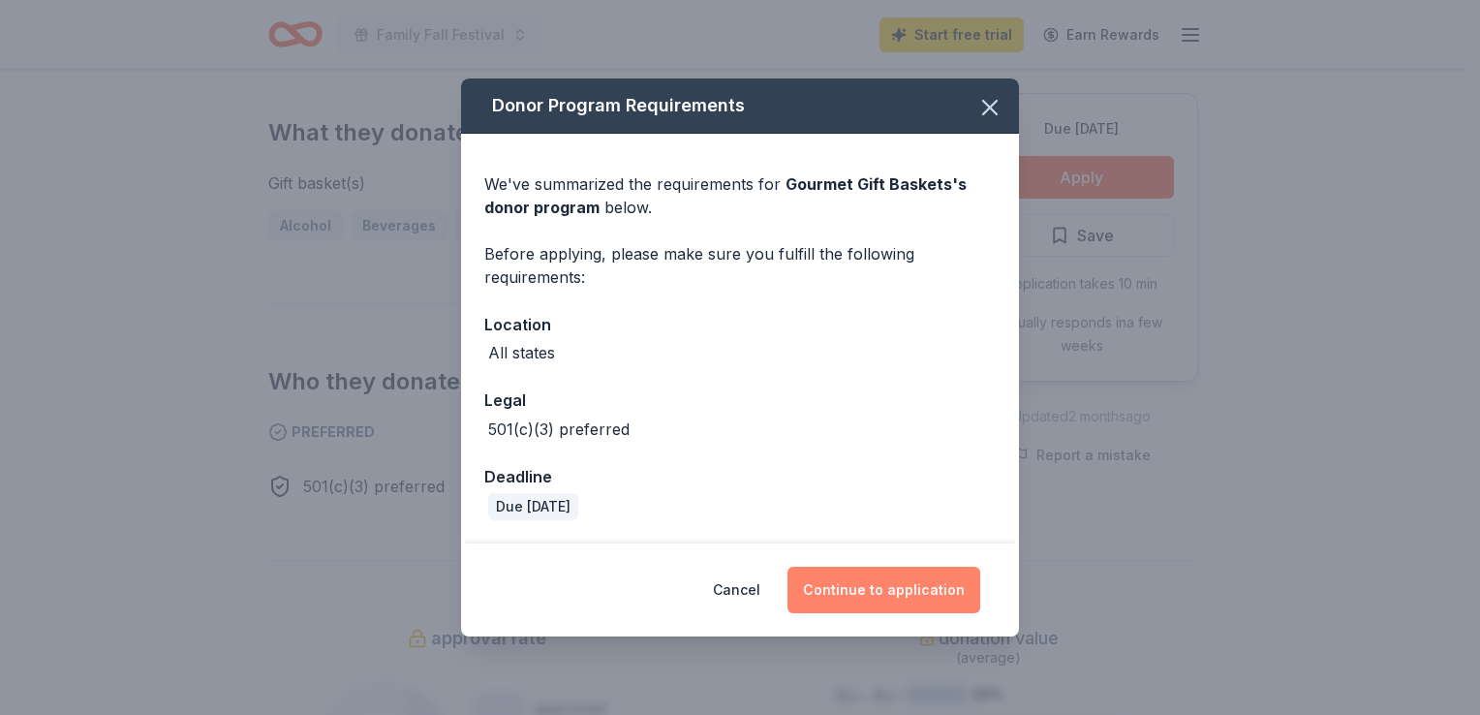
click at [874, 587] on button "Continue to application" at bounding box center [883, 589] width 193 height 46
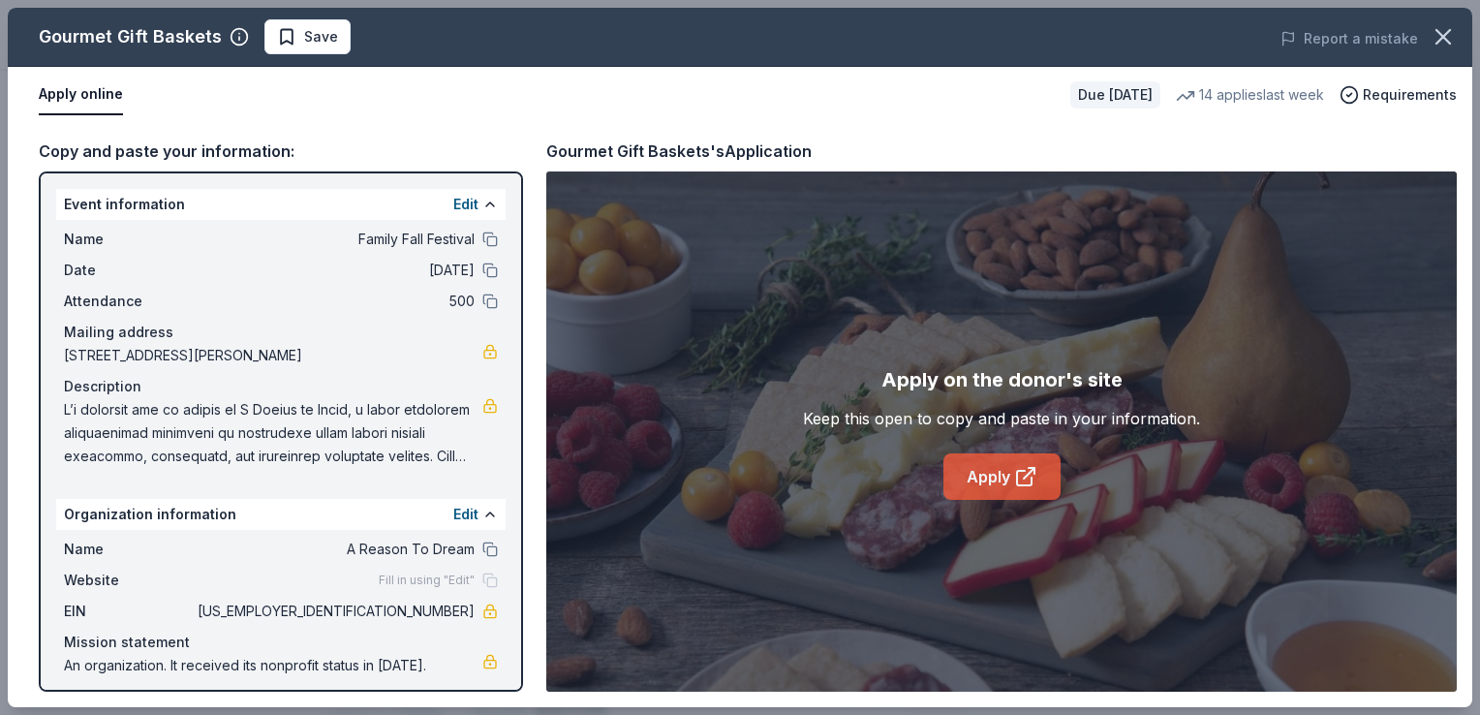
click at [967, 474] on link "Apply" at bounding box center [1001, 476] width 117 height 46
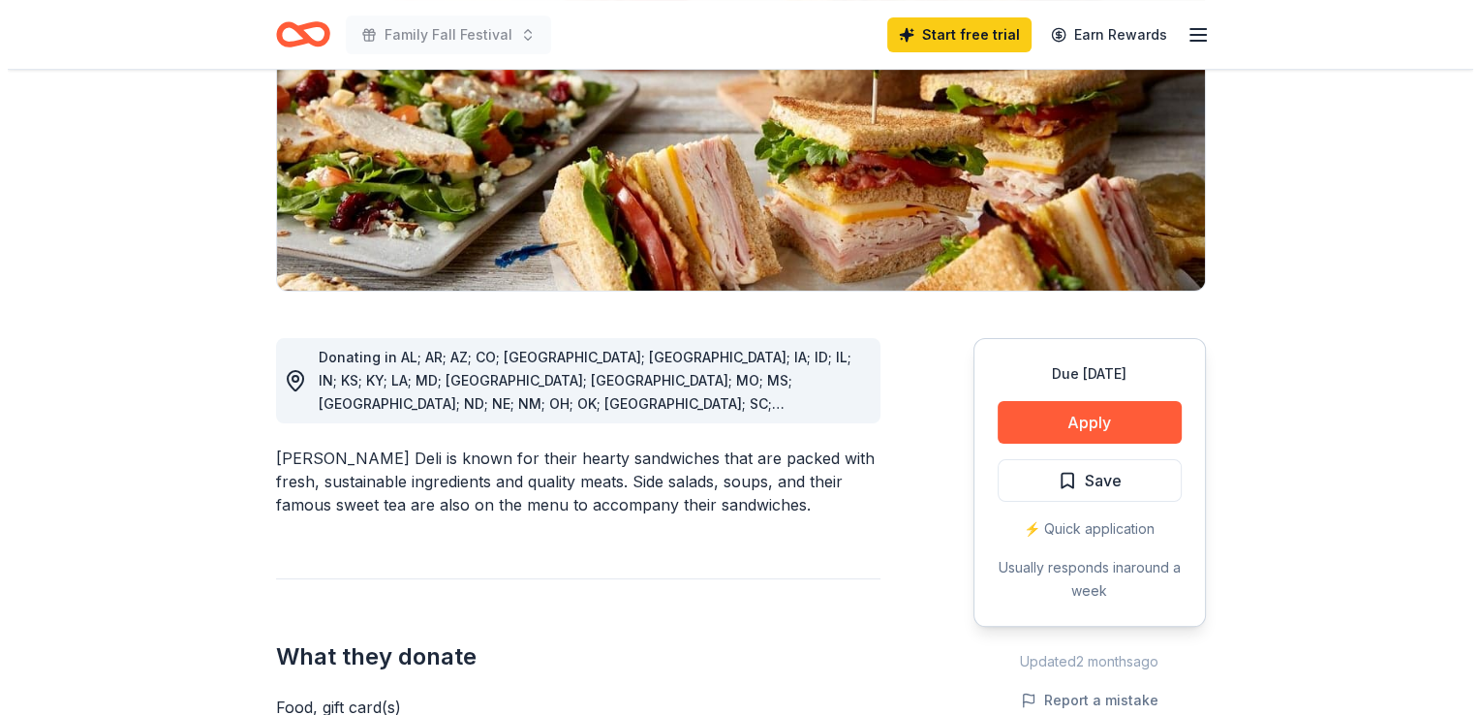
scroll to position [387, 0]
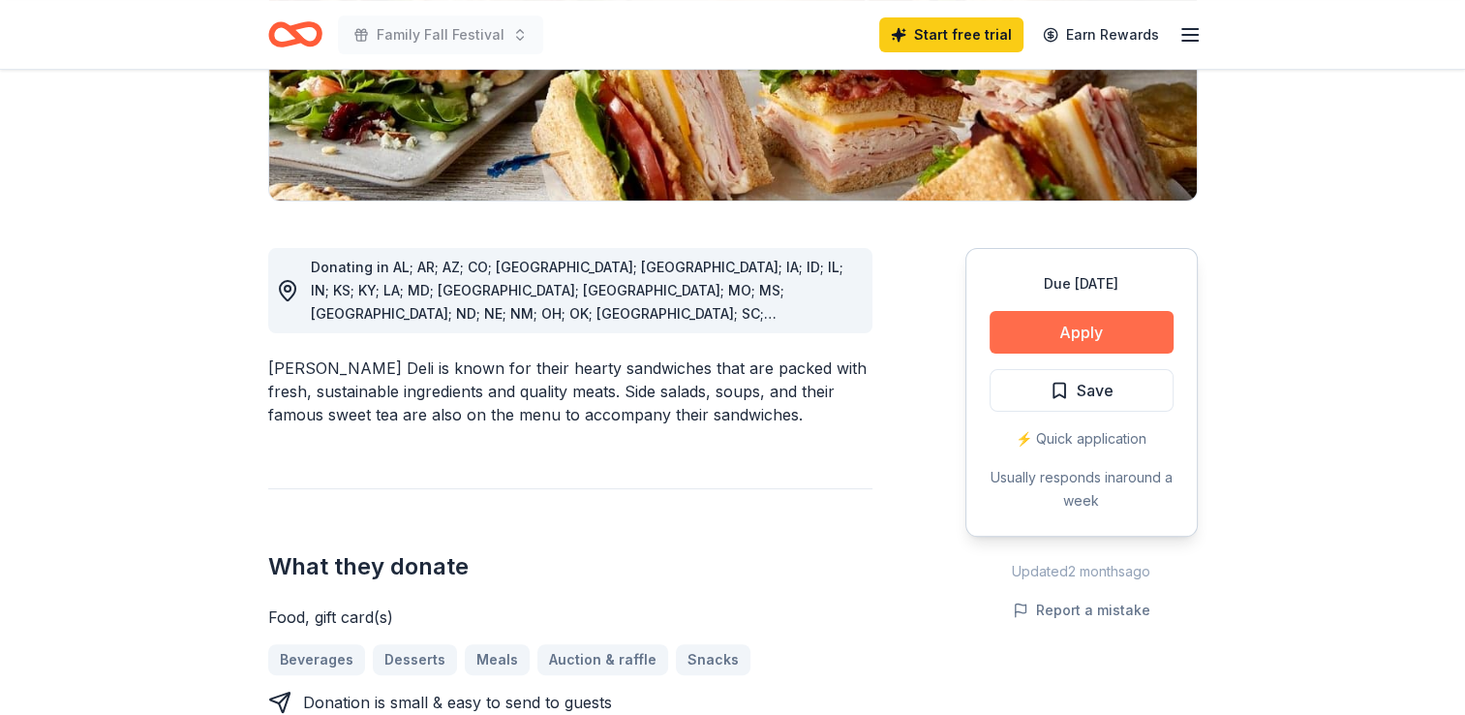
click at [1054, 317] on button "Apply" at bounding box center [1082, 332] width 184 height 43
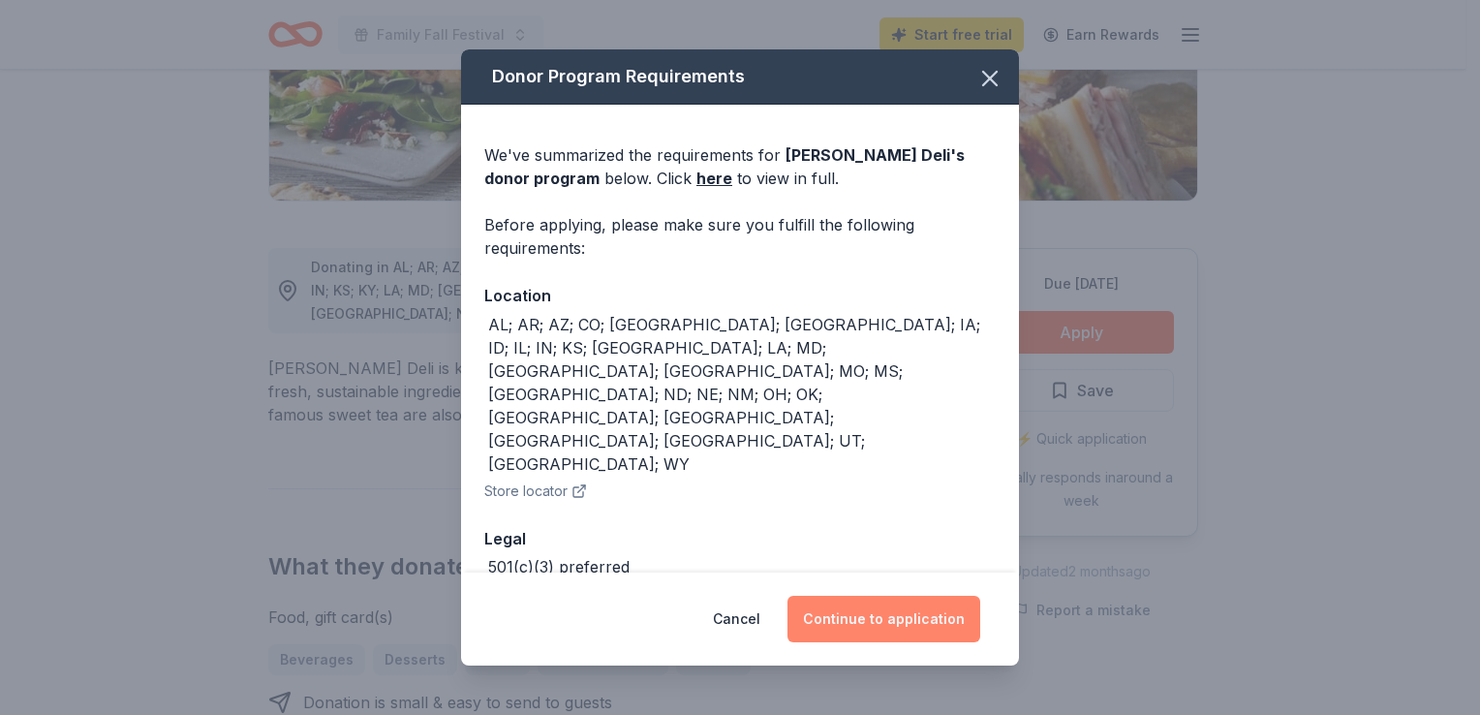
click at [924, 609] on button "Continue to application" at bounding box center [883, 619] width 193 height 46
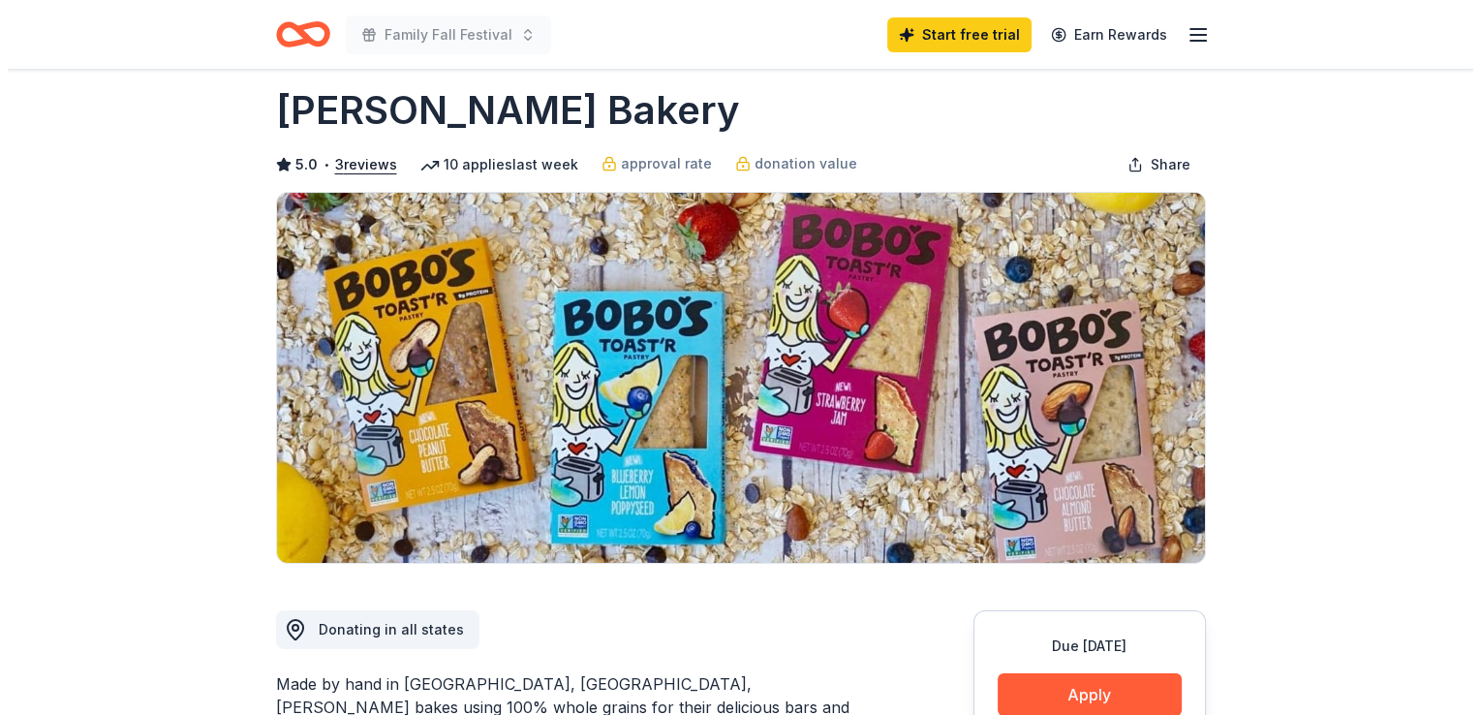
scroll to position [387, 0]
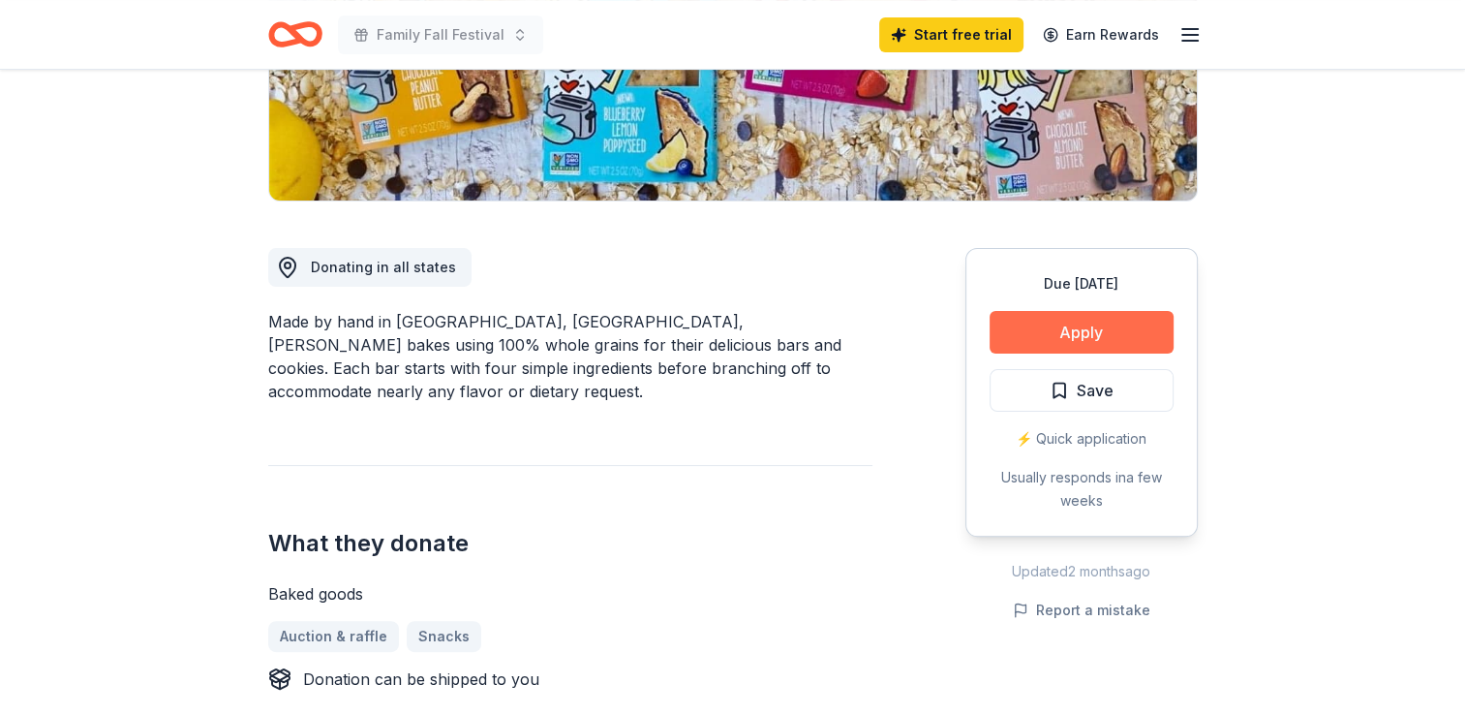
click at [1058, 332] on button "Apply" at bounding box center [1082, 332] width 184 height 43
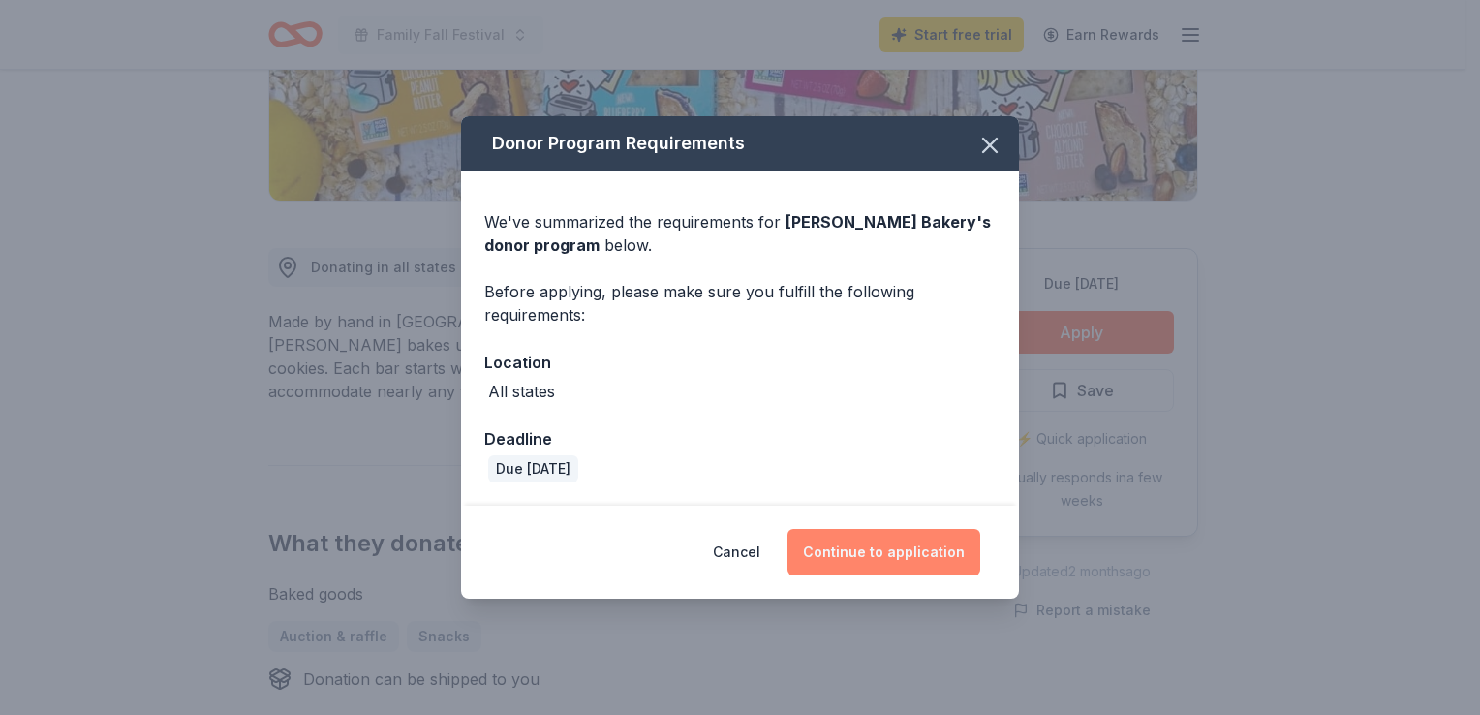
click at [891, 551] on button "Continue to application" at bounding box center [883, 552] width 193 height 46
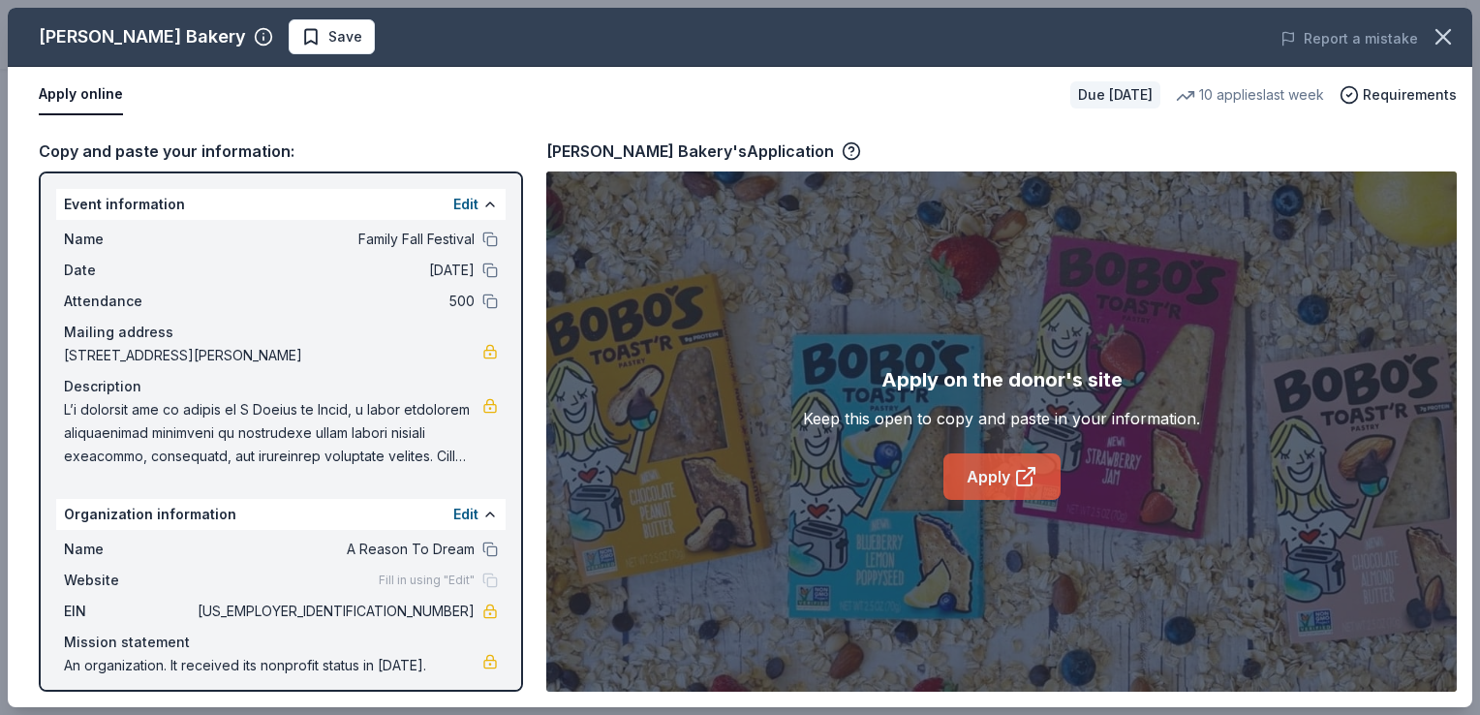
click at [976, 460] on link "Apply" at bounding box center [1001, 476] width 117 height 46
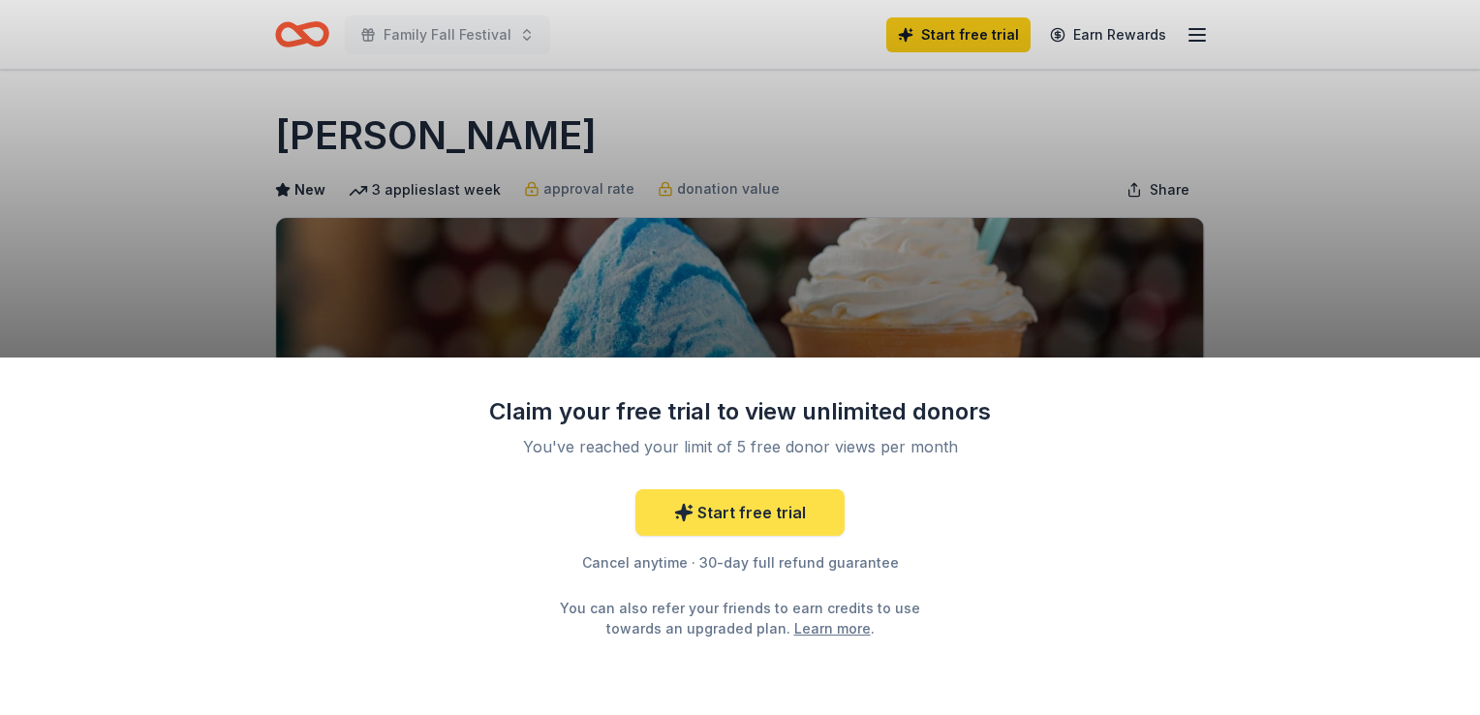
click at [753, 523] on link "Start free trial" at bounding box center [739, 512] width 209 height 46
